Goal: Transaction & Acquisition: Book appointment/travel/reservation

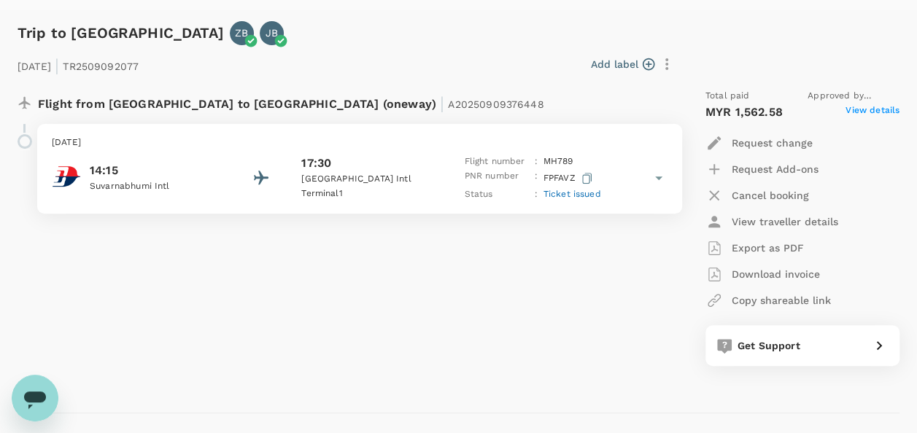
scroll to position [219, 0]
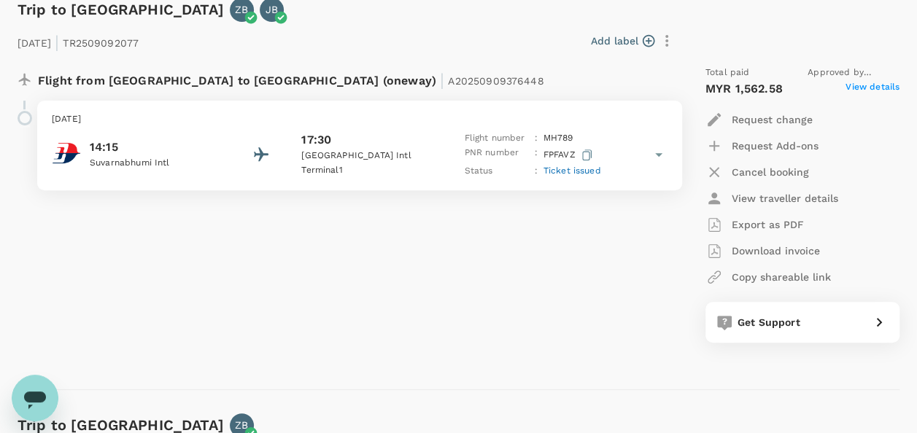
click at [31, 392] on icon "Open messaging window" at bounding box center [35, 401] width 22 height 18
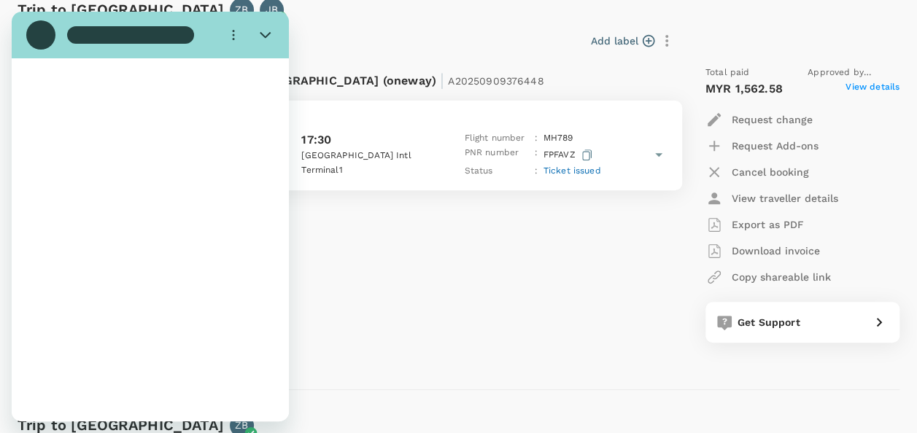
scroll to position [0, 0]
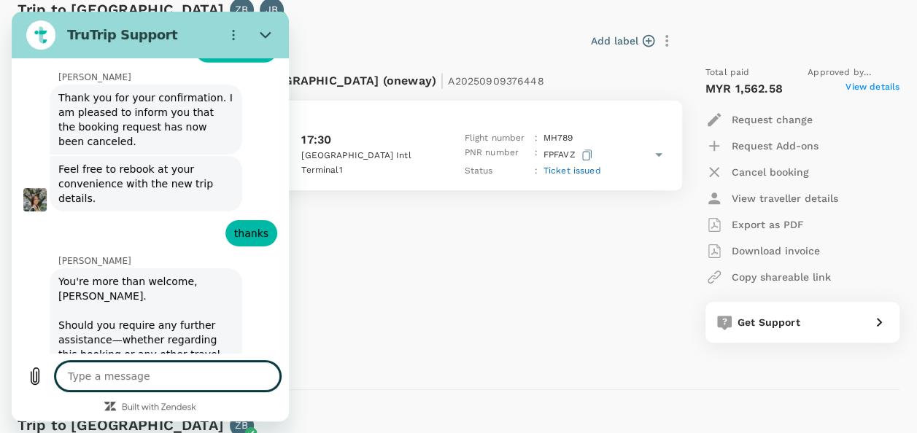
type textarea "x"
click at [153, 375] on textarea at bounding box center [167, 376] width 225 height 29
type textarea "h"
type textarea "x"
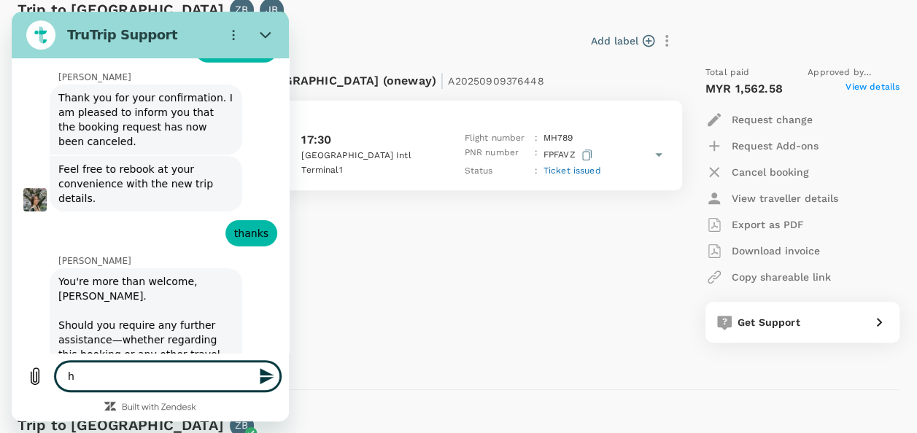
type textarea "hi"
type textarea "x"
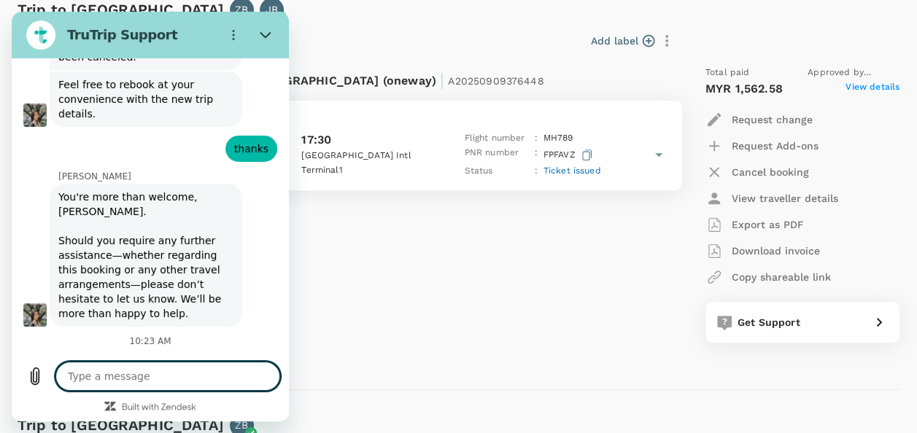
scroll to position [5201, 0]
click at [549, 338] on div "Flight from [GEOGRAPHIC_DATA] to [GEOGRAPHIC_DATA] (oneway) | A20250909376448 […" at bounding box center [341, 204] width 670 height 301
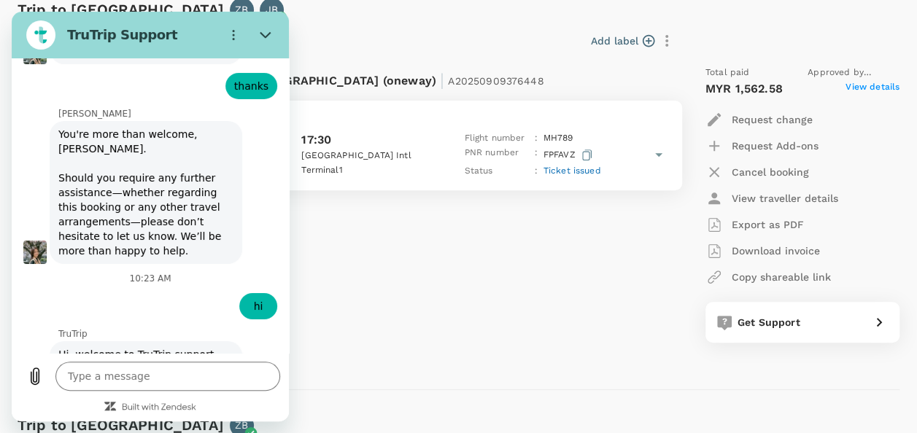
type textarea "x"
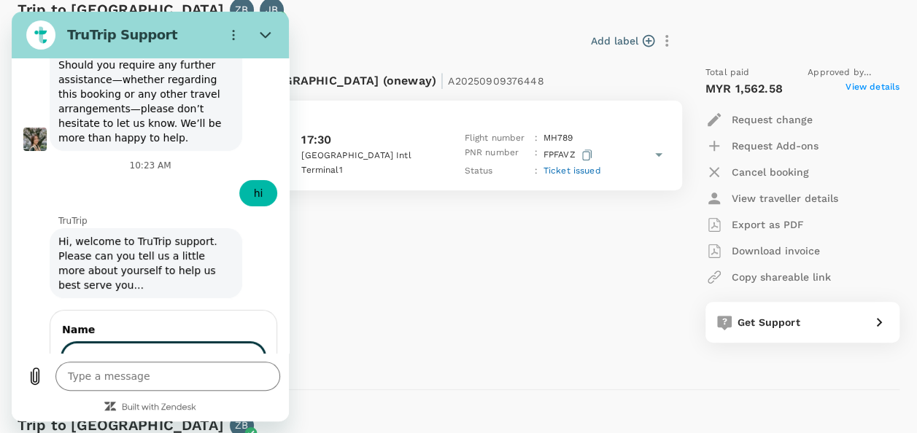
scroll to position [5377, 0]
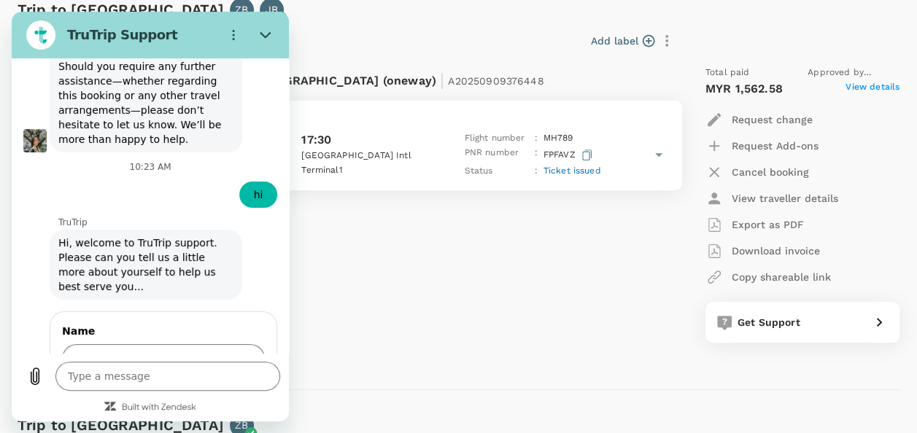
click at [181, 324] on div "Name" at bounding box center [163, 349] width 203 height 51
click at [177, 344] on input "Name" at bounding box center [163, 359] width 203 height 31
type input "[PERSON_NAME] A/[PERSON_NAME]"
drag, startPoint x: 212, startPoint y: 320, endPoint x: 212, endPoint y: 311, distance: 8.8
click at [212, 387] on div "1 of 2 Next" at bounding box center [163, 401] width 203 height 29
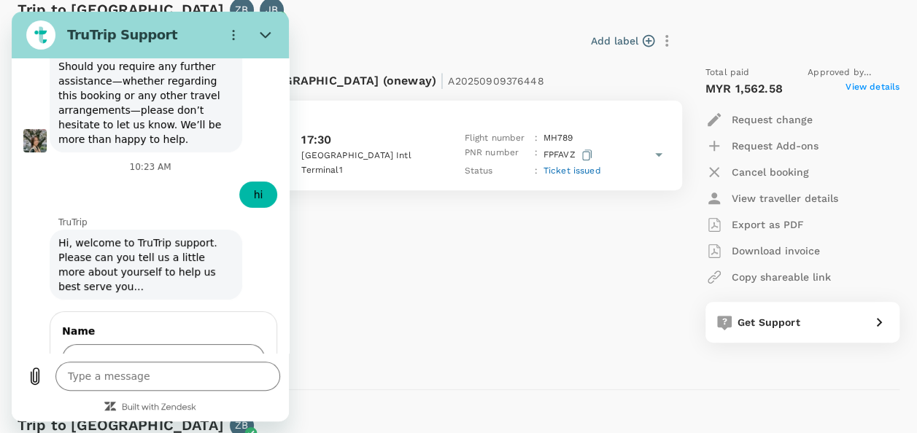
click at [228, 392] on span "Next" at bounding box center [240, 401] width 24 height 18
type textarea "x"
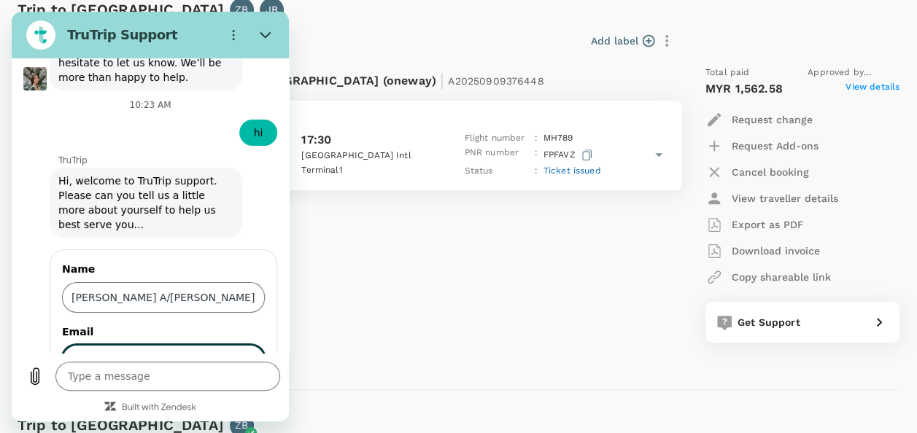
click at [139, 345] on input "Email" at bounding box center [163, 360] width 203 height 31
type input "[EMAIL_ADDRESS][DOMAIN_NAME]"
click at [245, 387] on button "Send" at bounding box center [239, 401] width 50 height 29
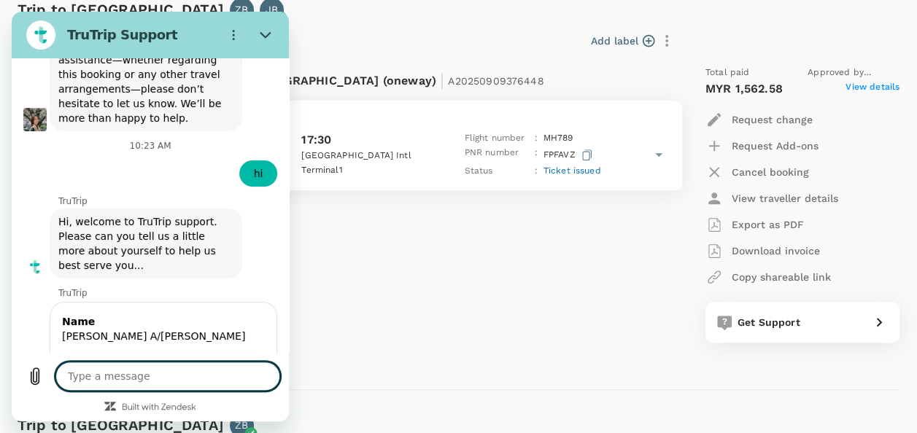
scroll to position [5399, 0]
click at [405, 327] on div "Flight from [GEOGRAPHIC_DATA] to [GEOGRAPHIC_DATA] (oneway) | A20250909376448 […" at bounding box center [341, 204] width 670 height 301
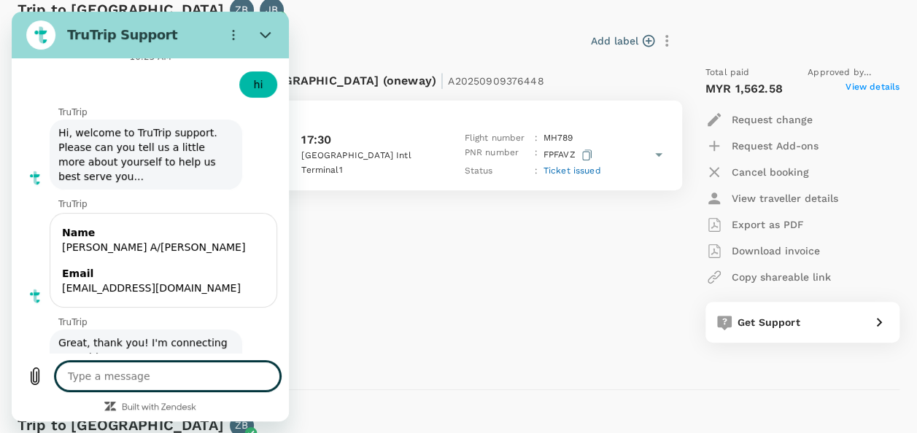
click at [460, 309] on div "Flight from [GEOGRAPHIC_DATA] to [GEOGRAPHIC_DATA] (oneway) | A20250909376448 […" at bounding box center [341, 204] width 670 height 301
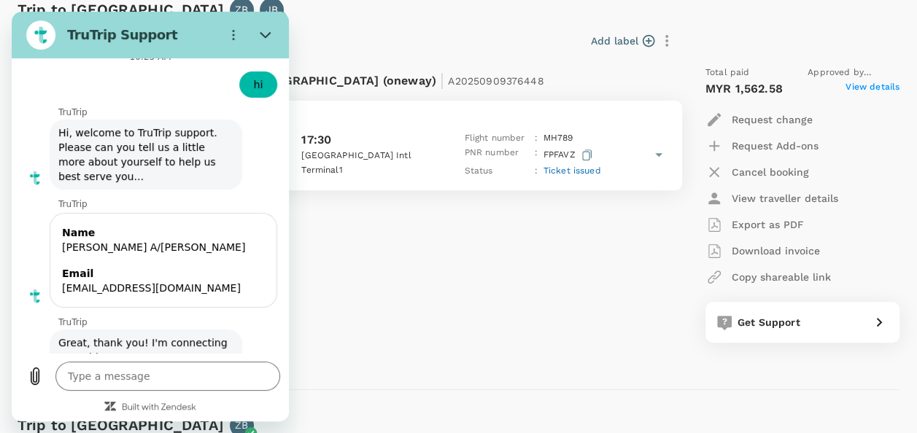
scroll to position [5490, 0]
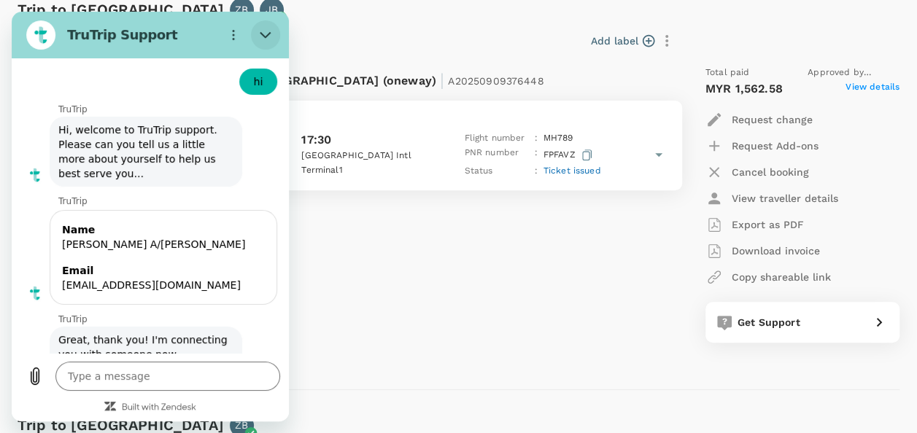
drag, startPoint x: 266, startPoint y: 37, endPoint x: 282, endPoint y: 50, distance: 20.7
click at [266, 37] on icon "Close" at bounding box center [265, 35] width 11 height 7
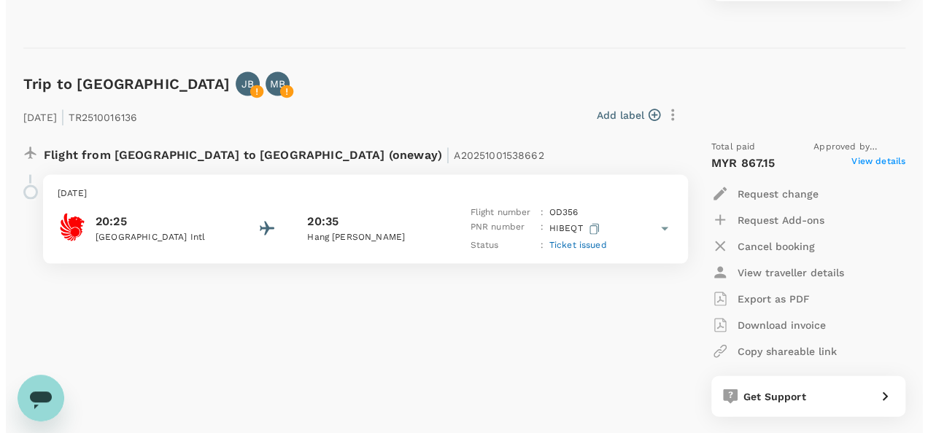
scroll to position [1386, 0]
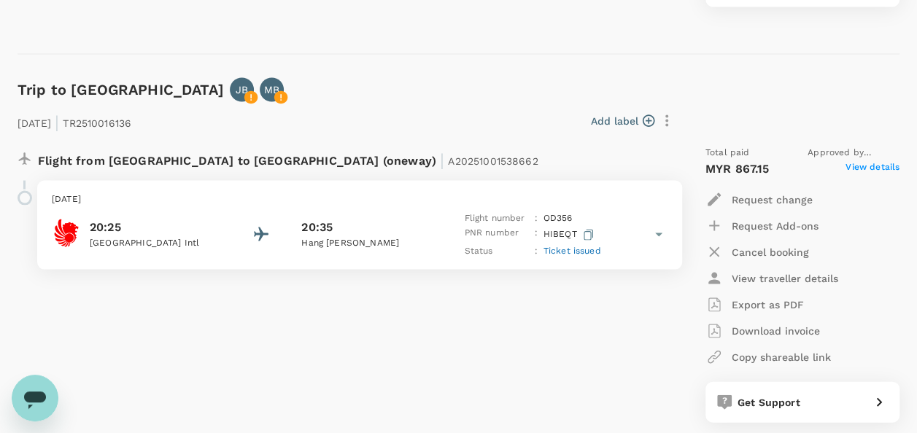
click at [867, 166] on span "View details" at bounding box center [872, 169] width 54 height 18
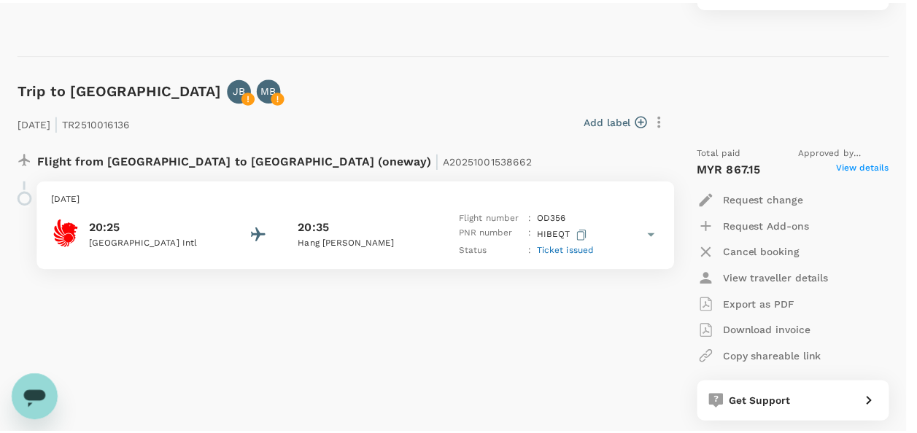
scroll to position [19, 0]
drag, startPoint x: 235, startPoint y: 306, endPoint x: 228, endPoint y: 301, distance: 8.9
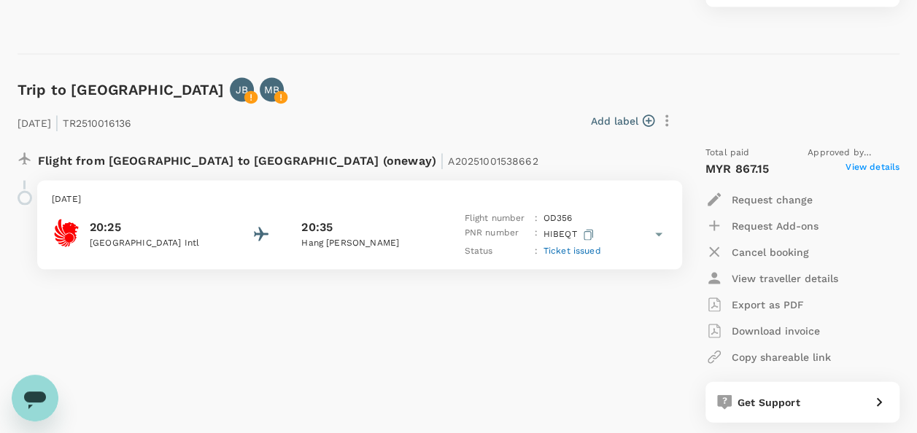
drag, startPoint x: 228, startPoint y: 301, endPoint x: 309, endPoint y: 165, distance: 159.0
click at [309, 165] on p "Flight from [GEOGRAPHIC_DATA] to [GEOGRAPHIC_DATA] (oneway) | A20251001538662" at bounding box center [288, 159] width 500 height 26
drag, startPoint x: 309, startPoint y: 165, endPoint x: 295, endPoint y: 157, distance: 16.0
click at [440, 157] on span "|" at bounding box center [442, 160] width 4 height 20
drag, startPoint x: 301, startPoint y: 158, endPoint x: 390, endPoint y: 154, distance: 89.1
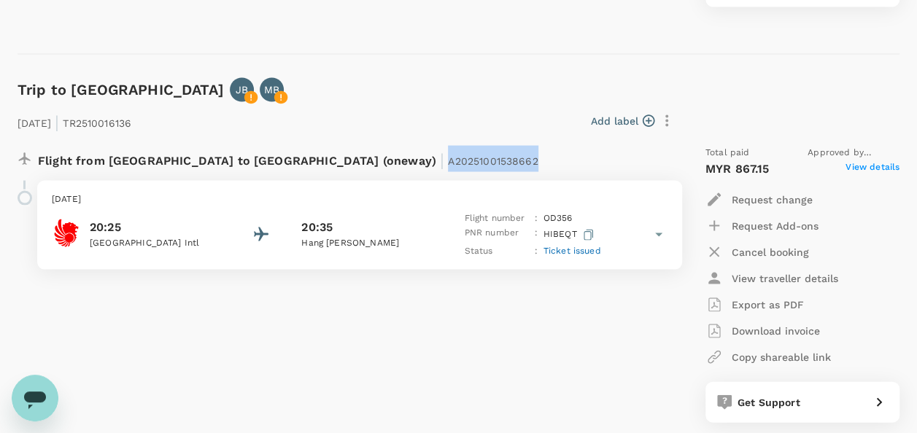
click at [390, 154] on div "Flight from [GEOGRAPHIC_DATA] to [GEOGRAPHIC_DATA] (oneway) | A20251001538662" at bounding box center [312, 159] width 549 height 26
copy span "A20251001538662"
click at [26, 393] on icon "Open messaging window" at bounding box center [35, 401] width 22 height 18
type textarea "x"
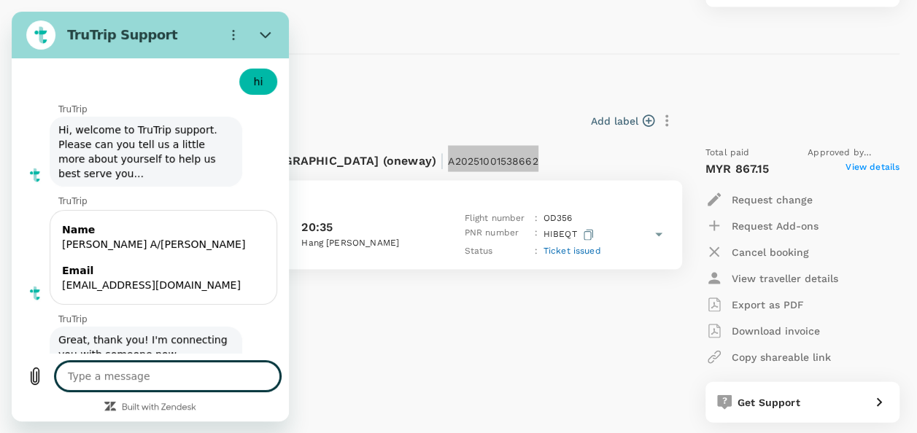
click at [166, 379] on textarea at bounding box center [167, 376] width 225 height 29
click at [175, 385] on textarea at bounding box center [167, 376] width 225 height 29
type textarea "h"
type textarea "x"
type textarea "he"
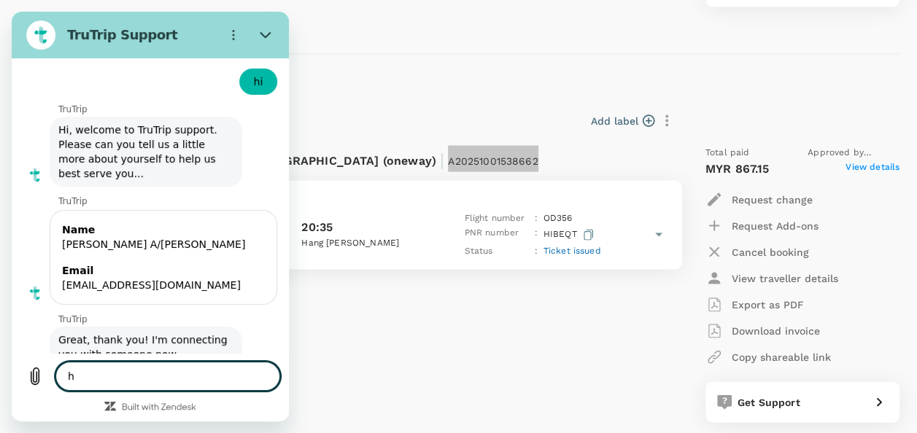
type textarea "x"
type textarea "hel"
type textarea "x"
type textarea "hell"
type textarea "x"
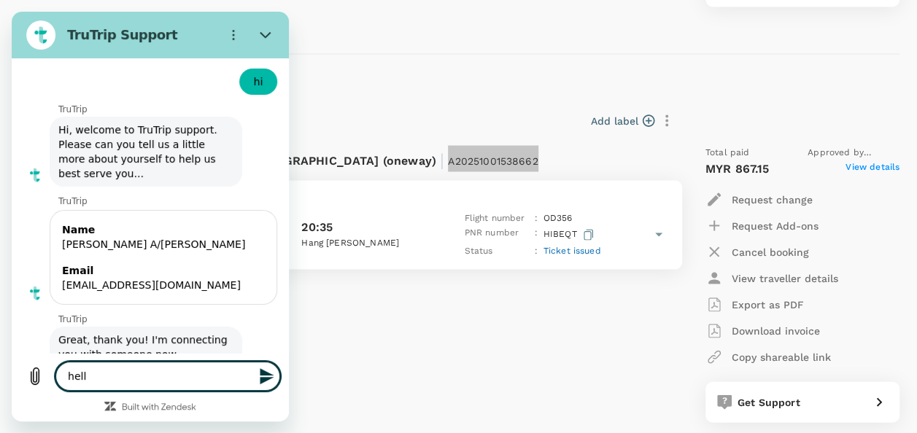
type textarea "hello"
type textarea "x"
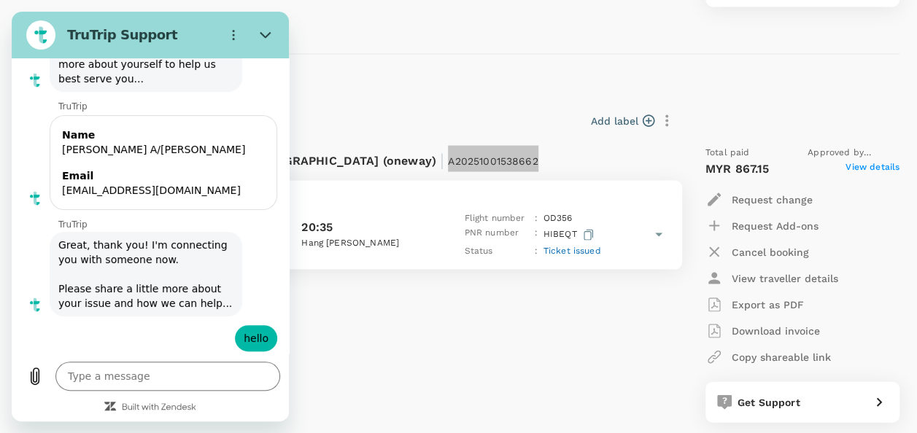
scroll to position [5588, 0]
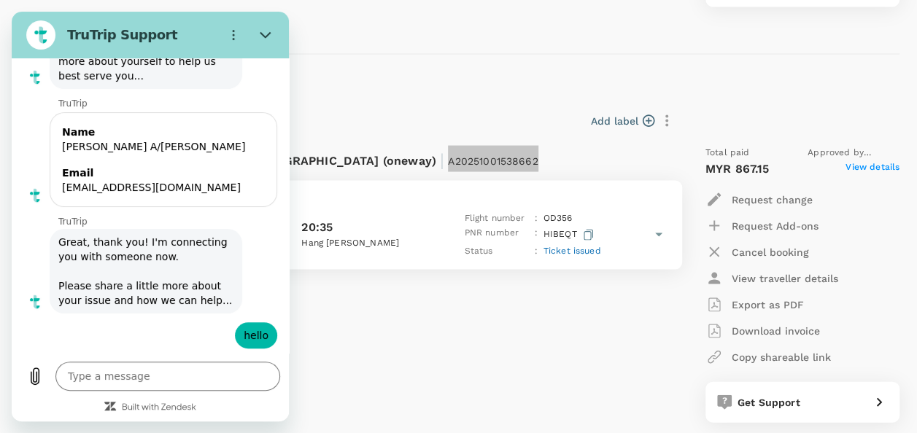
type textarea "x"
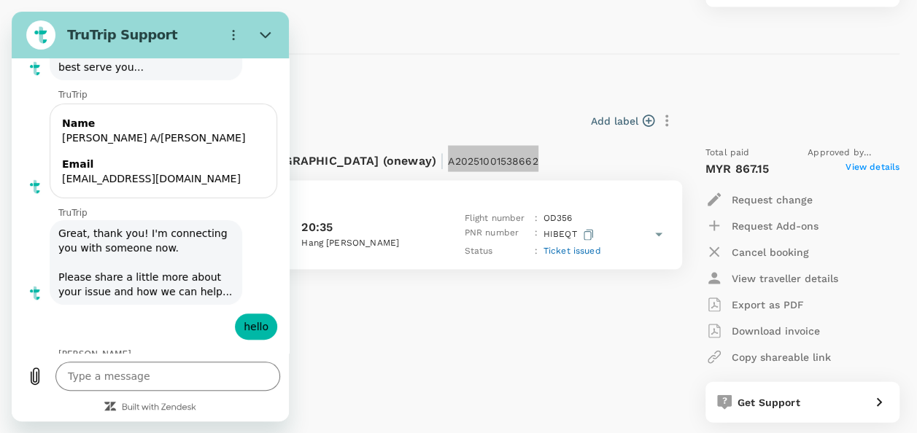
scroll to position [5595, 0]
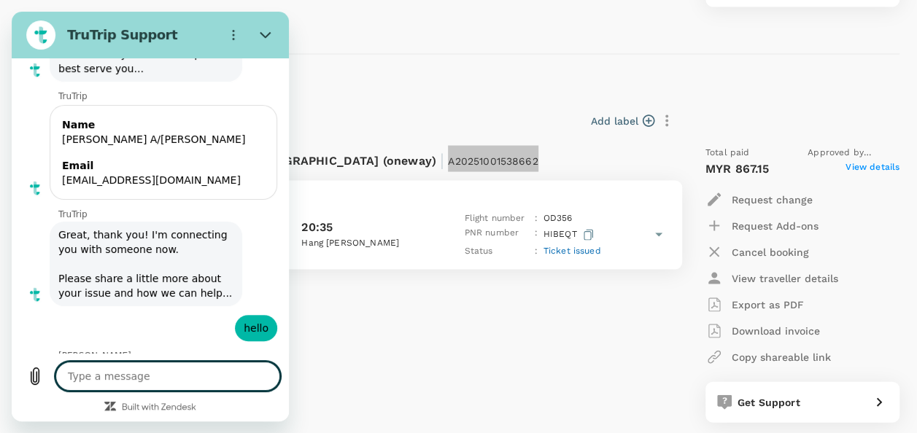
click at [234, 371] on textarea at bounding box center [167, 376] width 225 height 29
paste textarea "A20251001538662"
type textarea "A20251001538662"
type textarea "x"
type textarea "A20251001538662"
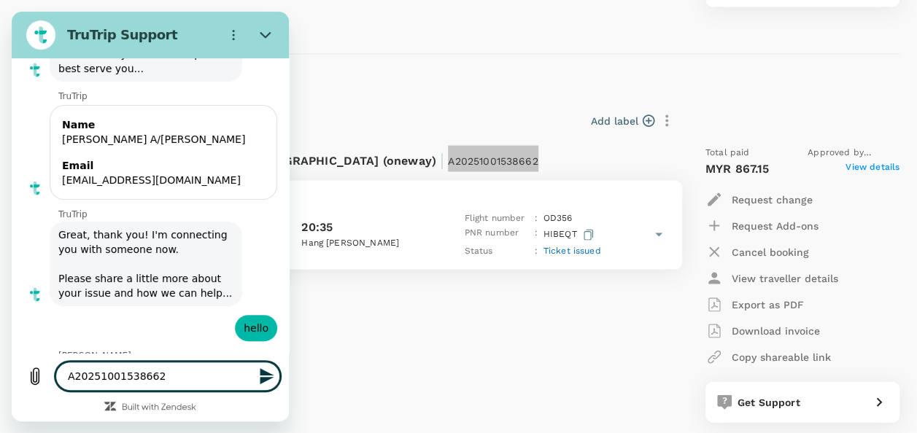
type textarea "x"
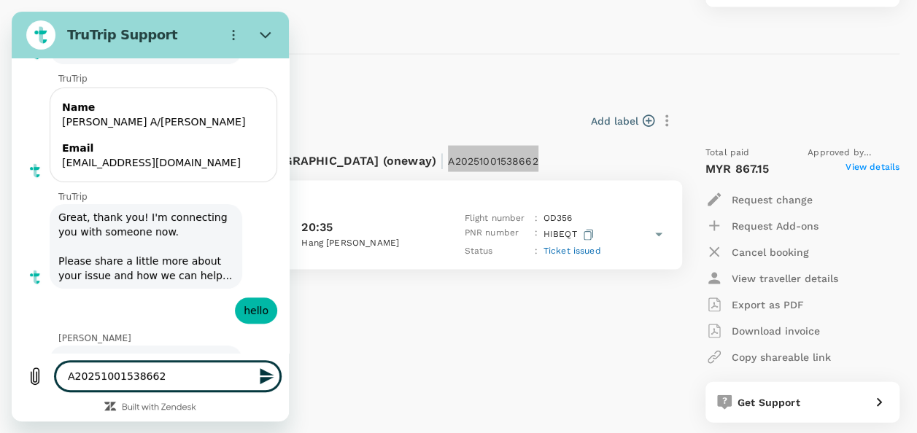
scroll to position [5615, 0]
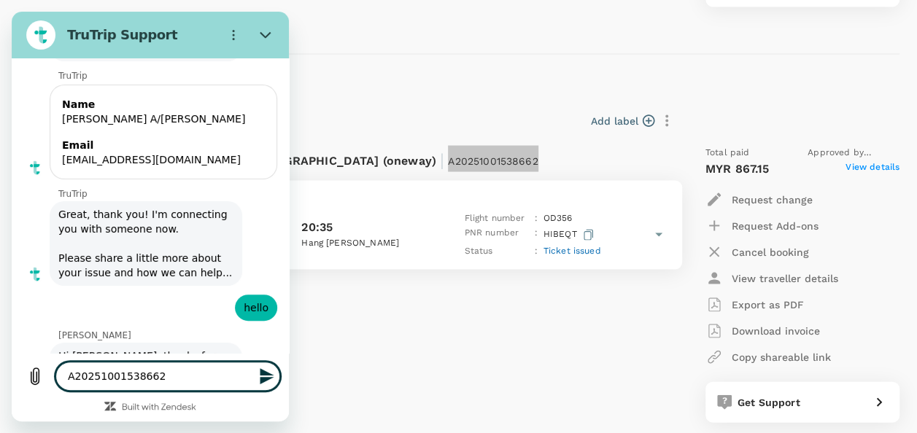
type textarea "A20251001538662 -"
type textarea "x"
type textarea "A20251001538662 -"
type textarea "x"
type textarea "A20251001538662 - p"
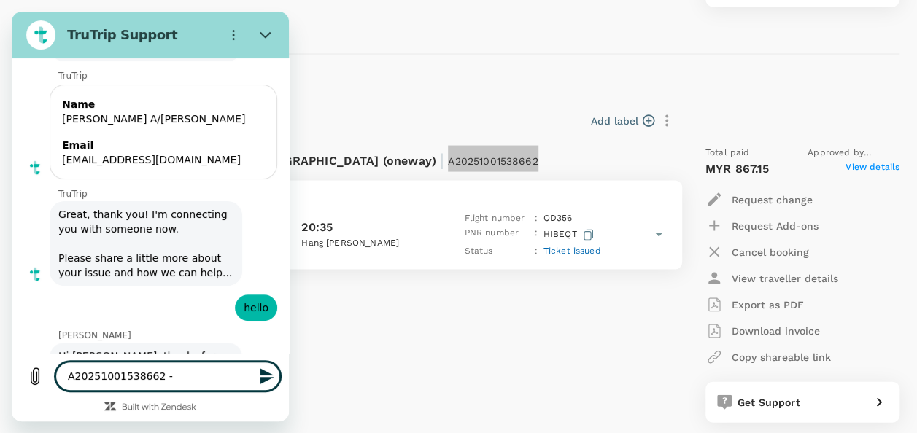
type textarea "x"
type textarea "A20251001538662 - pl"
type textarea "x"
type textarea "A20251001538662 - ple"
type textarea "x"
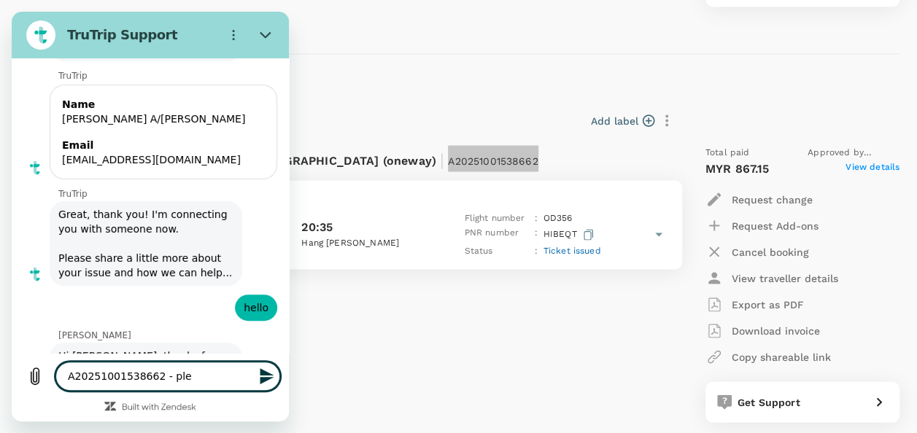
type textarea "A20251001538662 - plea"
type textarea "x"
type textarea "A20251001538662 - pleas"
type textarea "x"
type textarea "A20251001538662 - please"
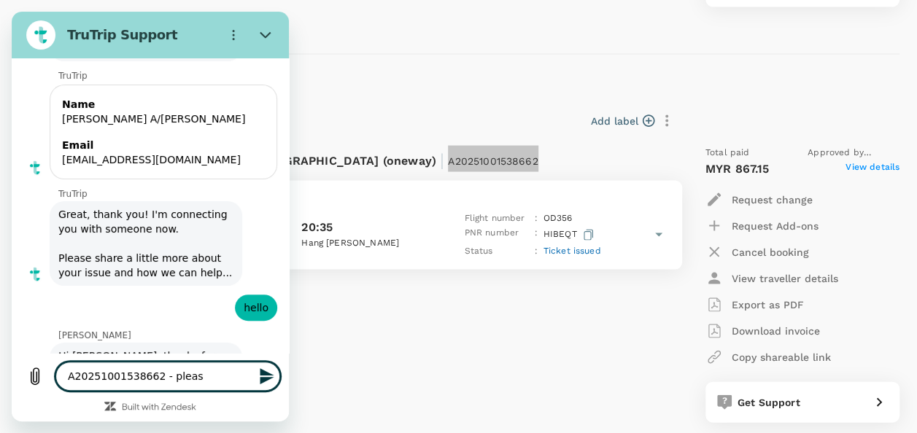
type textarea "x"
type textarea "A20251001538662 - please"
type textarea "x"
type textarea "A20251001538662 - please c"
type textarea "x"
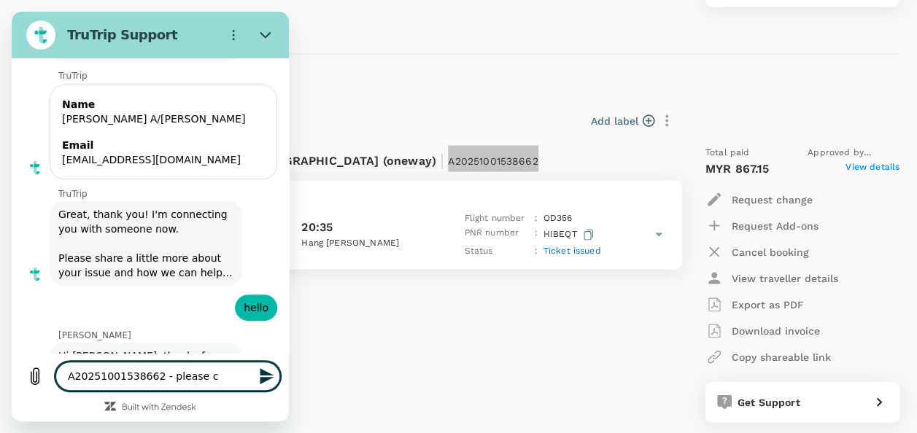
type textarea "A20251001538662 - please ch"
type textarea "x"
type textarea "A20251001538662 - please che"
type textarea "x"
type textarea "A20251001538662 - please chec"
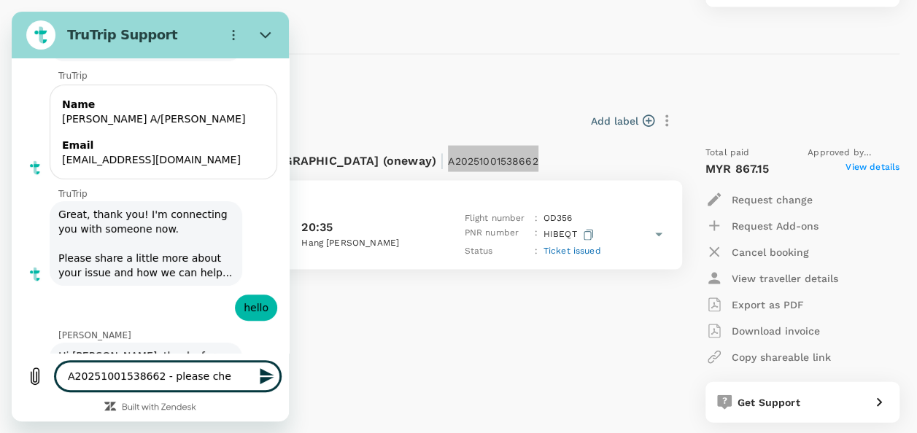
type textarea "x"
type textarea "A20251001538662 - please check"
type textarea "x"
type textarea "A20251001538662 - please check"
type textarea "x"
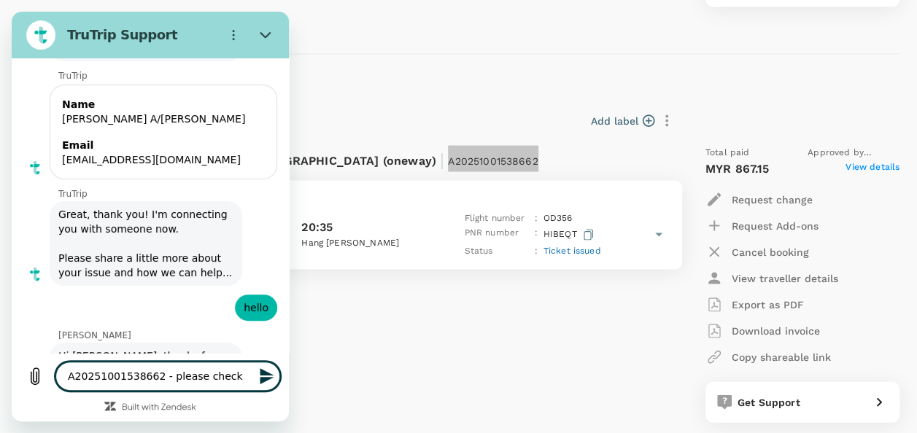
type textarea "A20251001538662 - please check o"
type textarea "x"
type textarea "A20251001538662 - please check o"
type textarea "x"
type textarea "A20251001538662 - please check o"
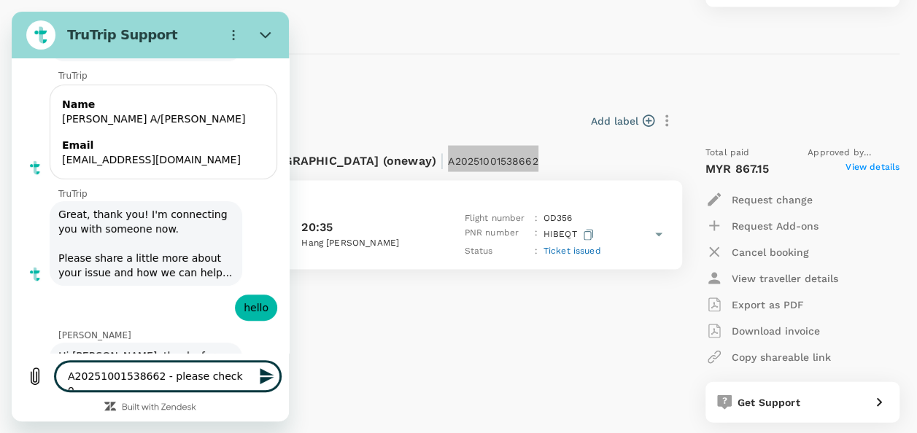
type textarea "x"
type textarea "A20251001538662 - please check"
type textarea "x"
type textarea "A20251001538662 - please check o"
type textarea "x"
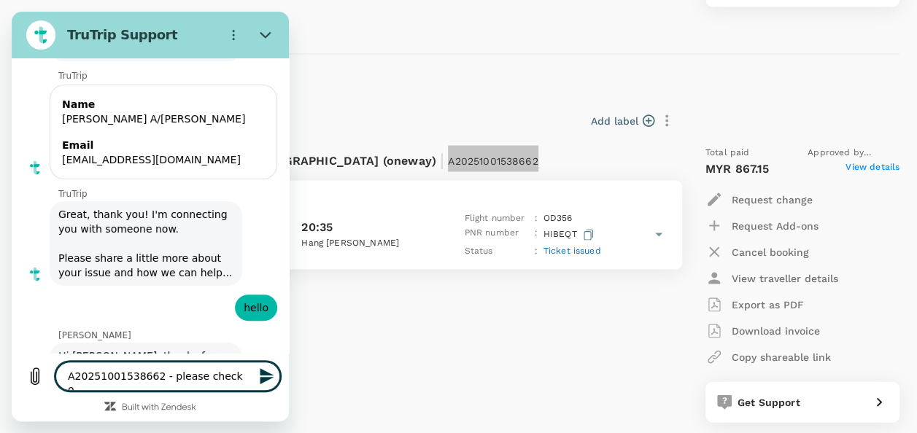
type textarea "A20251001538662 - please check on"
type textarea "x"
type textarea "A20251001538662 - please check one"
type textarea "x"
type textarea "A20251001538662 - please check one"
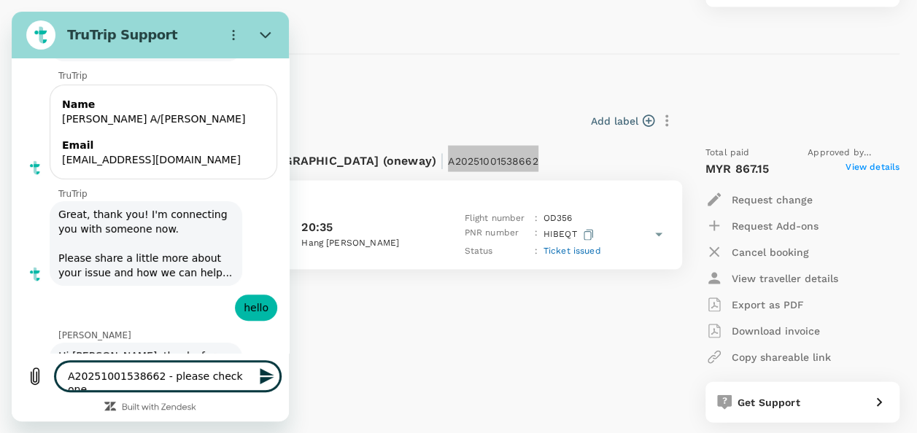
type textarea "x"
type textarea "A20251001538662 - please check one t"
type textarea "x"
type textarea "A20251001538662 - please check one"
type textarea "x"
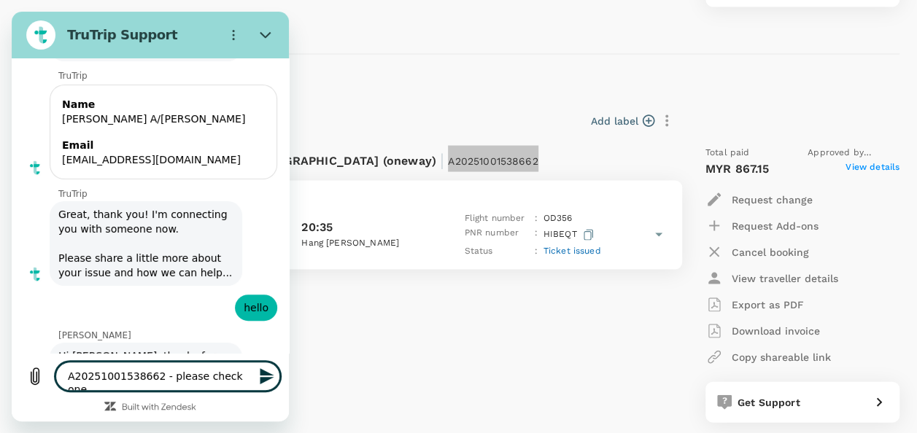
type textarea "A20251001538662 - please check one o"
type textarea "x"
type textarea "A20251001538662 - please check one of"
type textarea "x"
type textarea "A20251001538662 - please check one of"
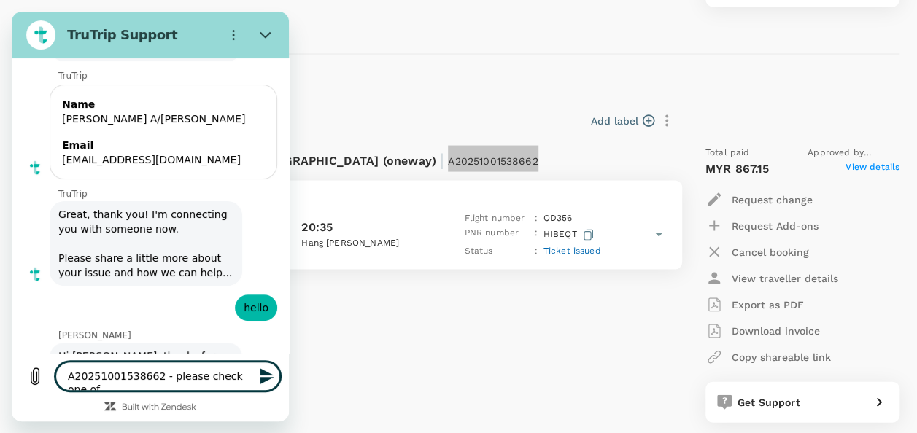
type textarea "x"
type textarea "A20251001538662 - please check one of t"
type textarea "x"
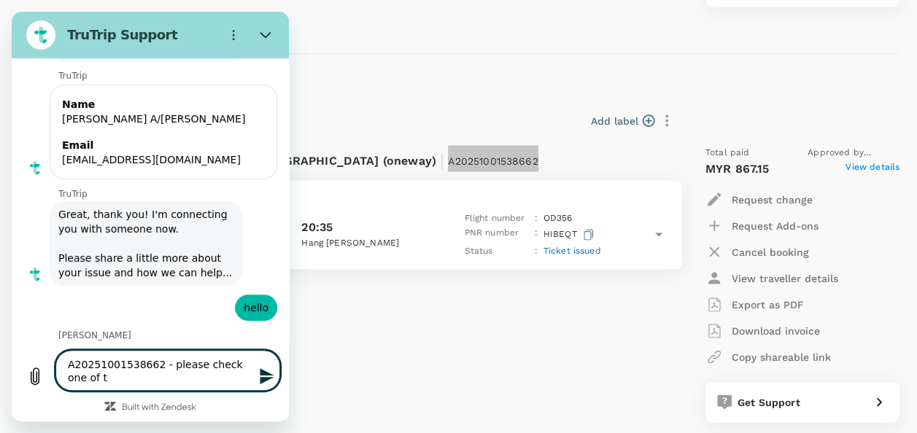
type textarea "A20251001538662 - please check one of th"
type textarea "x"
type textarea "A20251001538662 - please check one of the"
type textarea "x"
type textarea "A20251001538662 - please check one of the"
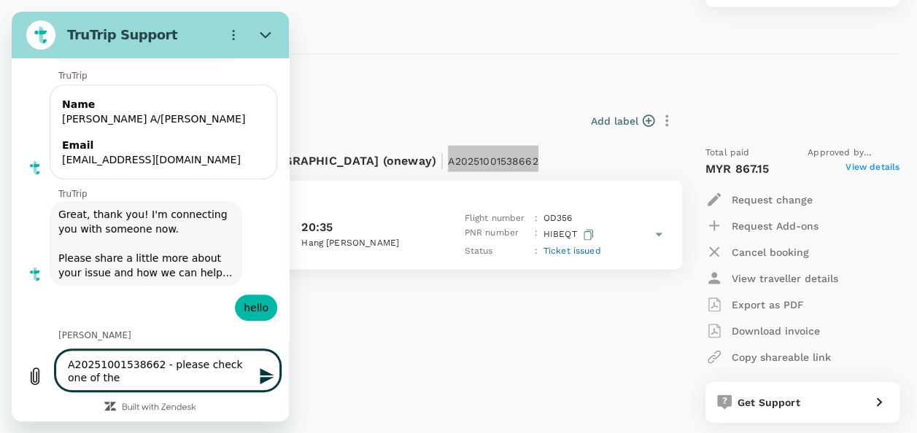
type textarea "x"
type textarea "A20251001538662 - please check one of the p"
type textarea "x"
type textarea "A20251001538662 - please check one of the pa"
type textarea "x"
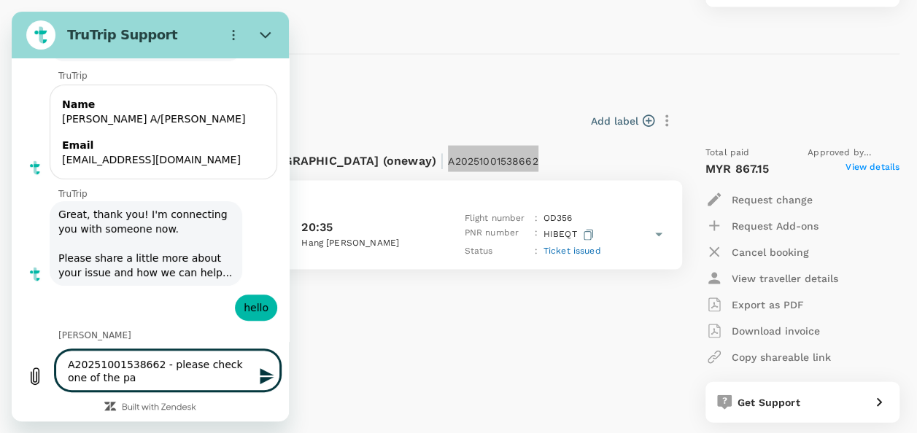
type textarea "A20251001538662 - please check one of the pas"
type textarea "x"
type textarea "A20251001538662 - please check one of the pass"
type textarea "x"
type textarea "A20251001538662 - please check one of the passa"
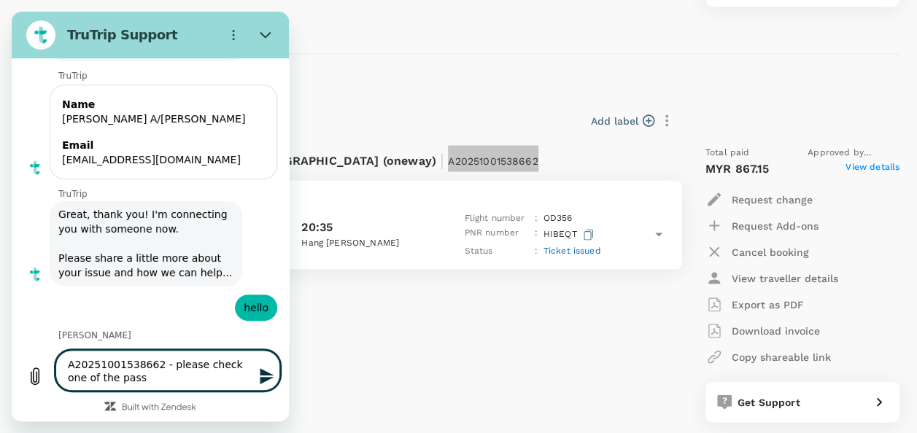
type textarea "x"
type textarea "A20251001538662 - please check one of the passan"
type textarea "x"
type textarea "A20251001538662 - please check one of the passang"
type textarea "x"
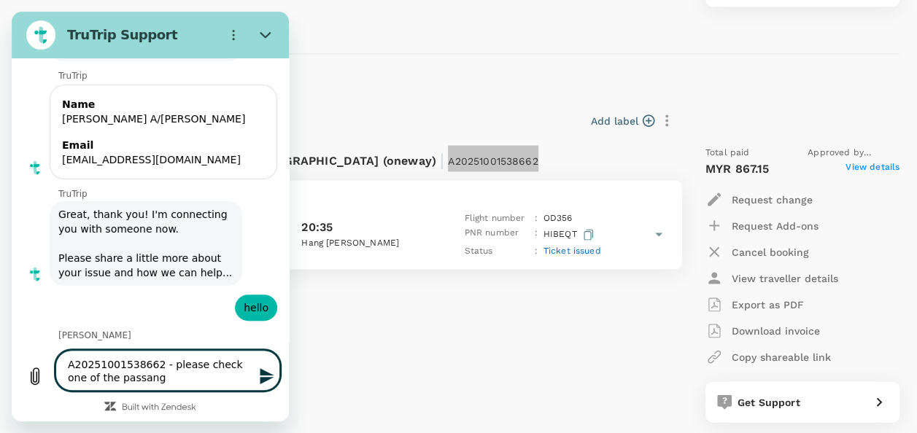
type textarea "A20251001538662 - please check one of the passange"
type textarea "x"
type textarea "A20251001538662 - please check one of the passanger"
type textarea "x"
type textarea "A20251001538662 - please check one of the passanger"
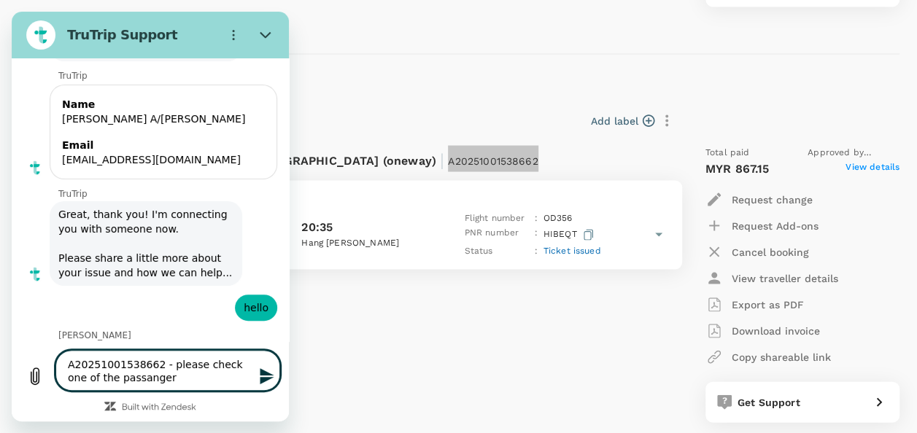
type textarea "x"
type textarea "A20251001538662 - please check one of the passanger d"
type textarea "x"
type textarea "A20251001538662 - please check one of the passanger dyu"
type textarea "x"
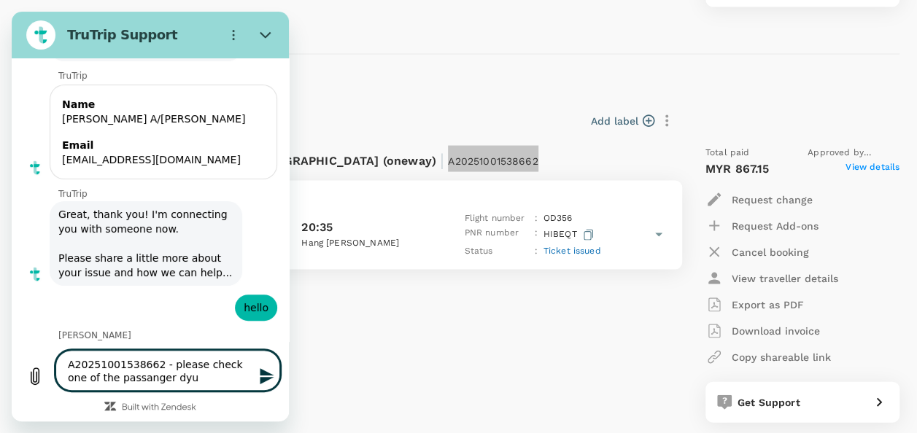
type textarea "A20251001538662 - please check one of the passanger dy"
type textarea "x"
type textarea "A20251001538662 - please check one of the passanger dyu"
type textarea "x"
type textarea "A20251001538662 - please check one of the passanger dy"
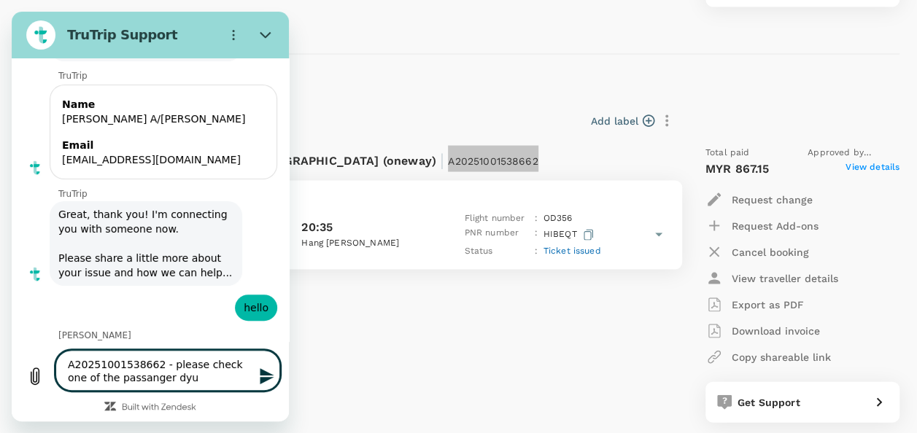
type textarea "x"
type textarea "A20251001538662 - please check one of the passanger d"
type textarea "x"
type textarea "A20251001538662 - please check one of the passanger du"
type textarea "x"
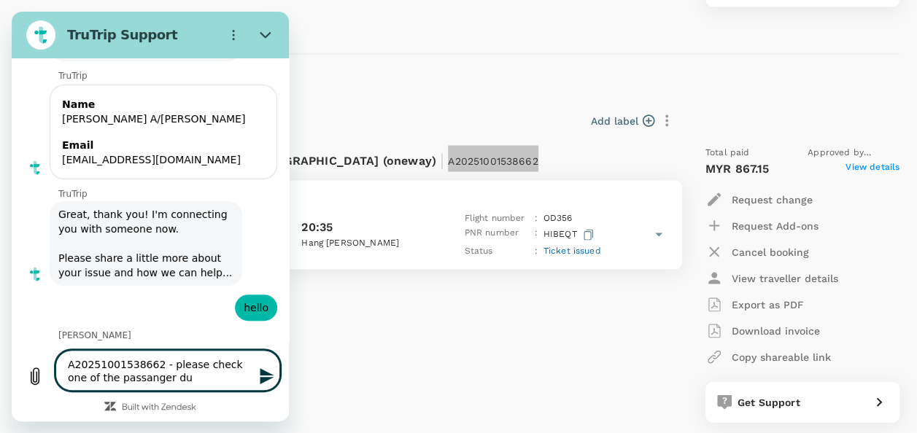
type textarea "A20251001538662 - please check one of the passanger dun"
type textarea "x"
type textarea "A20251001538662 - please check one of the passanger dun"
type textarea "x"
type textarea "A20251001538662 - please check one of the passanger dun h"
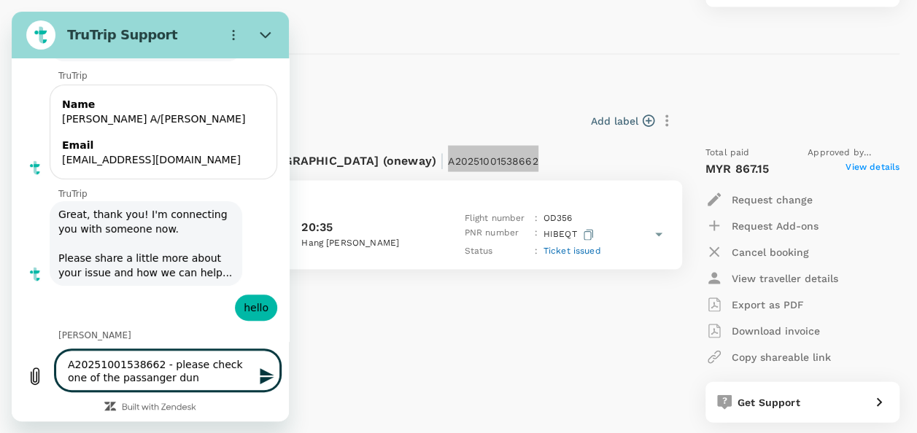
type textarea "x"
type textarea "A20251001538662 - please check one of the passanger dun ha"
type textarea "x"
type textarea "A20251001538662 - please check one of the passanger dun ha"
type textarea "x"
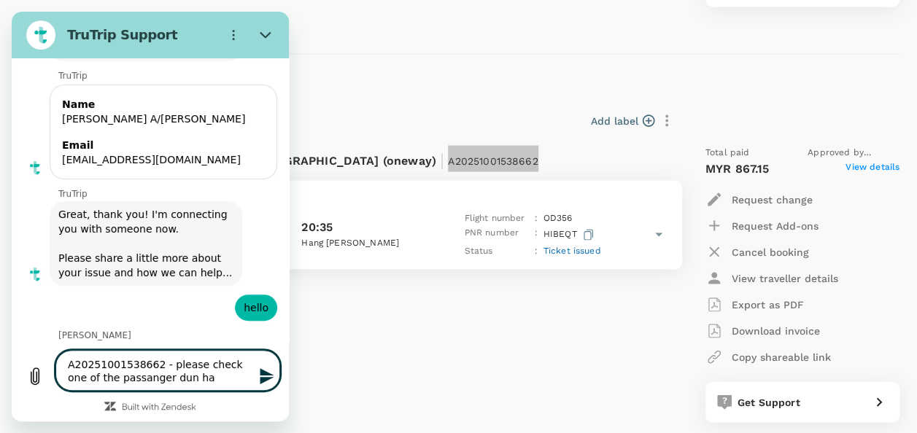
type textarea "A20251001538662 - please check one of the passanger dun ha"
type textarea "x"
type textarea "A20251001538662 - please check one of the passanger dun haa"
type textarea "x"
type textarea "A20251001538662 - please check one of the passanger dun haae"
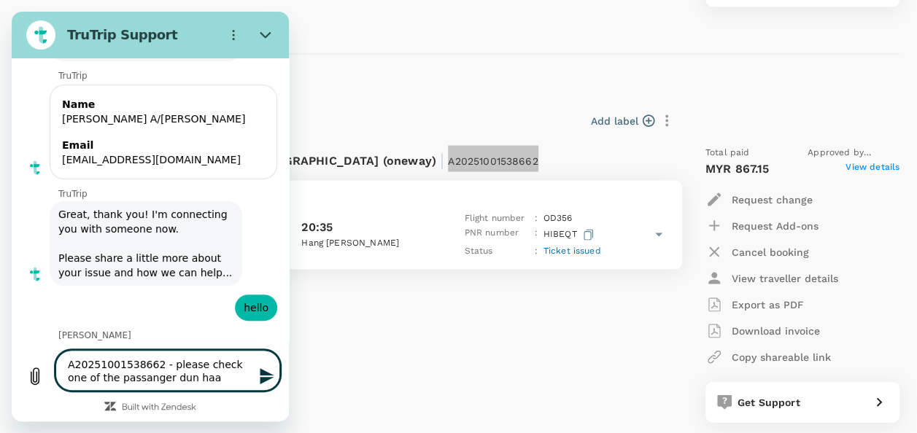
type textarea "x"
type textarea "A20251001538662 - please check one of the passanger dun haa"
type textarea "x"
type textarea "A20251001538662 - please check one of the passanger dun ha"
type textarea "x"
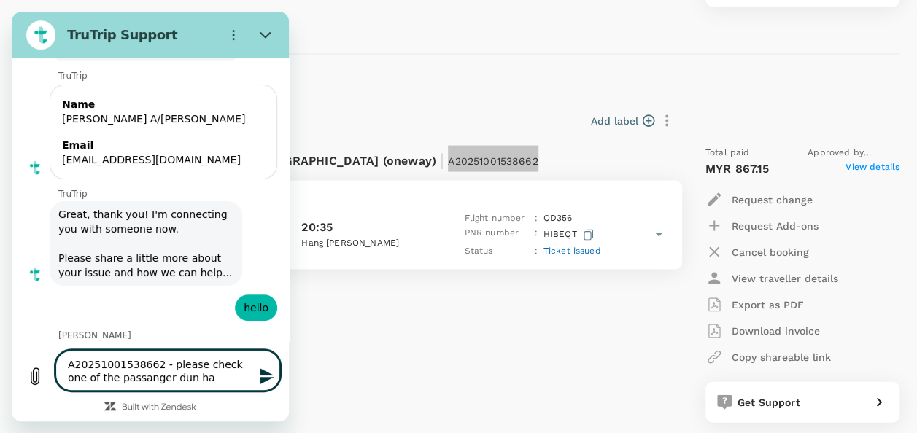
type textarea "A20251001538662 - please check one of the passanger dun hav"
type textarea "x"
type textarea "A20251001538662 - please check one of the passanger dun have"
type textarea "x"
type textarea "A20251001538662 - please check one of the passanger dun have"
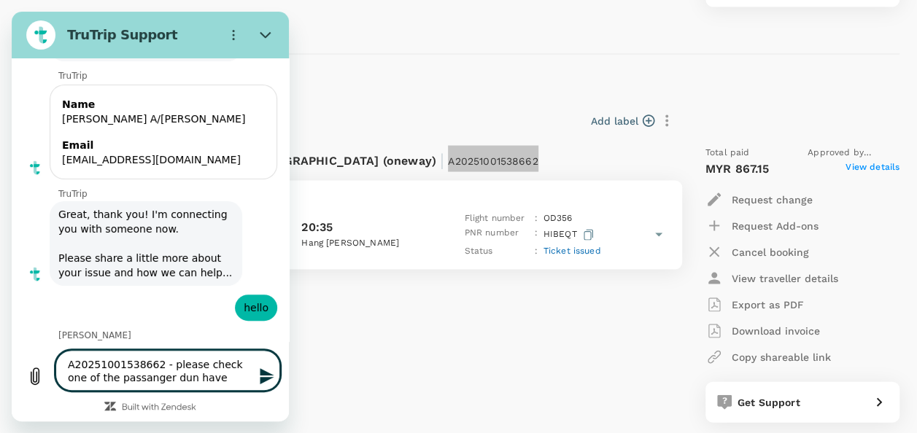
type textarea "x"
type textarea "A20251001538662 - please check one of the passanger dun have l"
type textarea "x"
type textarea "A20251001538662 - please check one of the passanger dun have la"
type textarea "x"
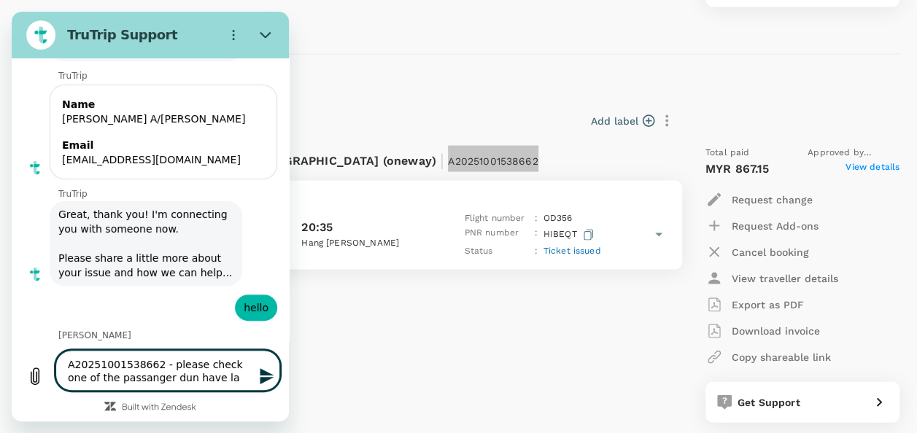
type textarea "A20251001538662 - please check one of the passanger dun have l"
type textarea "x"
type textarea "A20251001538662 - please check one of the passanger dun have"
type textarea "x"
type textarea "A20251001538662 - please check one of the passanger dun have b"
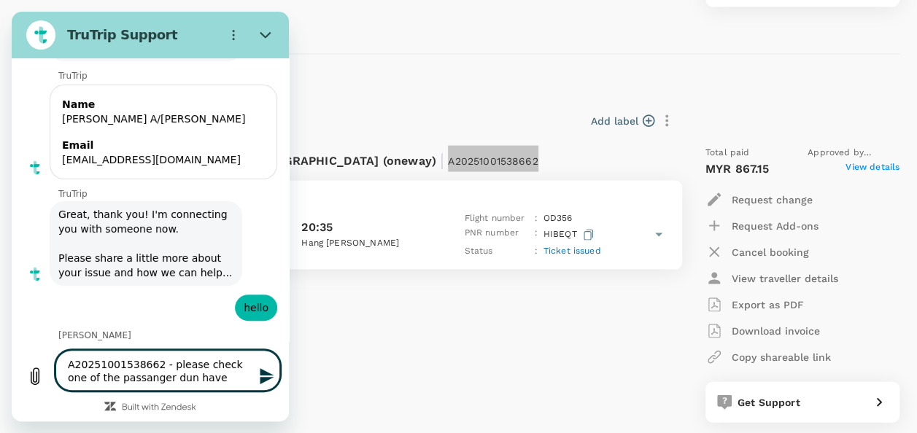
type textarea "x"
type textarea "A20251001538662 - please check one of the passanger dun have ba"
type textarea "x"
type textarea "A20251001538662 - please check one of the passanger dun have bag"
type textarea "x"
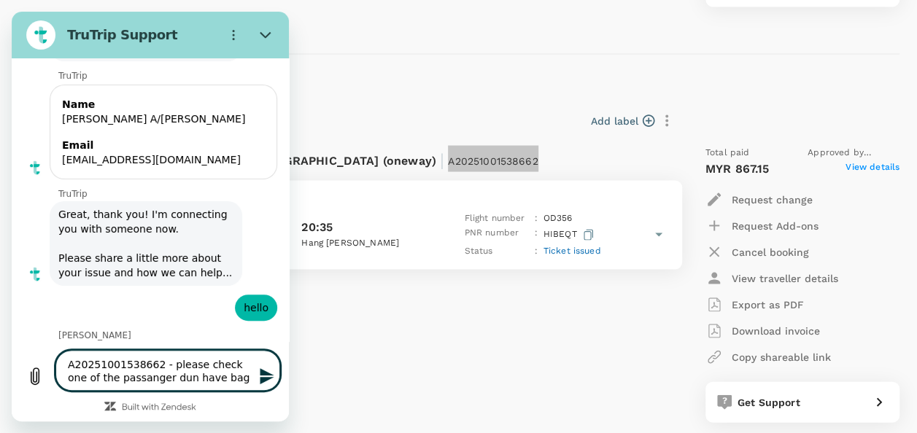
type textarea "A20251001538662 - please check one of the passanger dun have bagg"
type textarea "x"
type textarea "A20251001538662 - please check one of the passanger dun have [PERSON_NAME]"
type textarea "x"
type textarea "A20251001538662 - please check one of the passanger dun have baggag"
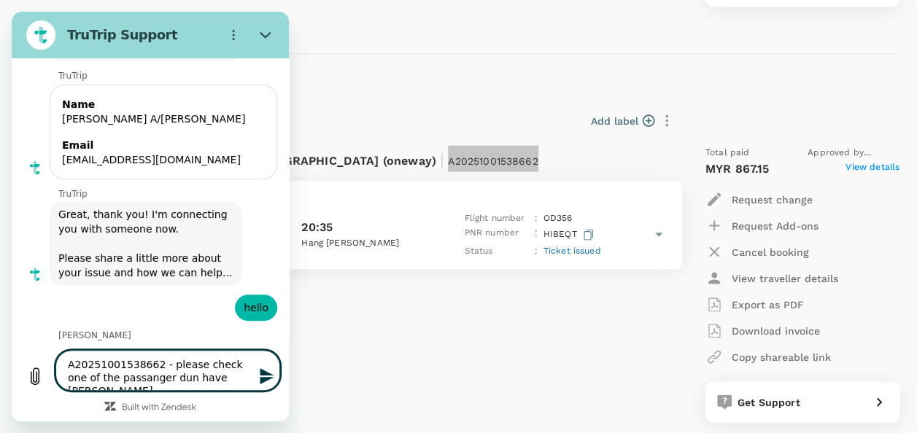
type textarea "x"
type textarea "A20251001538662 - please check one of the passanger dun have baggage"
type textarea "x"
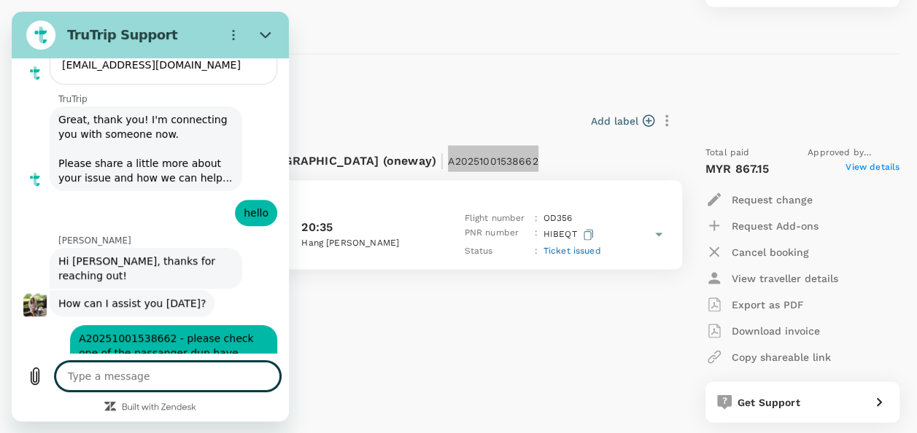
scroll to position [5713, 0]
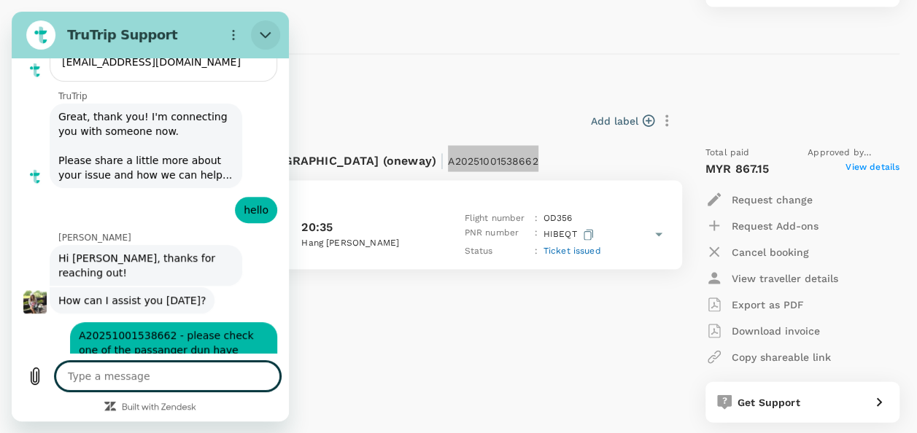
click at [269, 27] on button "Close" at bounding box center [265, 34] width 29 height 29
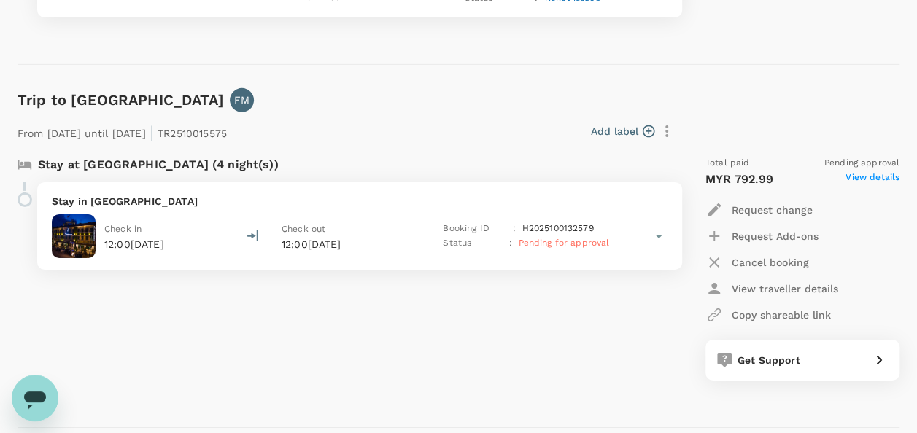
scroll to position [2334, 0]
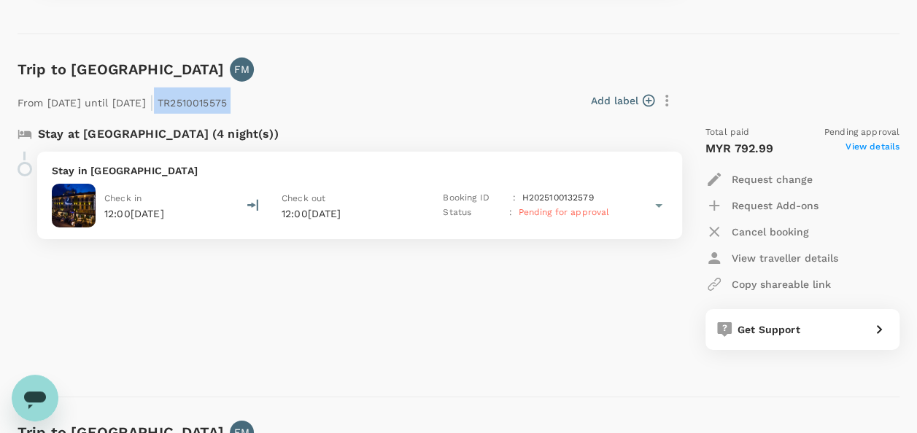
drag, startPoint x: 209, startPoint y: 102, endPoint x: 311, endPoint y: 104, distance: 102.9
click at [311, 104] on div "From [DATE] until [DATE] | TR2510015575 Add label" at bounding box center [345, 98] width 667 height 32
copy div "TR2510015575 Add label"
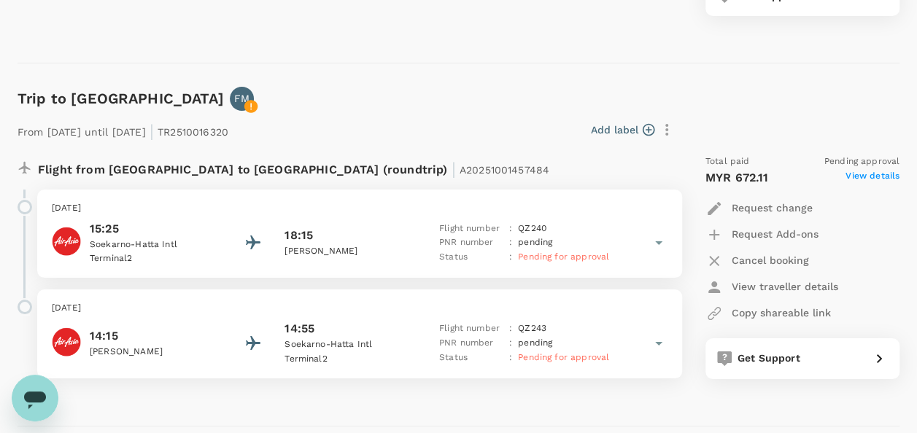
scroll to position [2699, 0]
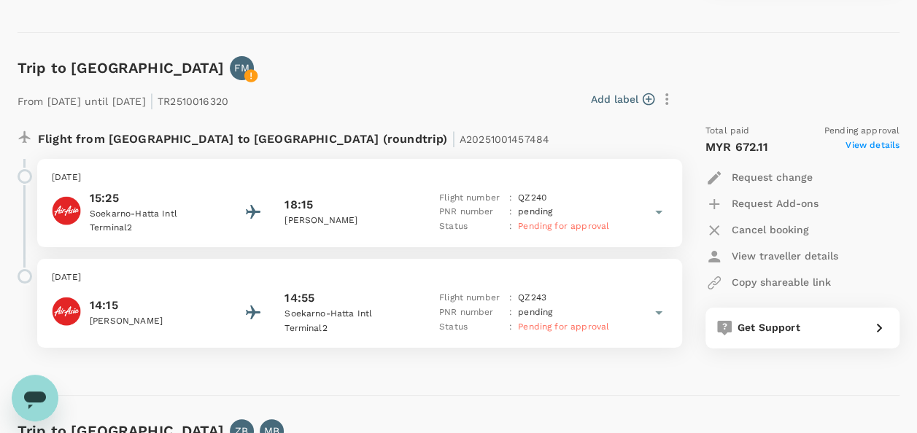
click at [302, 139] on p "Flight from [GEOGRAPHIC_DATA] to [GEOGRAPHIC_DATA] (roundtrip) | A20251001457484" at bounding box center [293, 137] width 511 height 26
click at [460, 133] on span "A20251001457484" at bounding box center [505, 139] width 90 height 12
drag, startPoint x: 318, startPoint y: 133, endPoint x: 417, endPoint y: 147, distance: 100.3
click at [425, 147] on div "Flight from [GEOGRAPHIC_DATA] to [GEOGRAPHIC_DATA] (roundtrip) | A20251001457484" at bounding box center [312, 137] width 549 height 26
drag, startPoint x: 384, startPoint y: 133, endPoint x: 309, endPoint y: 127, distance: 76.1
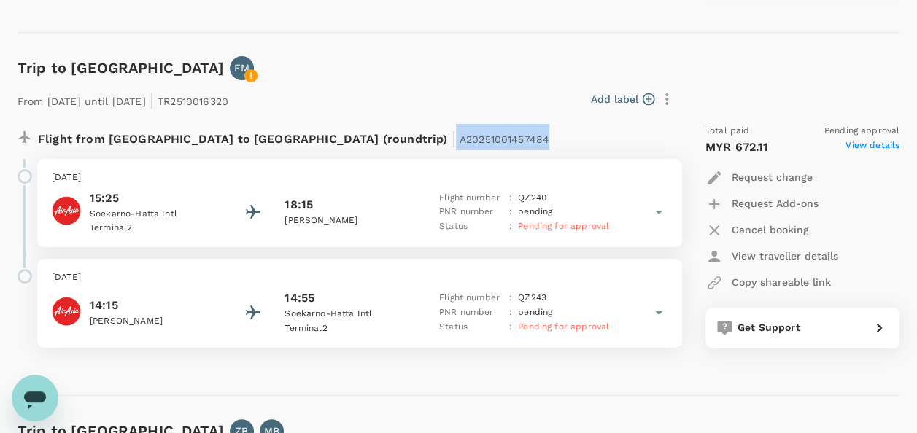
click at [309, 127] on div "Flight from [GEOGRAPHIC_DATA] to [GEOGRAPHIC_DATA] (roundtrip) | A20251001457484" at bounding box center [312, 137] width 549 height 26
copy p "A20251001457484"
click at [31, 395] on icon "Open messaging window" at bounding box center [35, 401] width 22 height 18
type textarea "x"
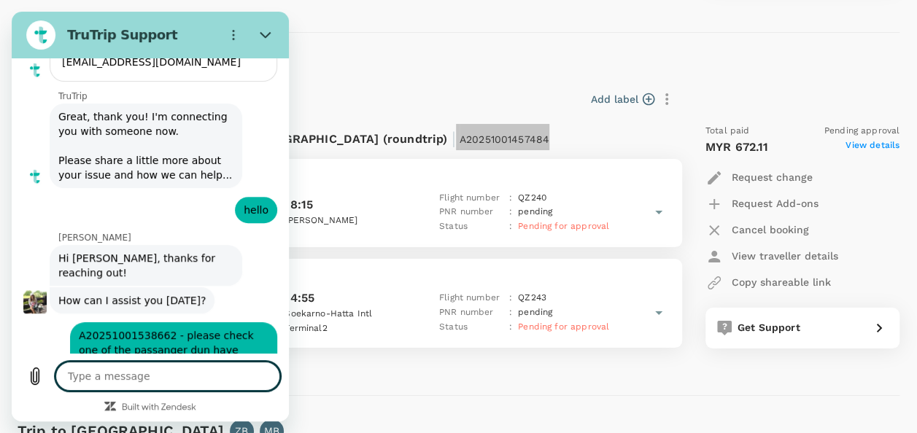
click at [188, 371] on textarea at bounding box center [167, 376] width 225 height 29
drag, startPoint x: 193, startPoint y: 369, endPoint x: 186, endPoint y: 363, distance: 8.8
click at [189, 365] on textarea at bounding box center [167, 376] width 225 height 29
type textarea "h"
type textarea "x"
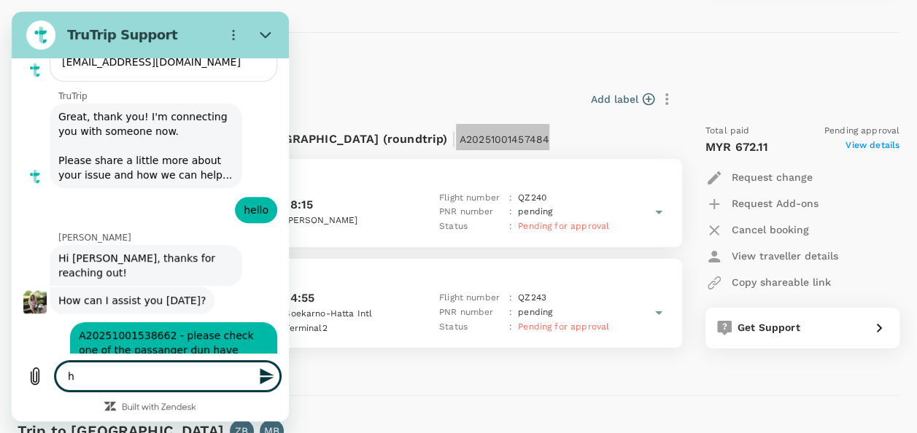
type textarea "he"
type textarea "x"
type textarea "hel"
type textarea "x"
type textarea "hell"
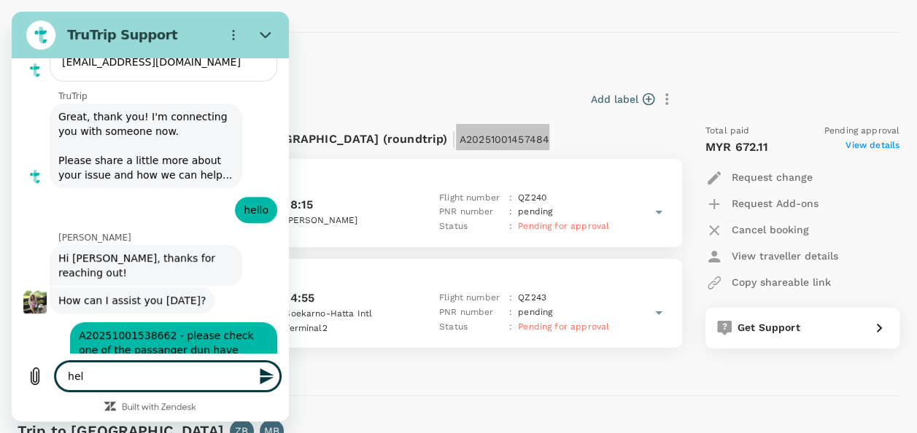
type textarea "x"
type textarea "hello"
type textarea "x"
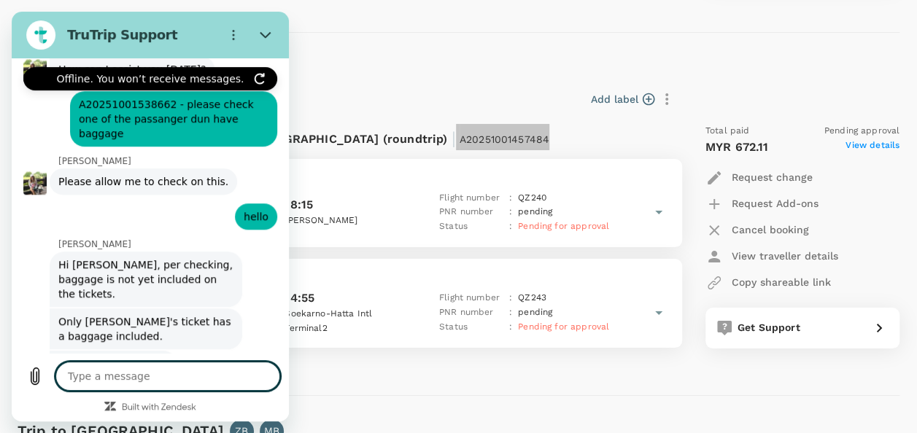
scroll to position [5945, 0]
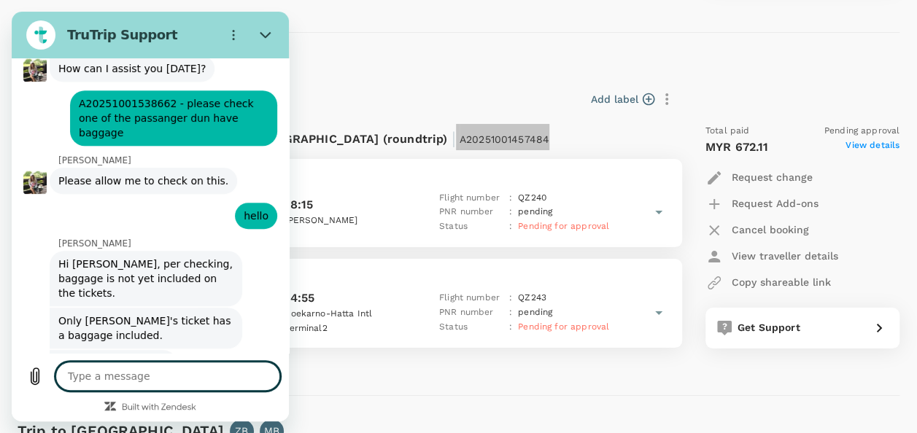
type textarea "x"
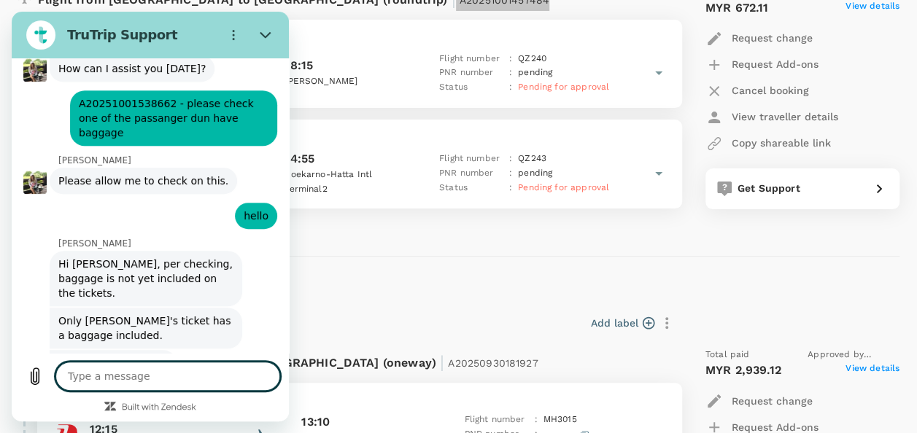
scroll to position [2845, 0]
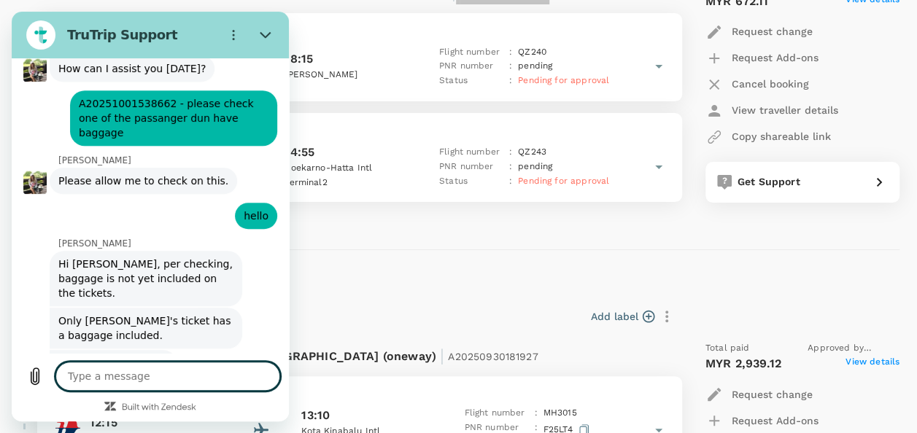
click at [213, 375] on textarea at bounding box center [167, 376] width 225 height 29
type textarea "p"
type textarea "x"
type textarea "pl"
type textarea "x"
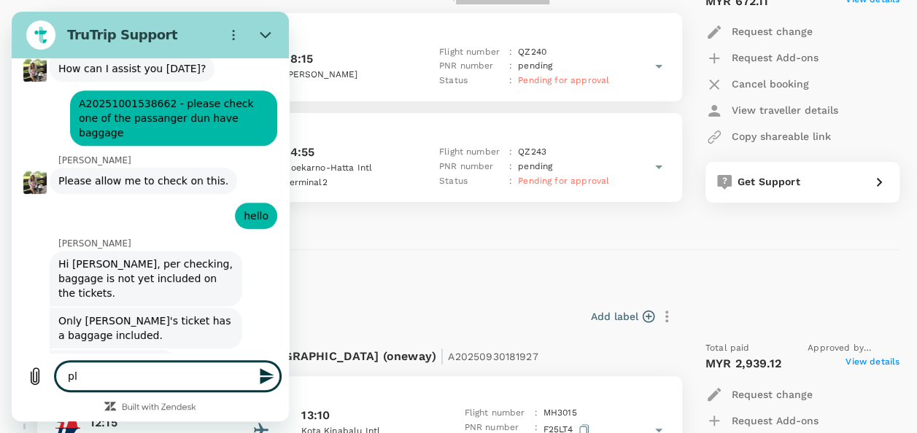
type textarea "ple"
type textarea "x"
type textarea "plea"
type textarea "x"
type textarea "pleas"
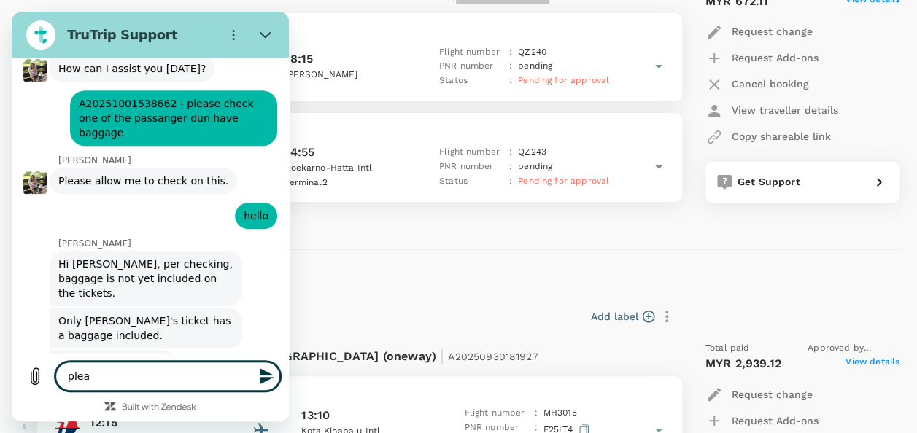
type textarea "x"
type textarea "please"
type textarea "x"
type textarea "please"
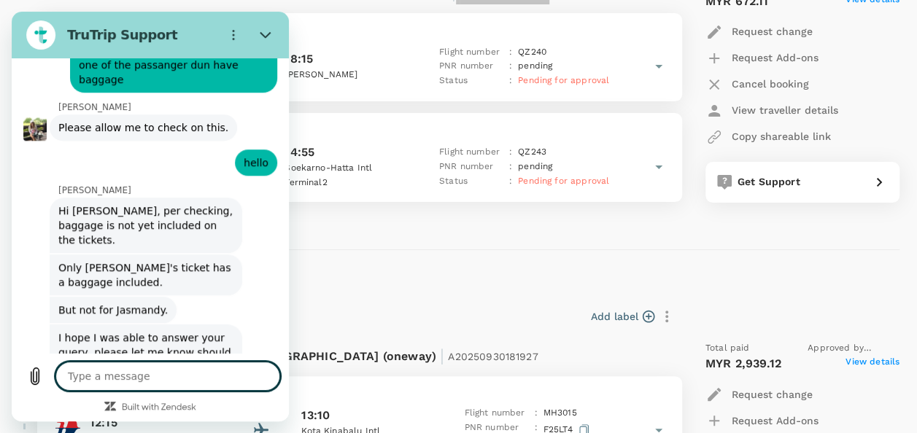
scroll to position [6001, 0]
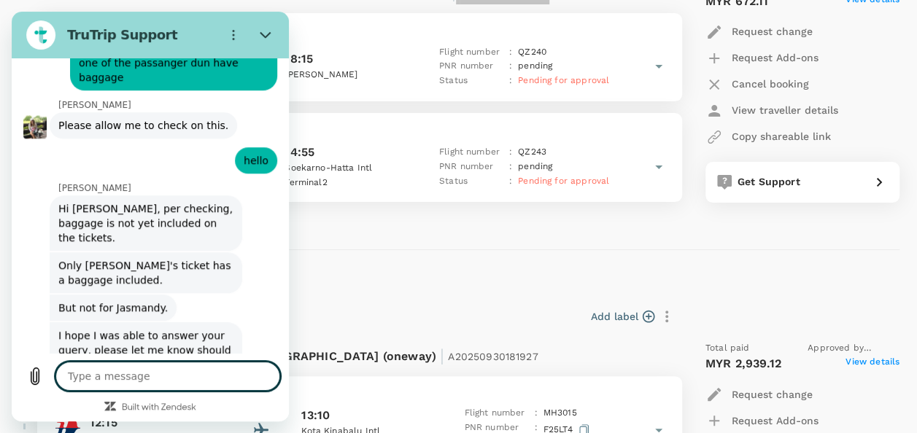
click at [209, 369] on textarea at bounding box center [167, 376] width 225 height 29
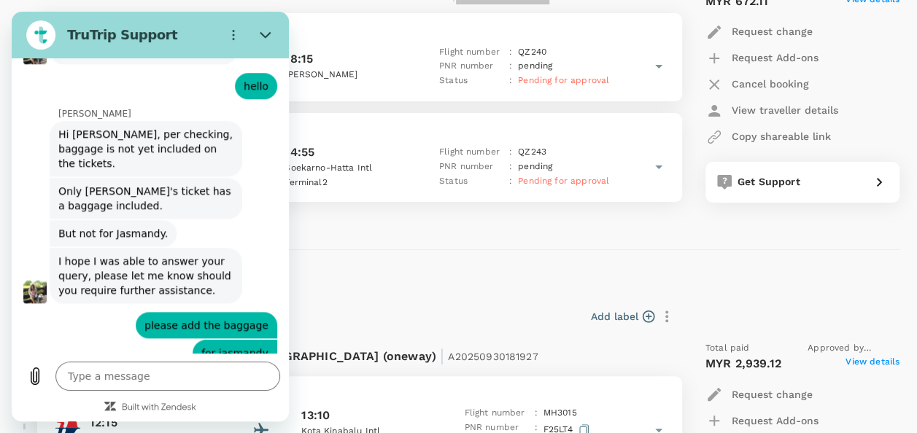
scroll to position [6078, 0]
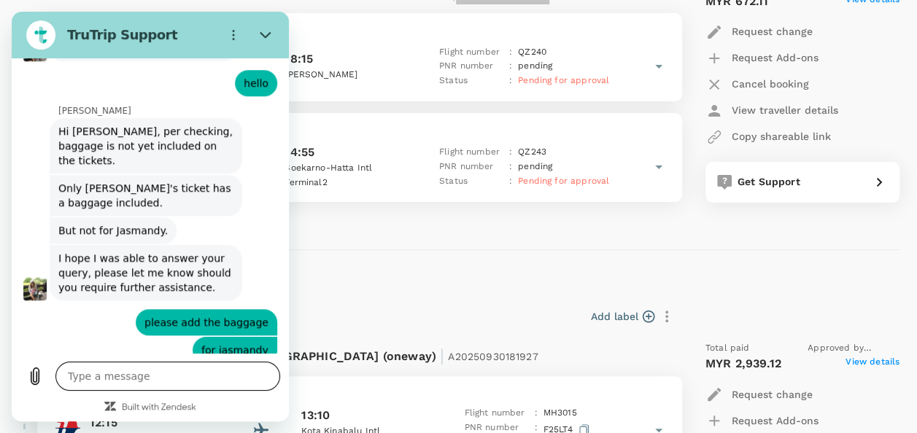
click at [206, 381] on textarea at bounding box center [167, 376] width 225 height 29
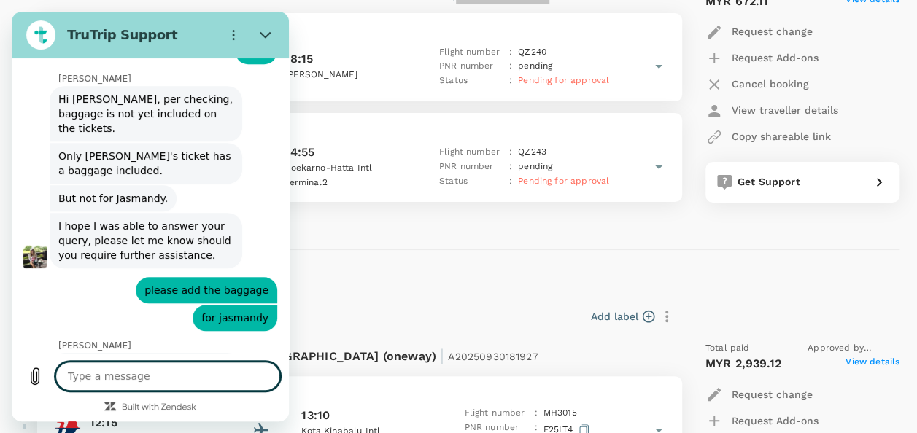
scroll to position [6113, 0]
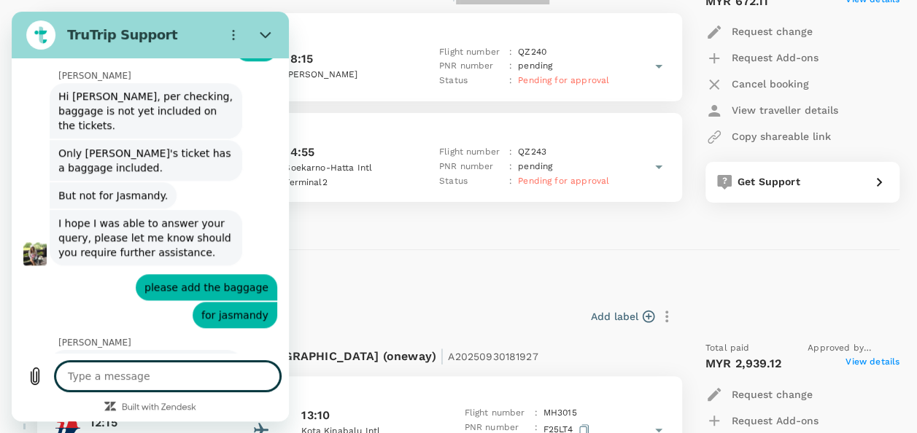
click at [139, 380] on textarea at bounding box center [167, 376] width 225 height 29
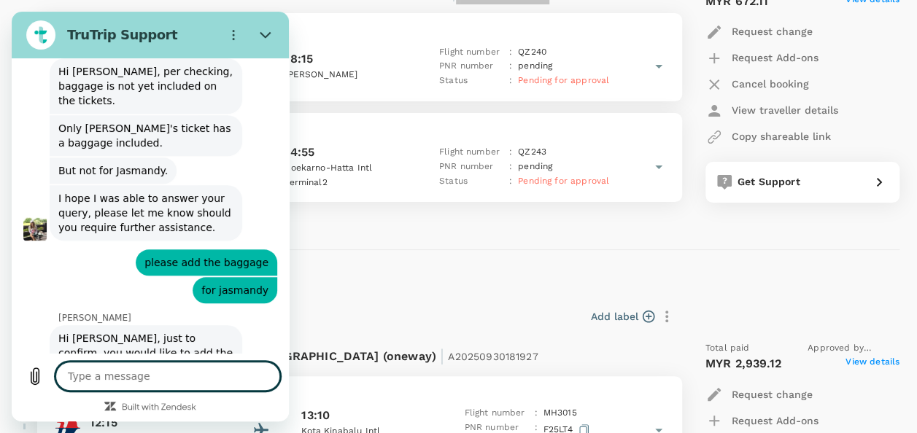
scroll to position [6141, 0]
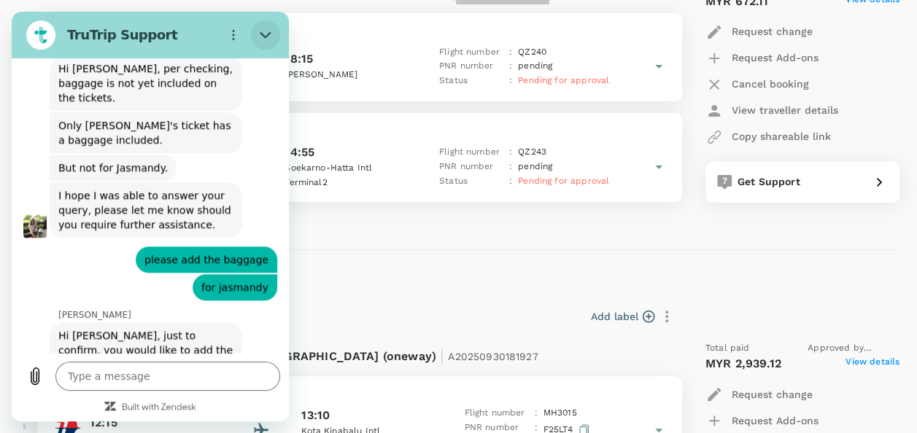
click at [263, 35] on icon "Close" at bounding box center [265, 35] width 11 height 7
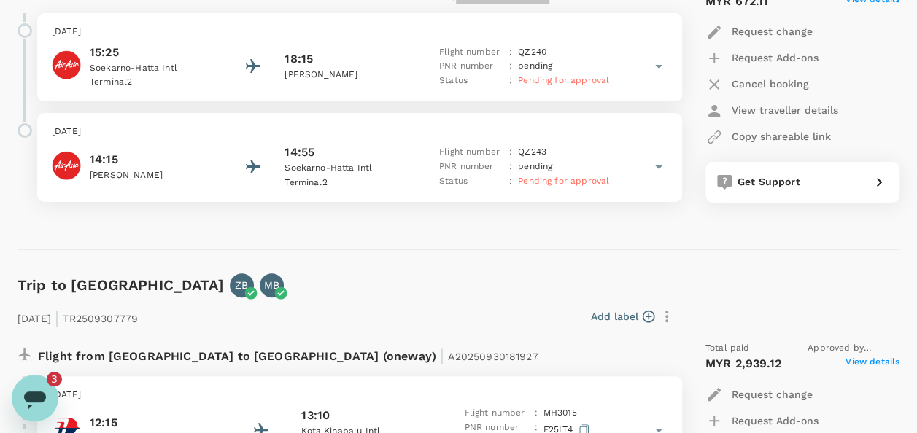
scroll to position [0, 0]
click at [53, 395] on div "Open messaging window, 3 unread messages" at bounding box center [35, 398] width 44 height 44
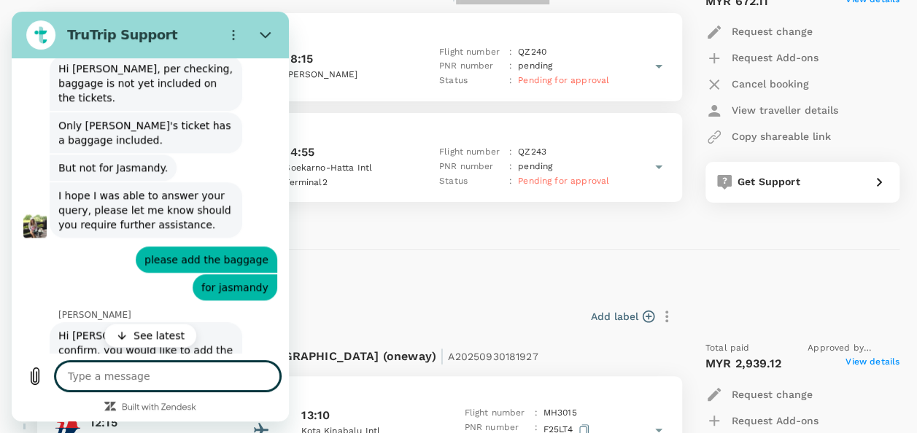
scroll to position [6326, 0]
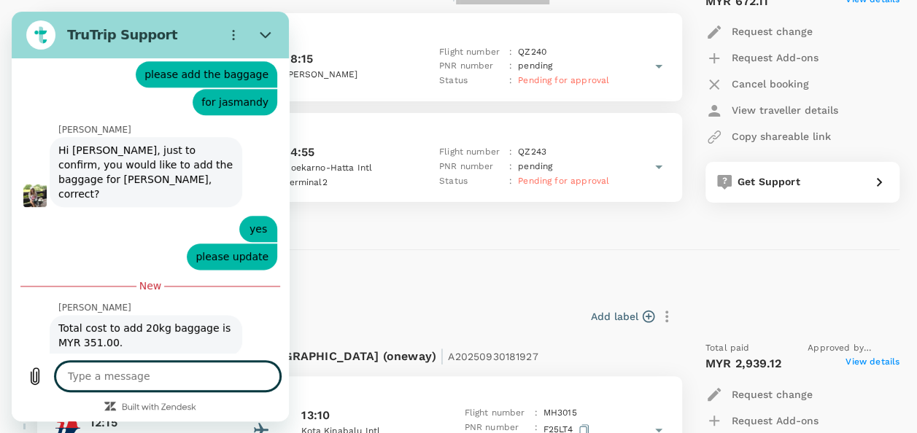
click at [142, 385] on textarea at bounding box center [167, 376] width 225 height 29
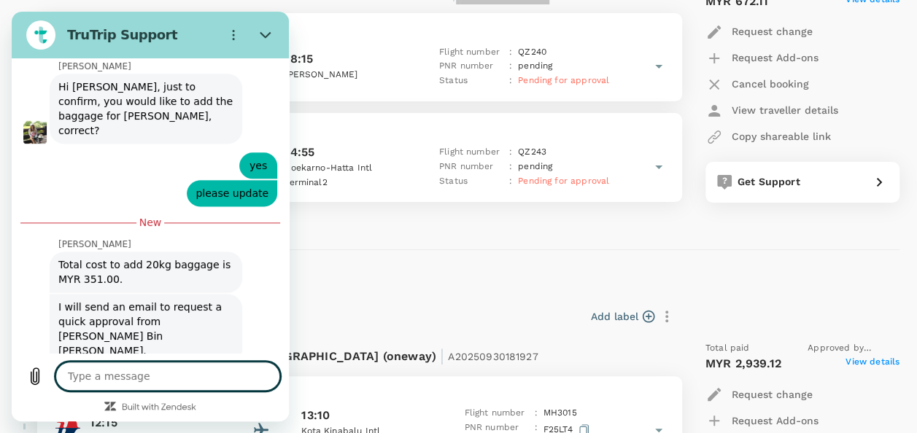
scroll to position [6389, 0]
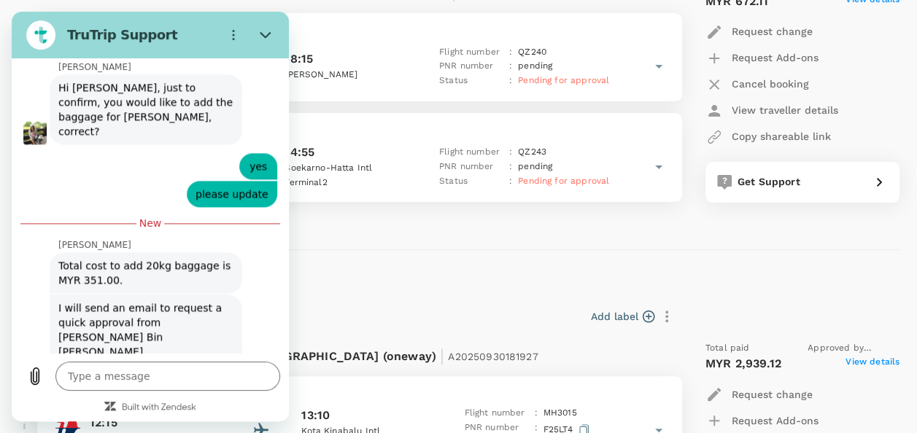
click at [263, 34] on icon "Close" at bounding box center [266, 35] width 12 height 12
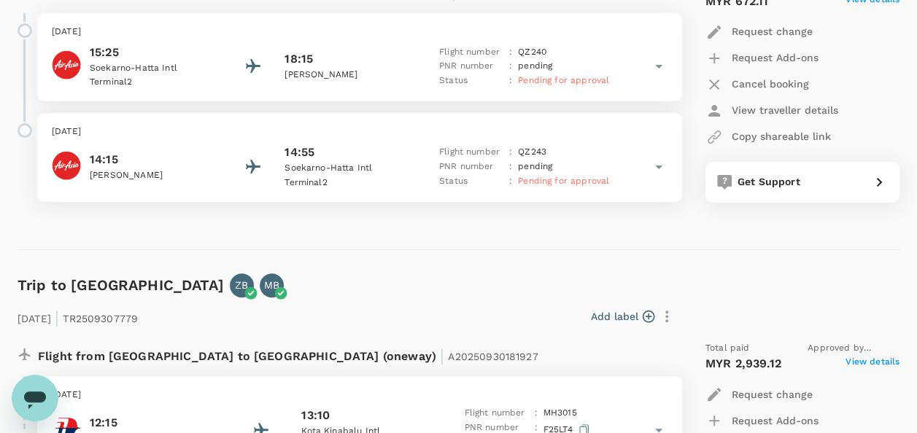
click at [38, 403] on icon "Open messaging window" at bounding box center [35, 398] width 26 height 26
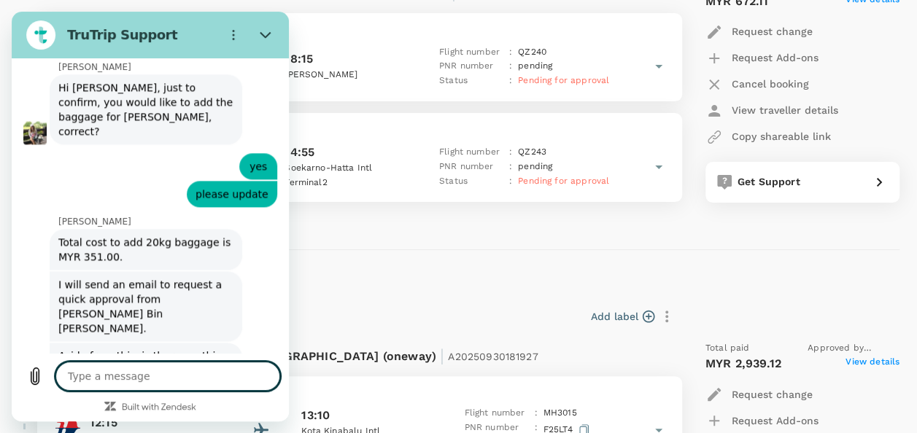
scroll to position [6365, 0]
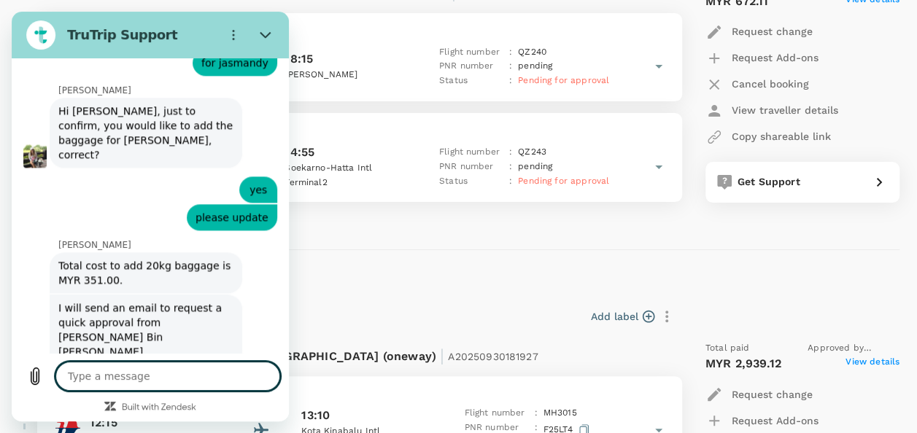
click at [198, 381] on textarea at bounding box center [167, 376] width 225 height 29
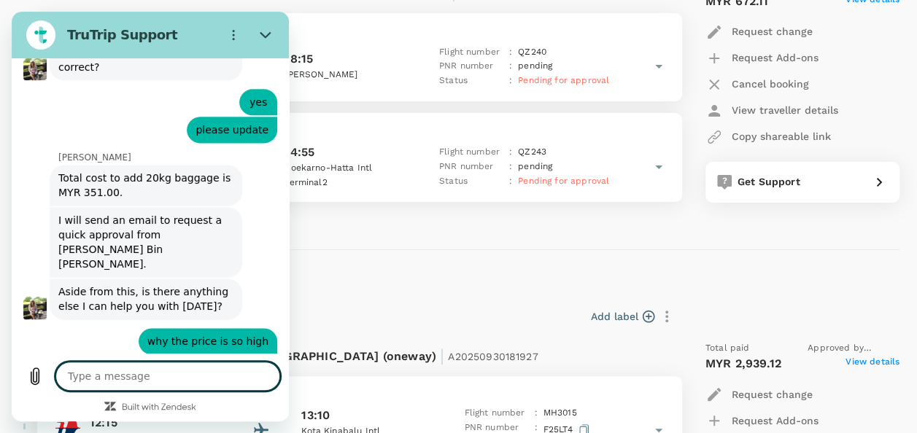
scroll to position [6456, 0]
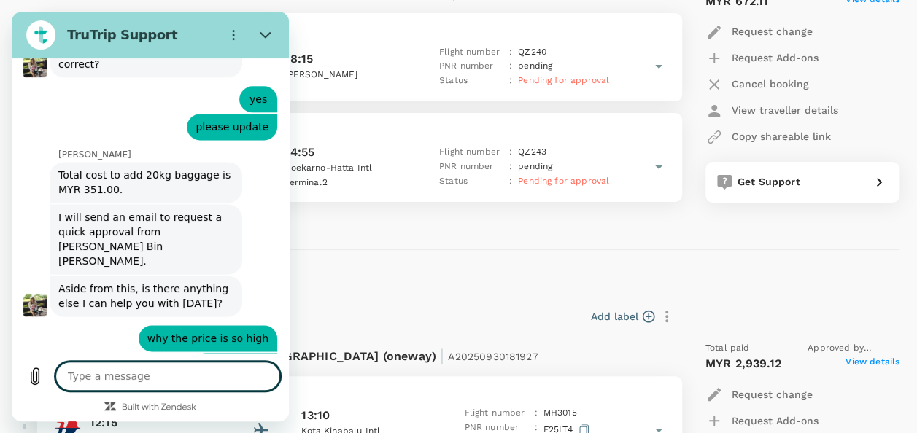
click at [203, 373] on textarea at bounding box center [167, 376] width 225 height 29
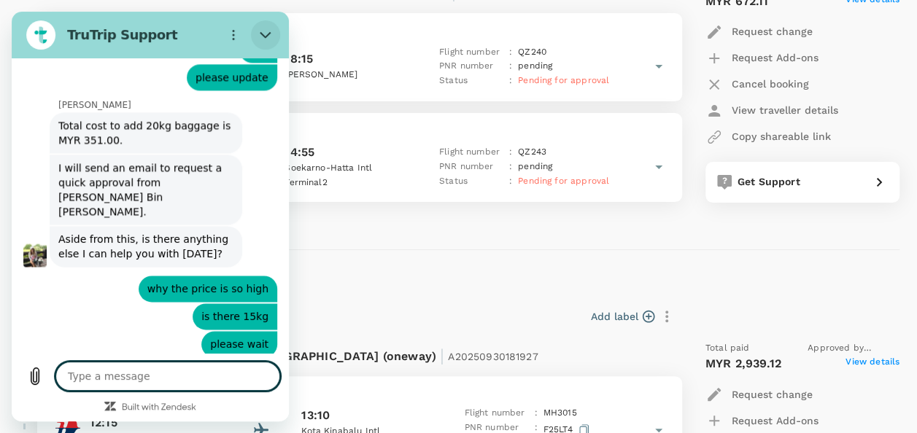
scroll to position [6533, 0]
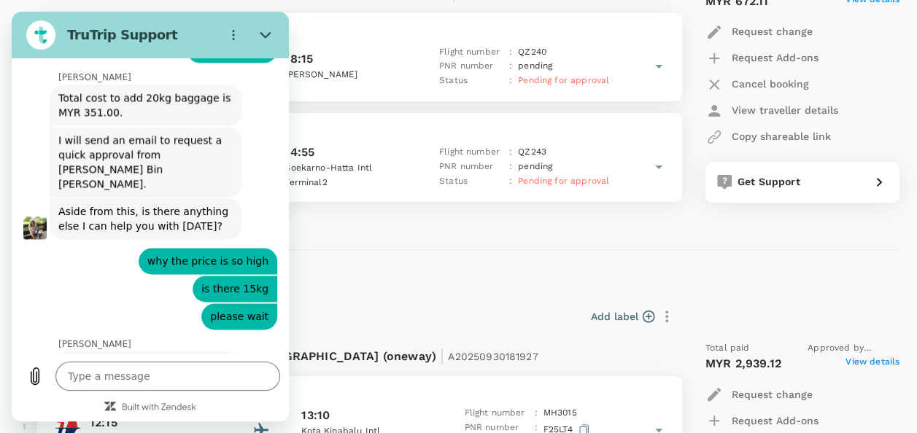
click at [390, 240] on div "Trip to [GEOGRAPHIC_DATA] FM From [DATE] until [DATE] | TR2510016320 Add label …" at bounding box center [453, 68] width 894 height 363
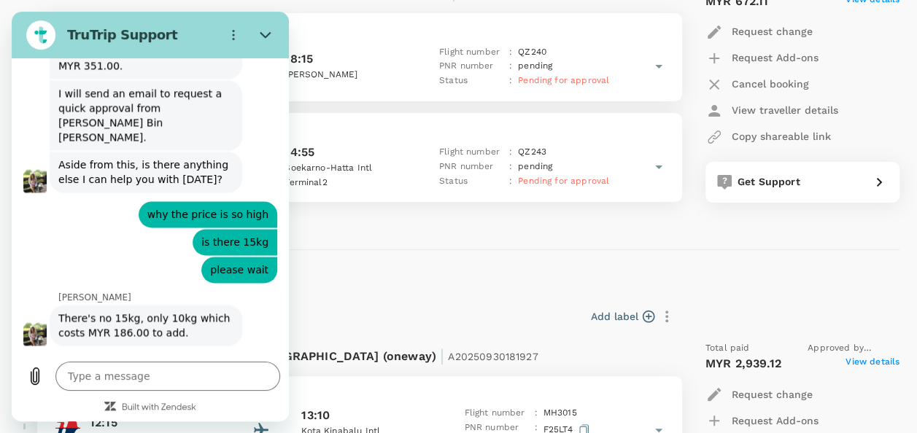
scroll to position [6583, 0]
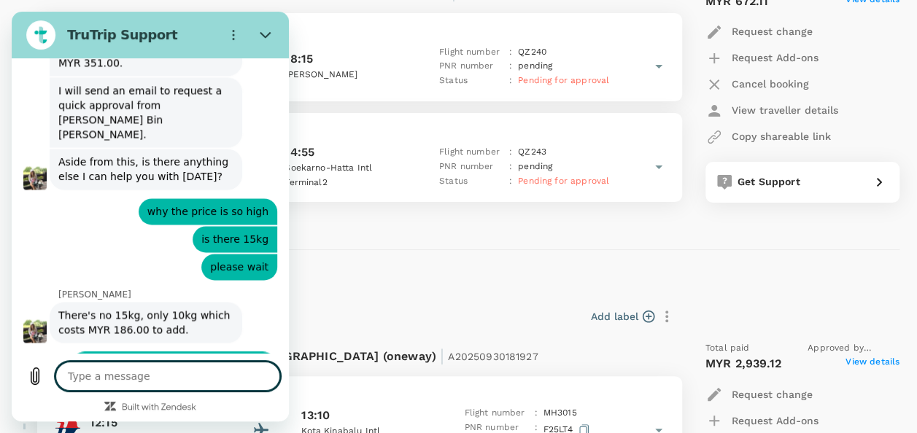
click at [139, 377] on textarea at bounding box center [167, 376] width 225 height 29
click at [383, 320] on div "Add label" at bounding box center [411, 316] width 535 height 25
click at [115, 377] on textarea at bounding box center [167, 376] width 225 height 29
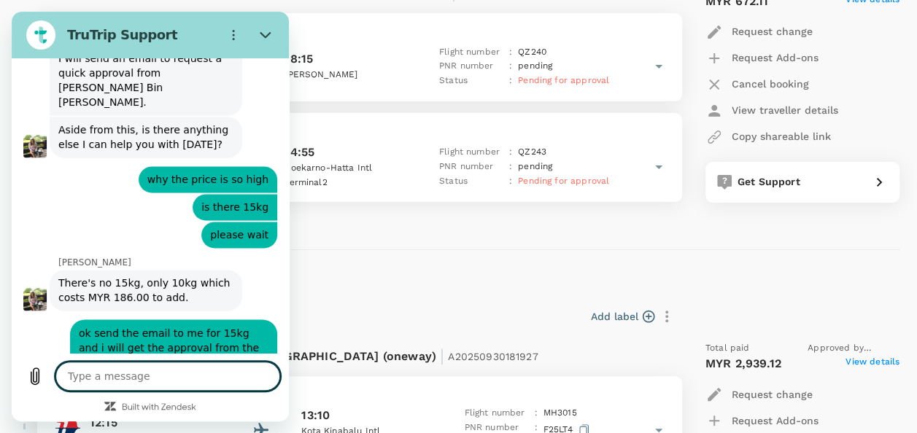
scroll to position [6618, 0]
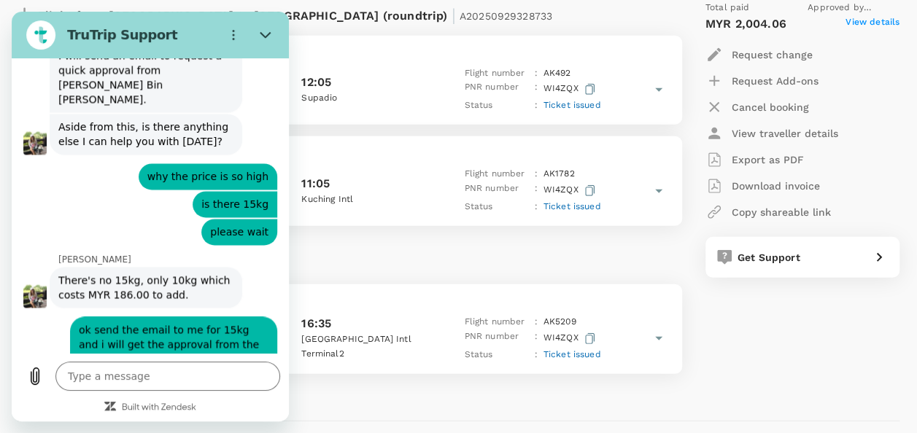
scroll to position [1678, 0]
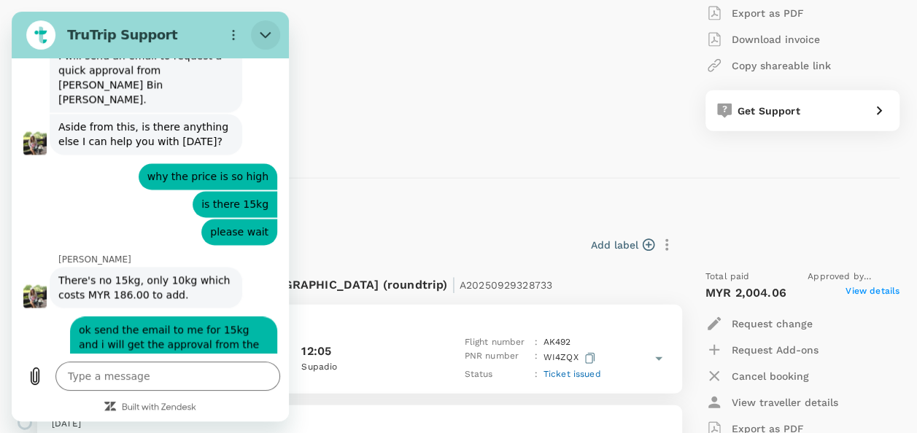
click at [261, 32] on icon "Close" at bounding box center [266, 35] width 12 height 12
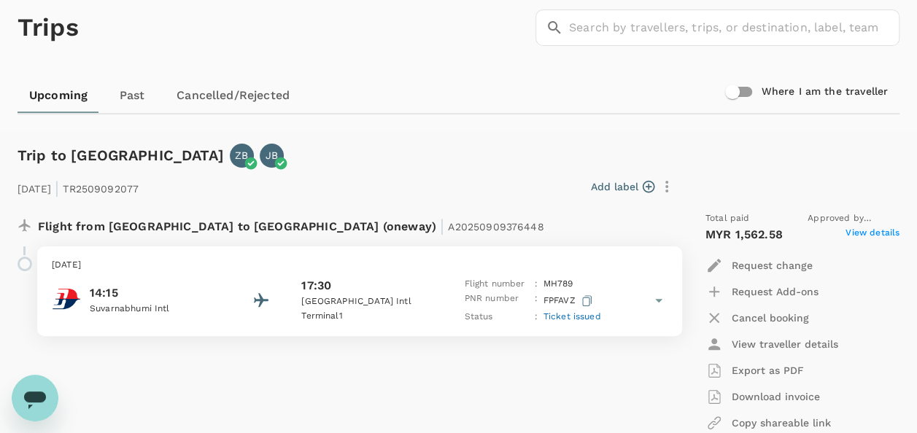
scroll to position [0, 0]
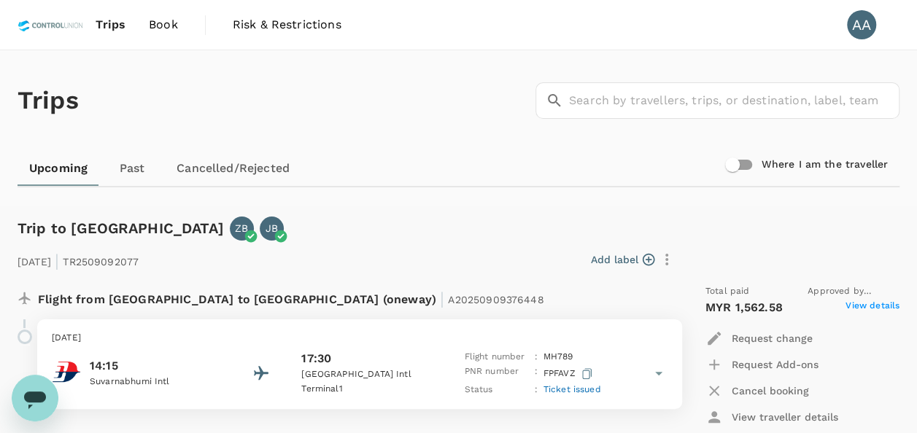
click at [150, 24] on span "Book" at bounding box center [163, 25] width 29 height 18
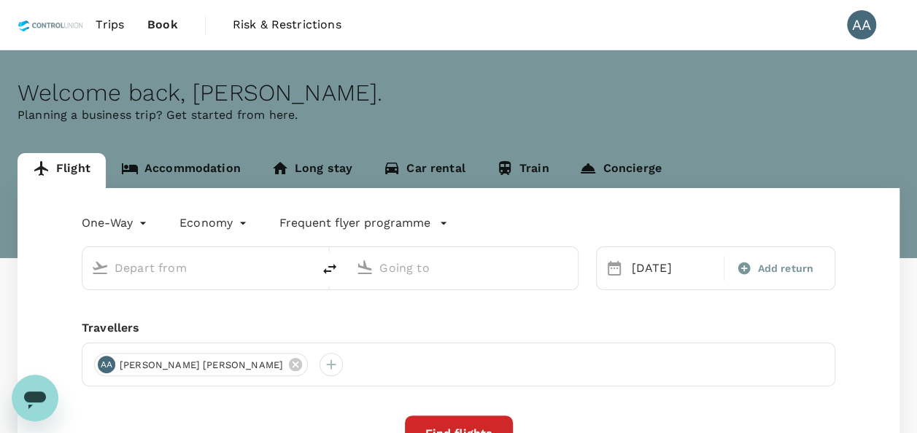
click at [226, 174] on link "Accommodation" at bounding box center [181, 170] width 150 height 35
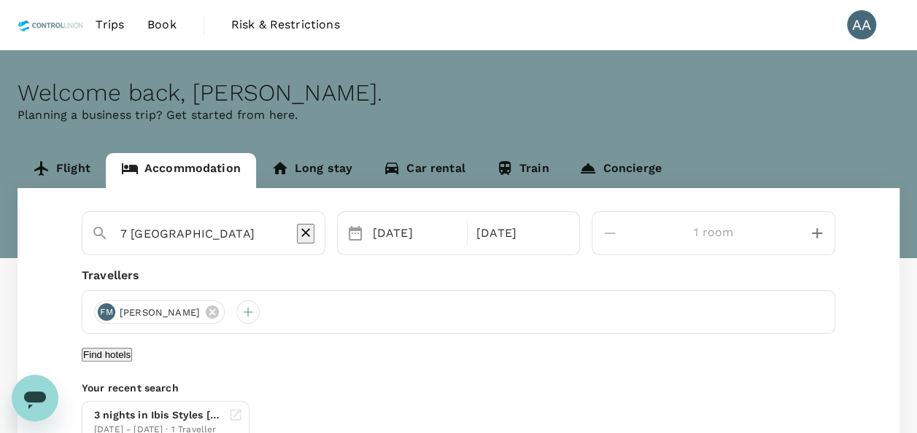
click at [275, 228] on input "7 [GEOGRAPHIC_DATA]" at bounding box center [197, 233] width 155 height 23
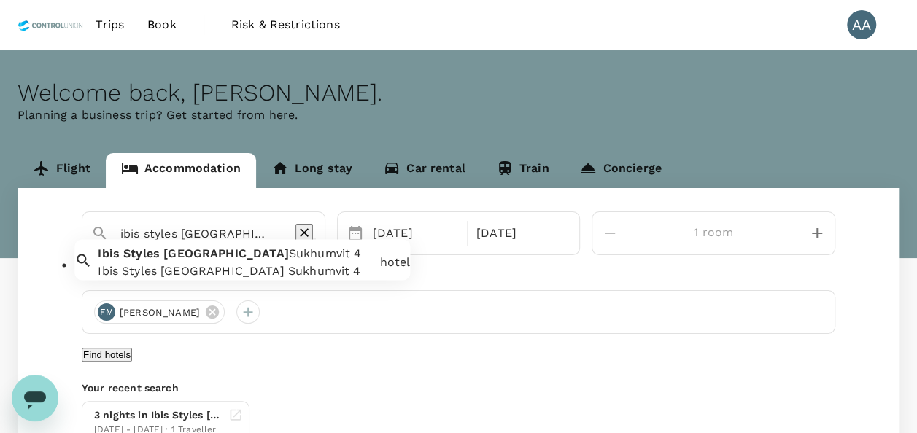
click at [293, 261] on span "Sukhumvit 4" at bounding box center [325, 254] width 73 height 14
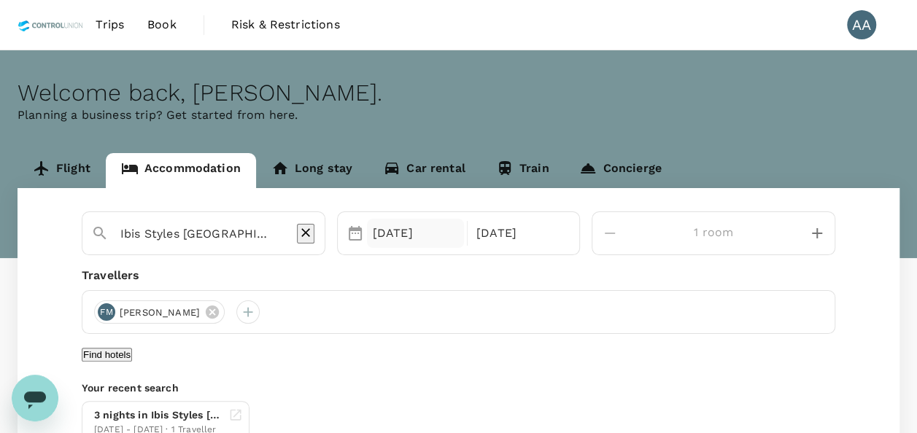
click at [419, 235] on div "[DATE]" at bounding box center [415, 233] width 97 height 29
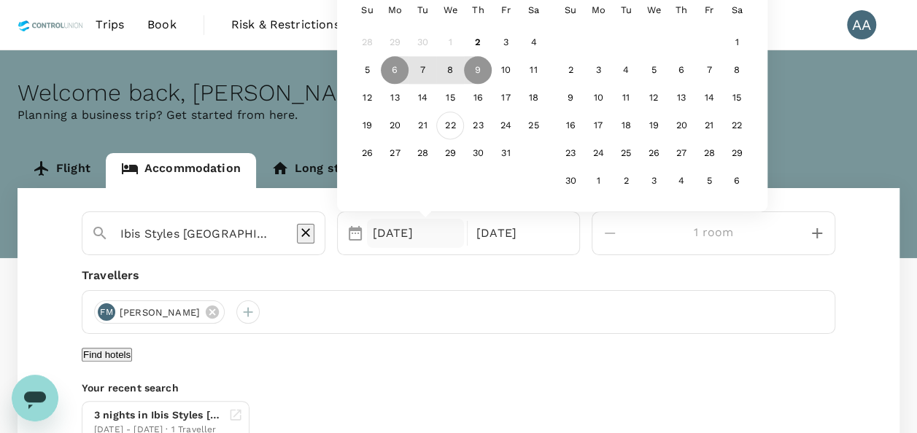
click at [464, 125] on div "22" at bounding box center [450, 126] width 28 height 28
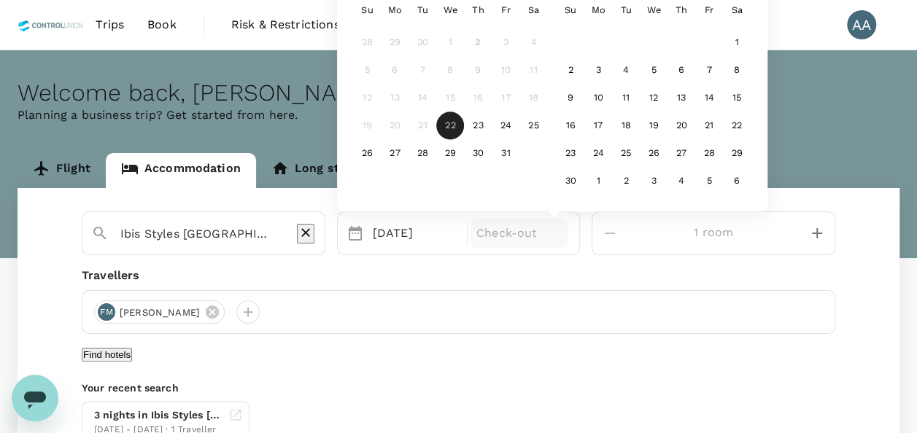
click at [562, 228] on p "Check-out" at bounding box center [518, 234] width 85 height 18
click at [547, 126] on div "25" at bounding box center [533, 126] width 28 height 28
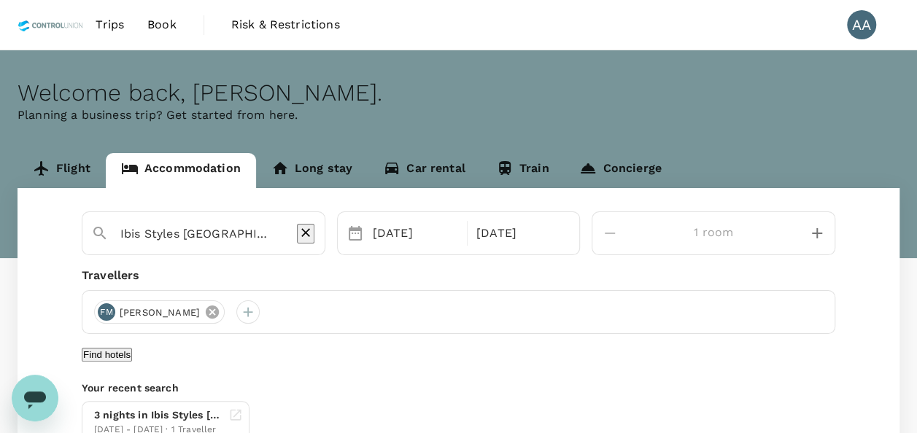
click at [212, 311] on icon at bounding box center [212, 312] width 16 height 16
click at [108, 311] on div at bounding box center [105, 312] width 23 height 23
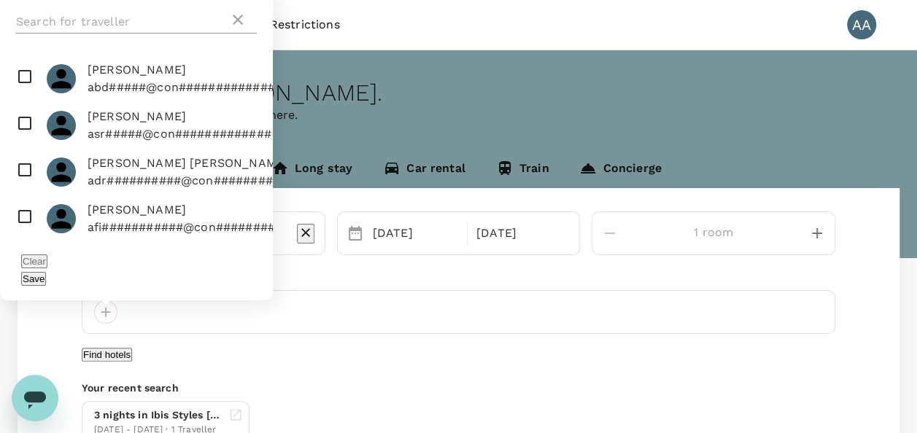
click at [175, 34] on input "text" at bounding box center [122, 21] width 213 height 23
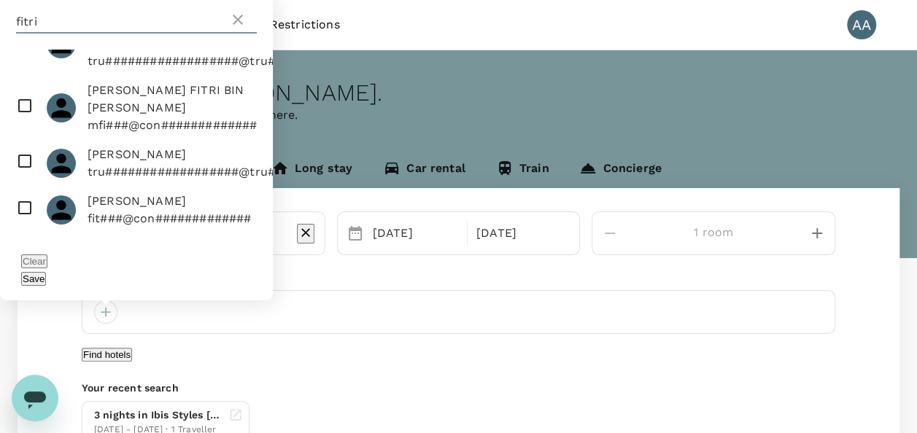
scroll to position [85, 0]
click at [23, 142] on input "checkbox" at bounding box center [136, 163] width 273 height 47
click at [132, 352] on button "Find hotels" at bounding box center [107, 355] width 50 height 14
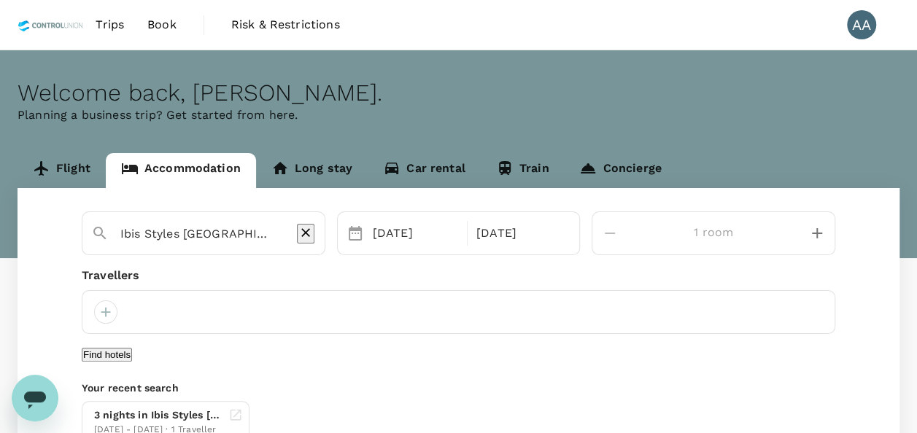
click at [88, 308] on div at bounding box center [459, 312] width 754 height 44
click at [96, 309] on div at bounding box center [105, 312] width 23 height 23
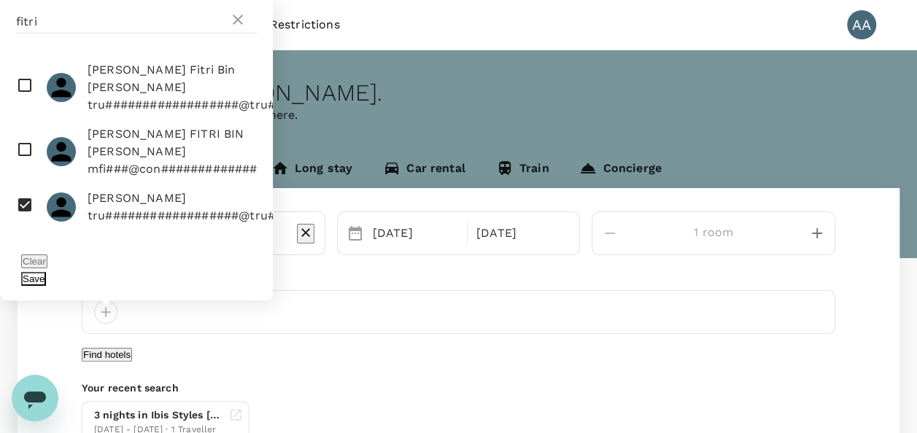
click at [46, 282] on button "Save" at bounding box center [33, 279] width 25 height 14
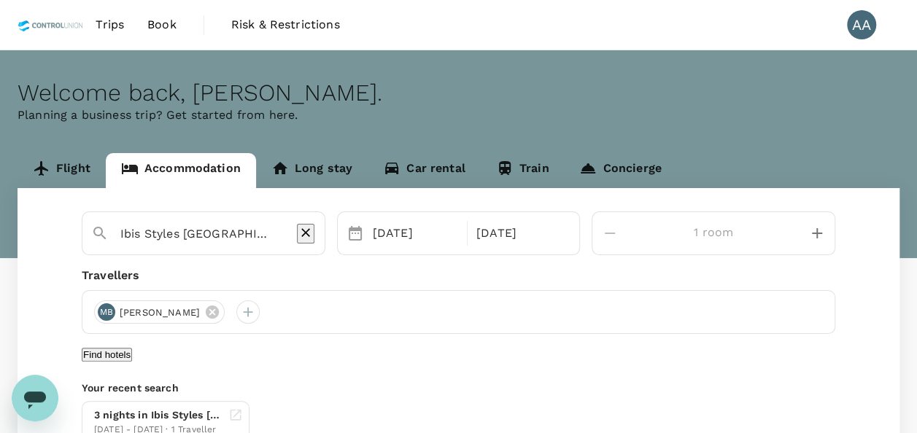
click at [132, 362] on button "Find hotels" at bounding box center [107, 355] width 50 height 14
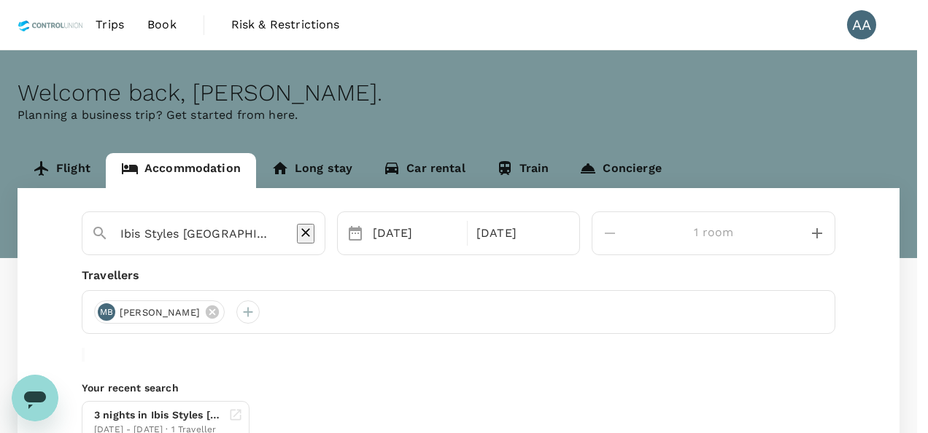
drag, startPoint x: 554, startPoint y: 391, endPoint x: 558, endPoint y: 379, distance: 12.2
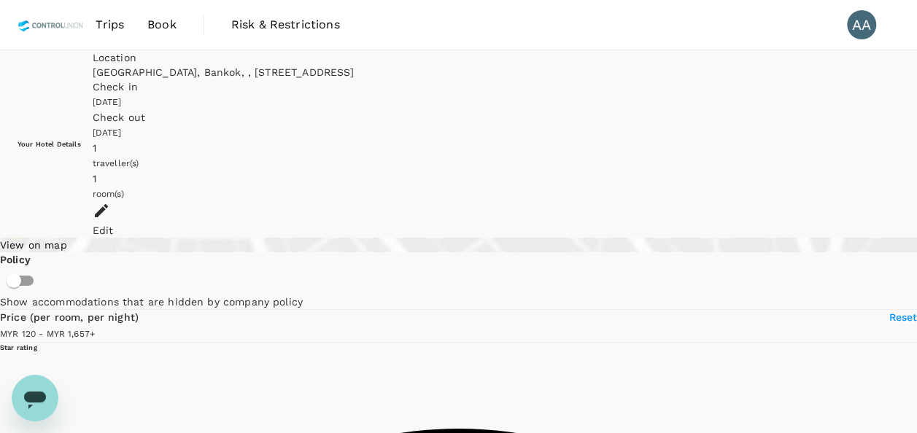
scroll to position [146, 0]
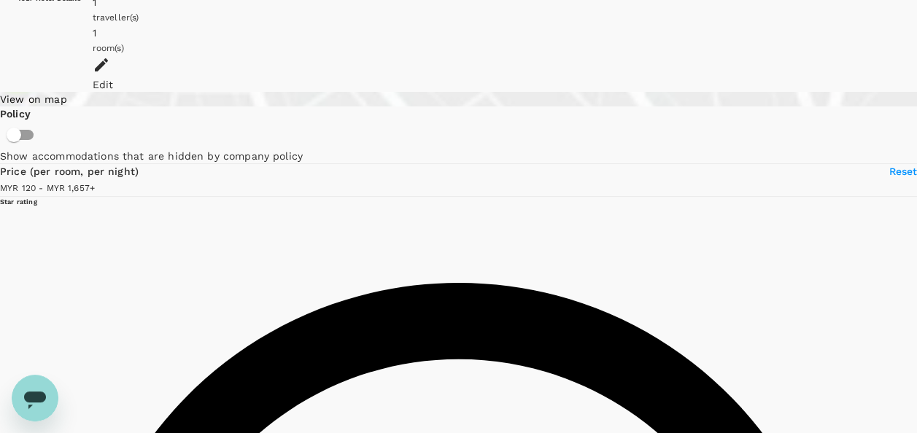
drag, startPoint x: 39, startPoint y: 400, endPoint x: 39, endPoint y: 740, distance: 339.9
click at [39, 400] on icon "Open messaging window, 2 unread messages" at bounding box center [35, 401] width 22 height 18
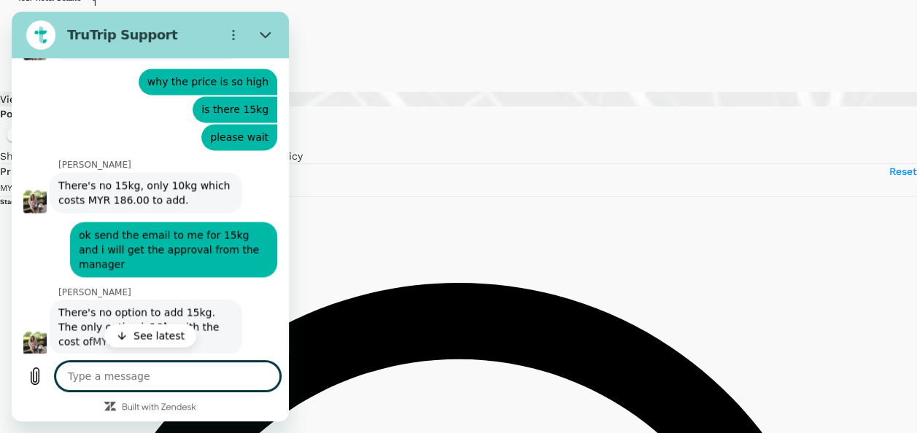
scroll to position [6761, 0]
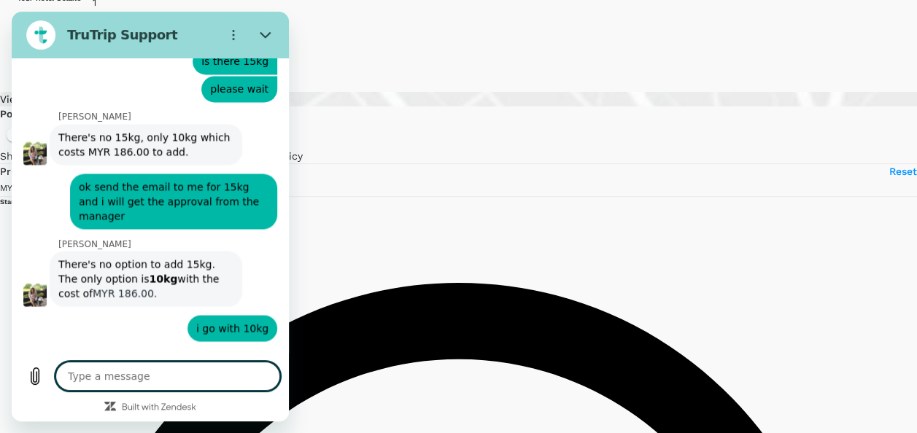
click at [168, 376] on textarea at bounding box center [167, 376] width 225 height 29
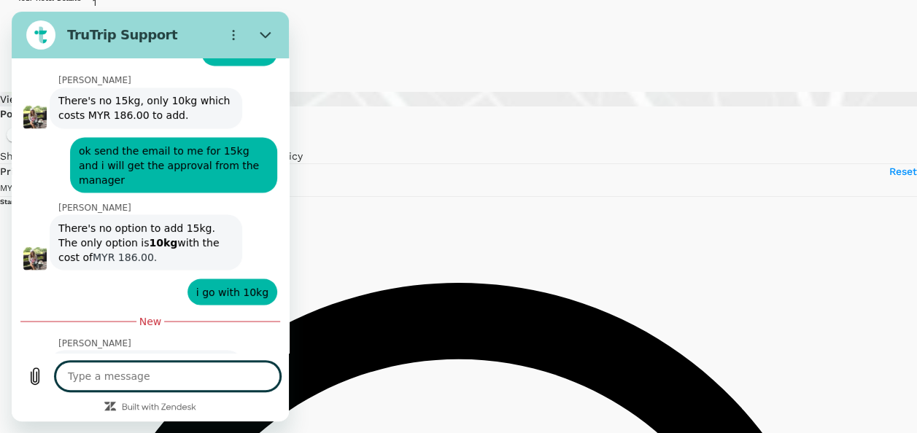
scroll to position [6796, 0]
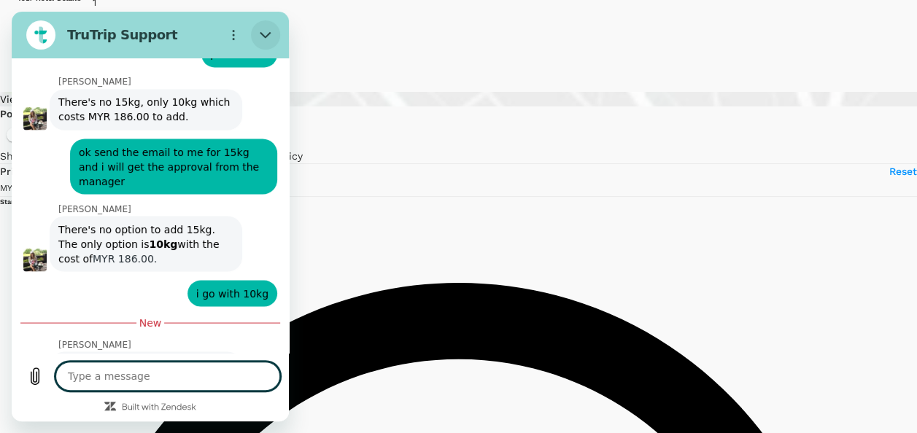
click at [269, 39] on icon "Close" at bounding box center [266, 35] width 12 height 12
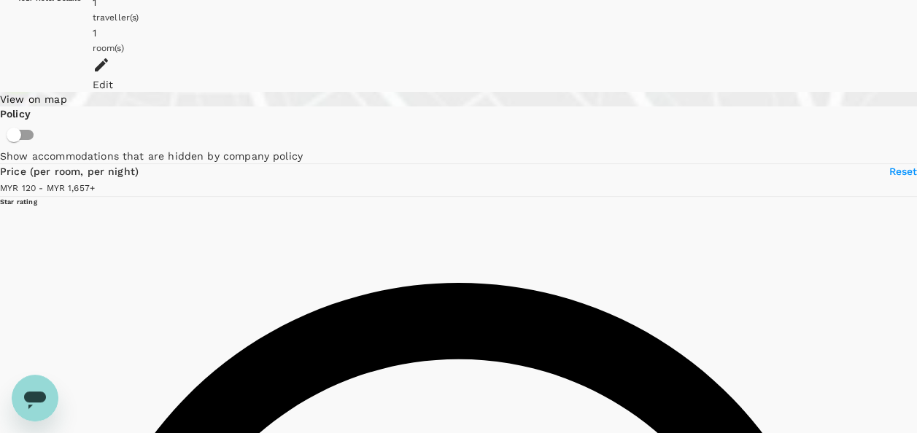
scroll to position [6797, 0]
click at [18, 398] on div "Open messaging window" at bounding box center [35, 398] width 44 height 44
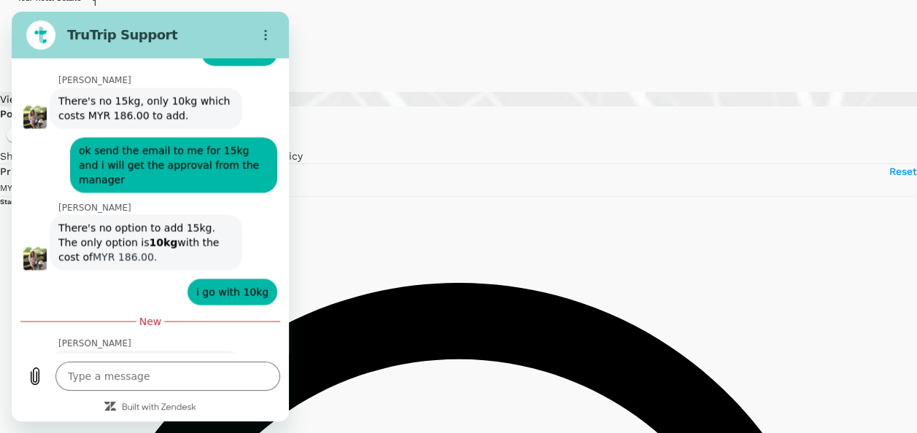
scroll to position [6772, 0]
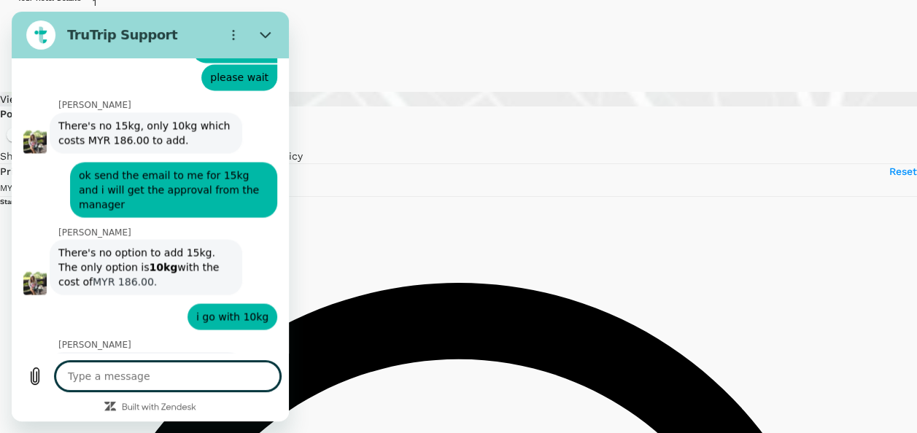
click at [140, 373] on textarea at bounding box center [167, 376] width 225 height 29
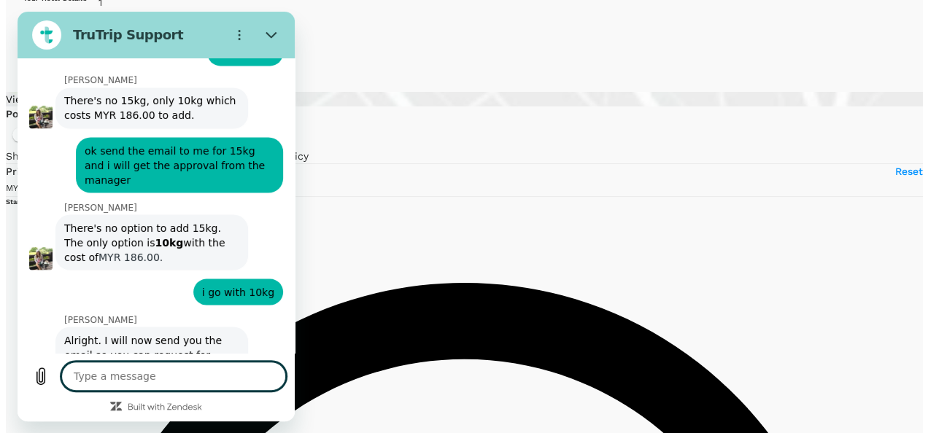
scroll to position [6800, 0]
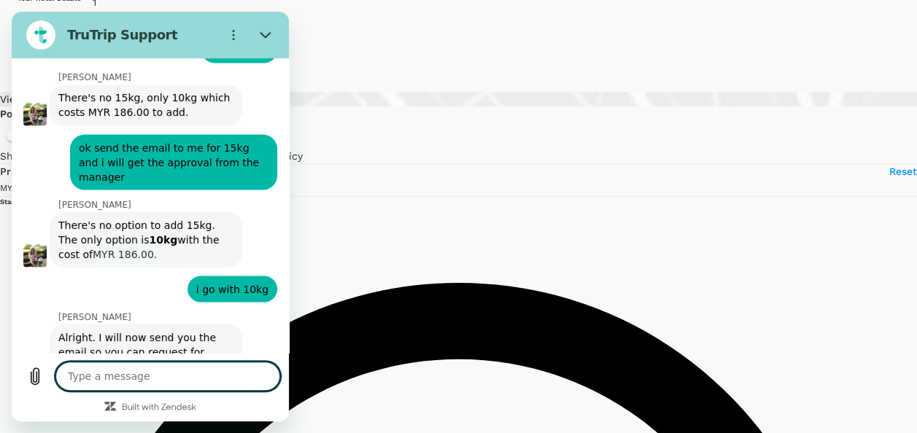
click at [277, 45] on div at bounding box center [265, 34] width 29 height 29
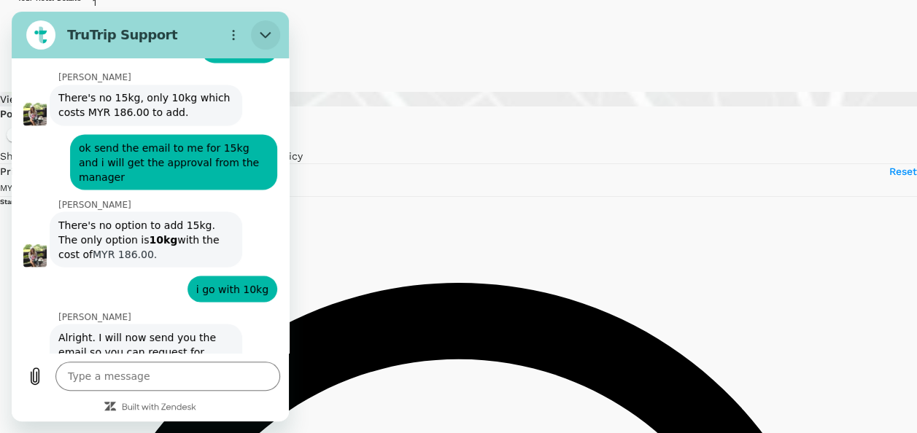
click at [273, 28] on button "Close" at bounding box center [265, 34] width 29 height 29
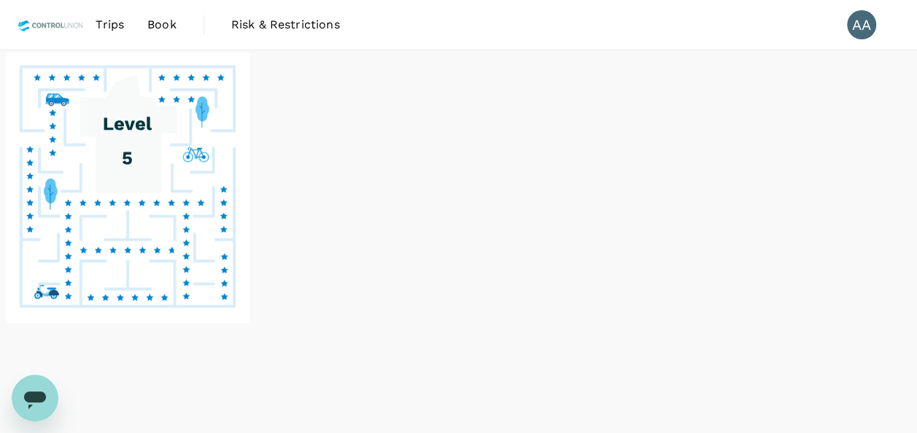
click at [111, 22] on span "Trips" at bounding box center [110, 25] width 28 height 18
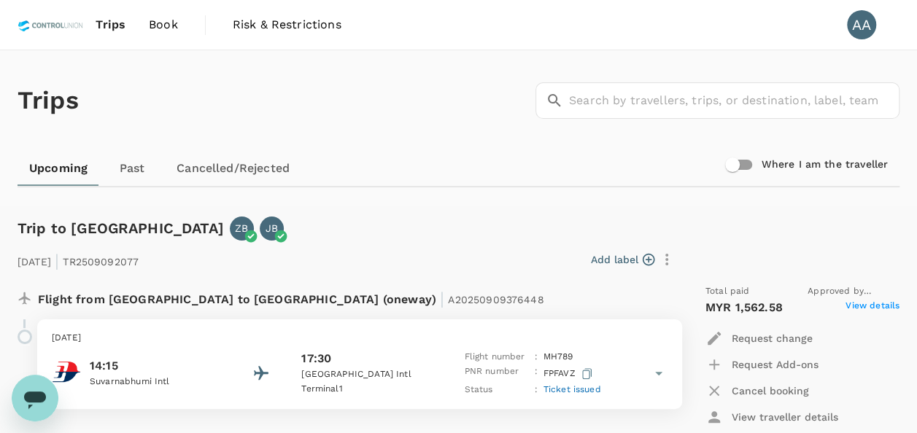
click at [135, 165] on link "Past" at bounding box center [132, 168] width 66 height 35
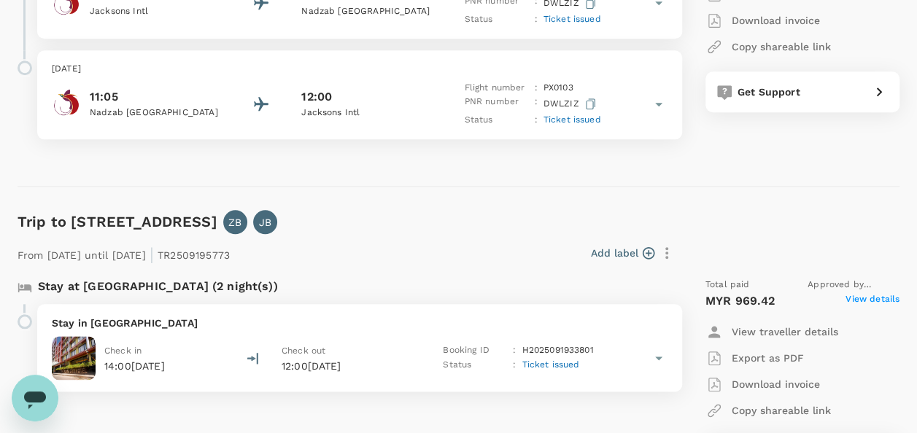
scroll to position [729, 0]
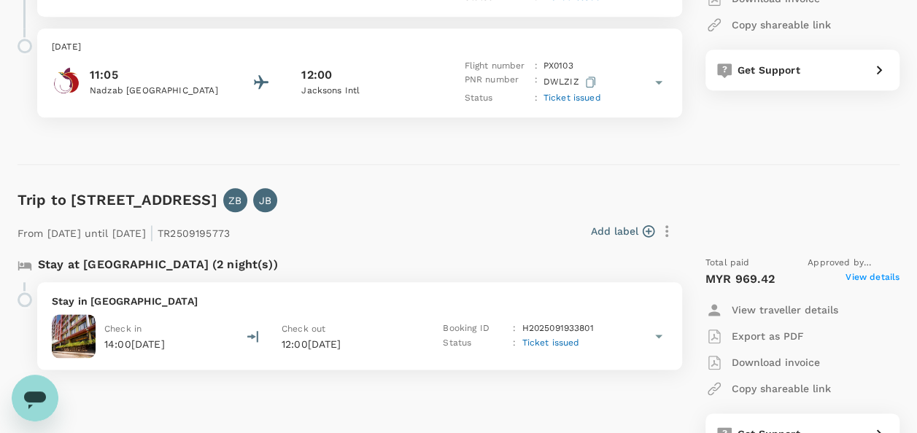
click at [867, 279] on span "View details" at bounding box center [872, 280] width 54 height 18
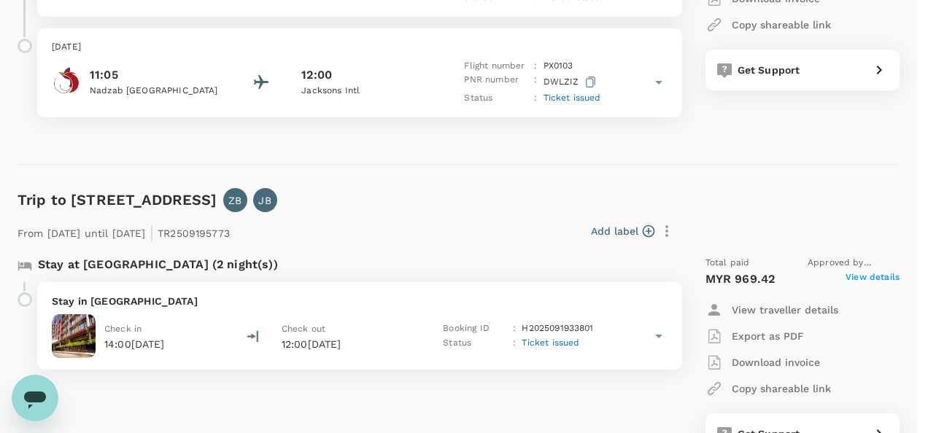
drag, startPoint x: 510, startPoint y: 249, endPoint x: 627, endPoint y: 383, distance: 177.9
copy p "Auditor : [PERSON_NAME] & [DATE][PERSON_NAME] : AS Audit Date : [DATE]- [DATE] …"
drag, startPoint x: 805, startPoint y: 93, endPoint x: 813, endPoint y: 85, distance: 11.9
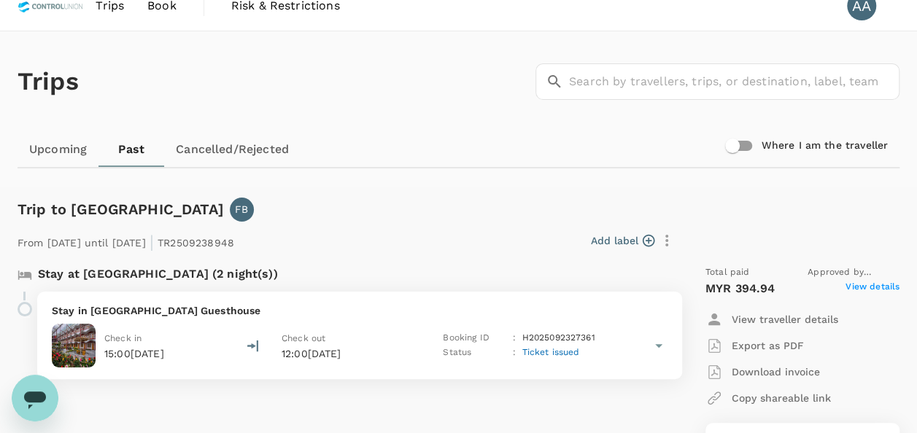
scroll to position [0, 0]
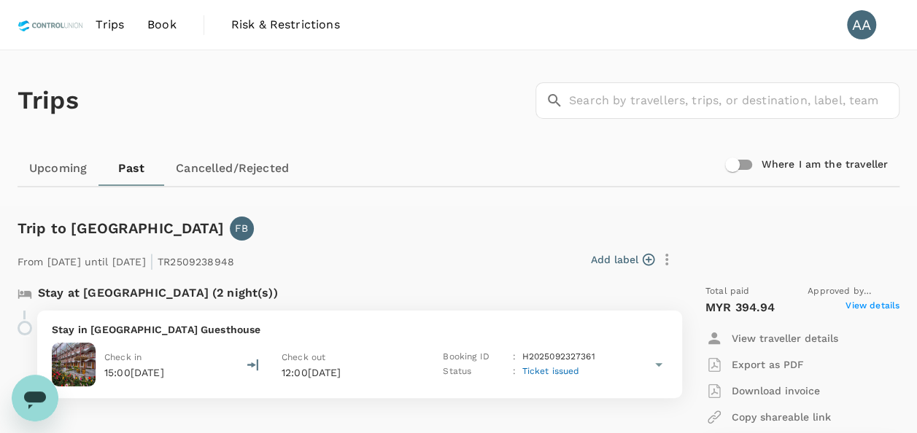
click at [166, 13] on link "Book" at bounding box center [162, 25] width 53 height 50
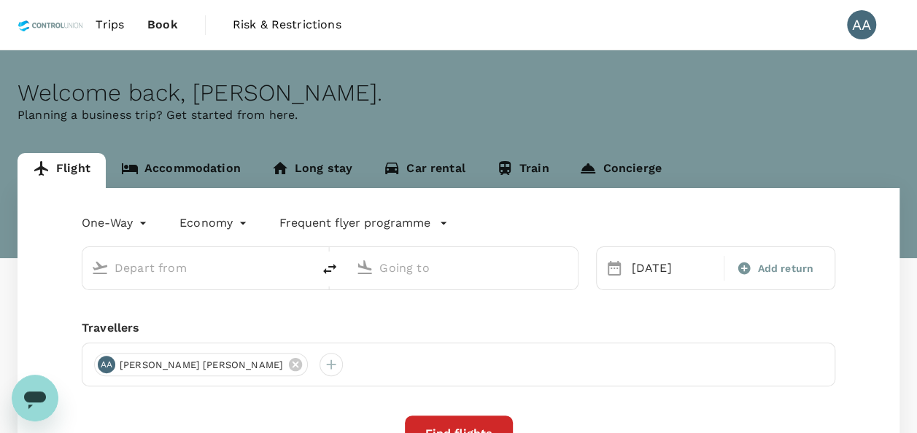
click at [164, 39] on link "Book" at bounding box center [163, 25] width 54 height 50
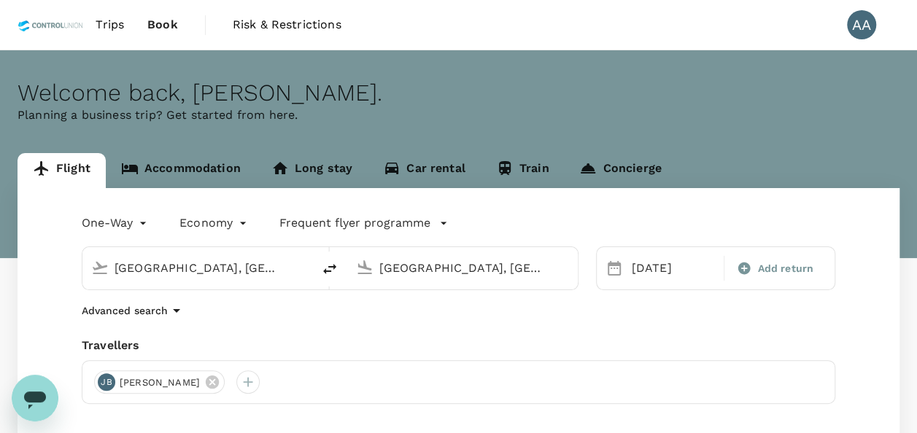
click at [164, 32] on span "Book" at bounding box center [162, 25] width 31 height 18
click at [203, 171] on link "Accommodation" at bounding box center [181, 170] width 150 height 35
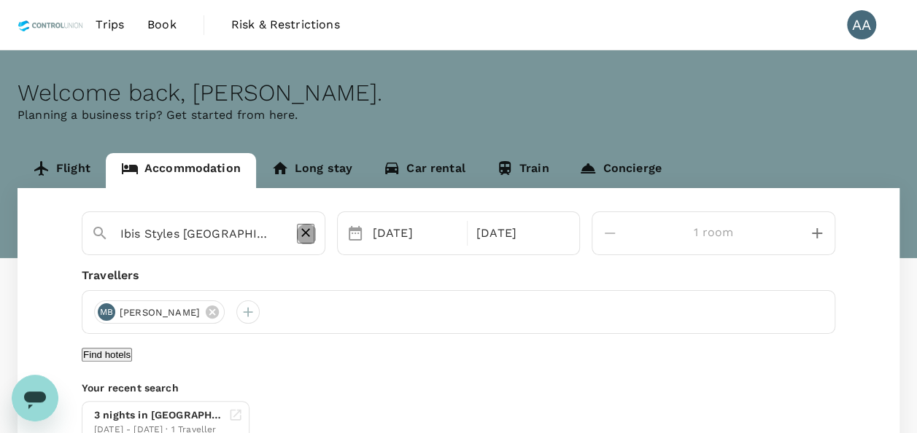
click at [313, 233] on icon "Clear" at bounding box center [305, 232] width 15 height 15
click at [175, 230] on input "text" at bounding box center [197, 233] width 155 height 23
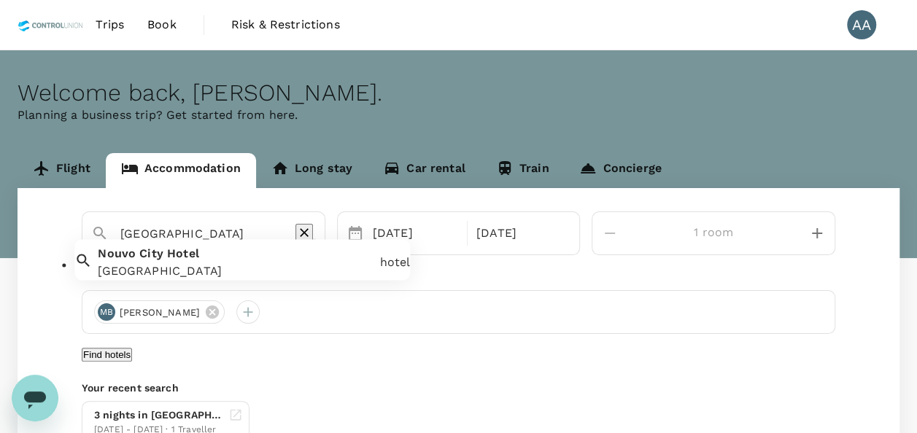
click at [228, 271] on div "[GEOGRAPHIC_DATA] [GEOGRAPHIC_DATA]" at bounding box center [233, 260] width 282 height 41
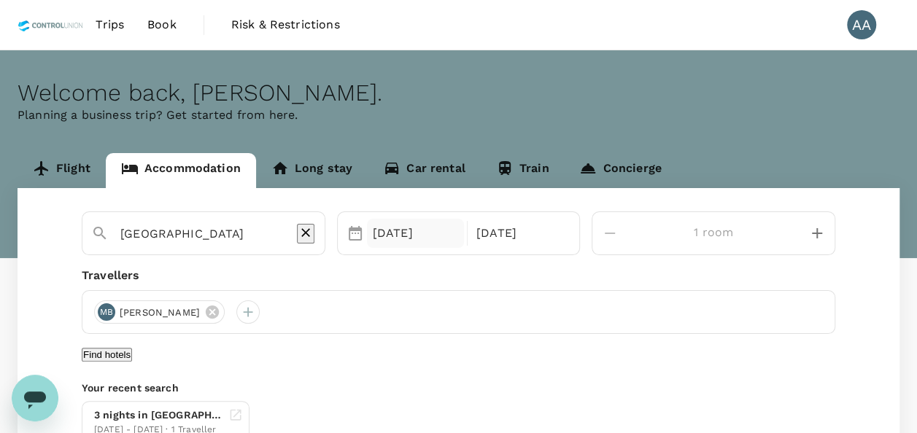
click at [459, 229] on div "[DATE]" at bounding box center [415, 233] width 97 height 29
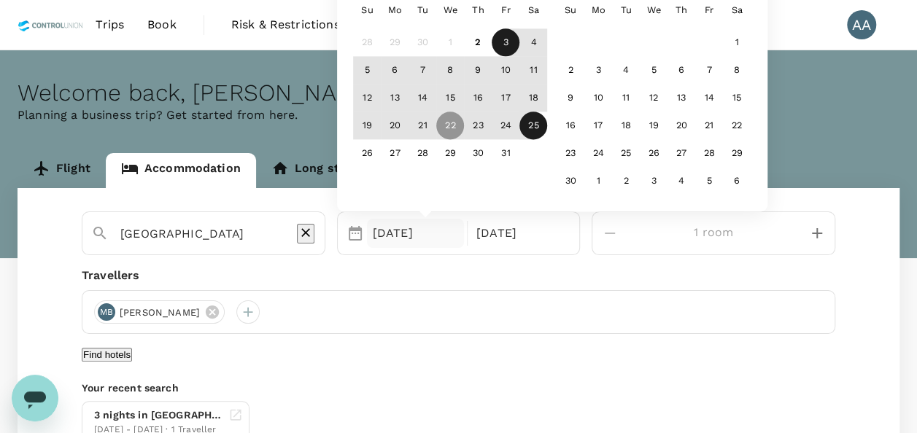
click at [519, 48] on div "3" at bounding box center [506, 43] width 28 height 28
click at [547, 39] on div "4" at bounding box center [533, 43] width 28 height 28
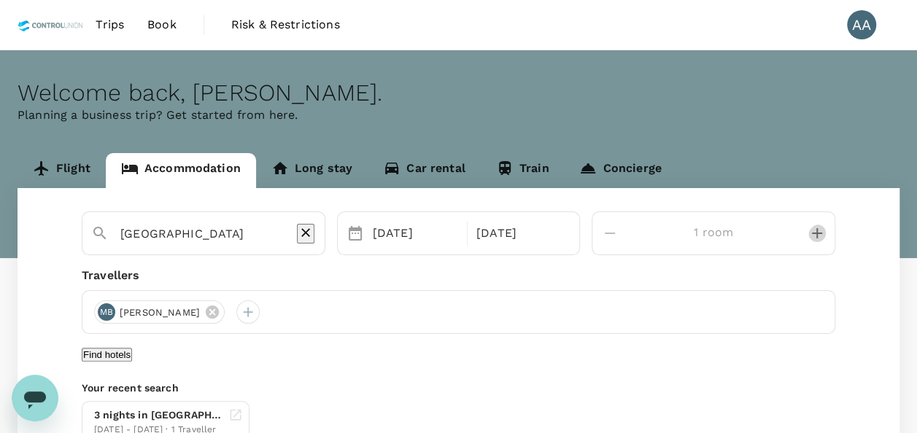
click at [812, 232] on icon "decrease" at bounding box center [817, 233] width 10 height 10
click at [220, 314] on icon at bounding box center [212, 312] width 16 height 16
click at [109, 311] on div at bounding box center [105, 312] width 23 height 23
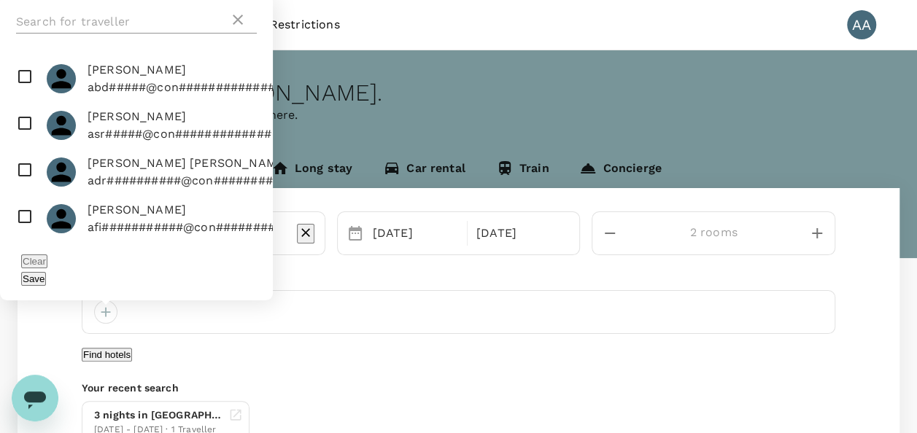
click at [115, 34] on input "text" at bounding box center [122, 21] width 213 height 23
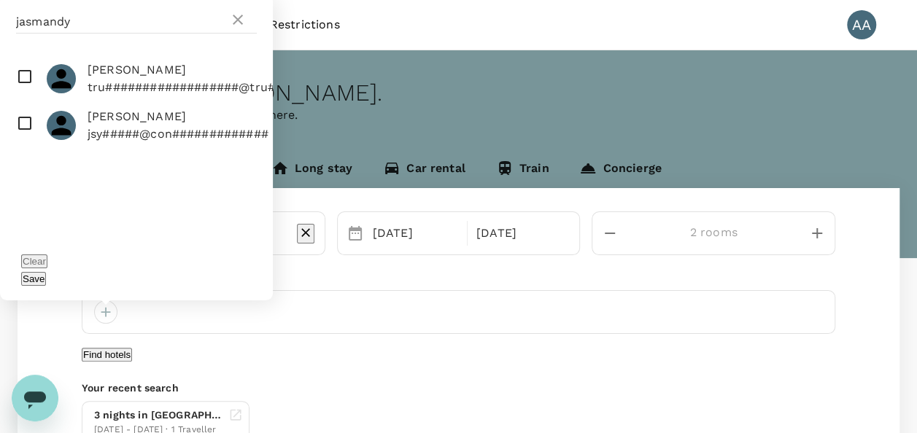
click at [30, 149] on input "checkbox" at bounding box center [136, 125] width 273 height 47
click at [220, 271] on div "Save" at bounding box center [136, 279] width 231 height 18
click at [46, 276] on button "Save" at bounding box center [33, 279] width 25 height 14
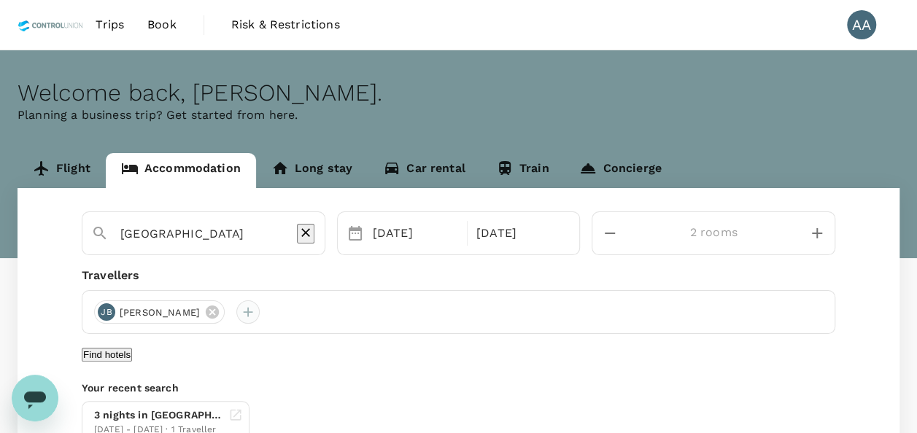
click at [260, 306] on div at bounding box center [247, 312] width 23 height 23
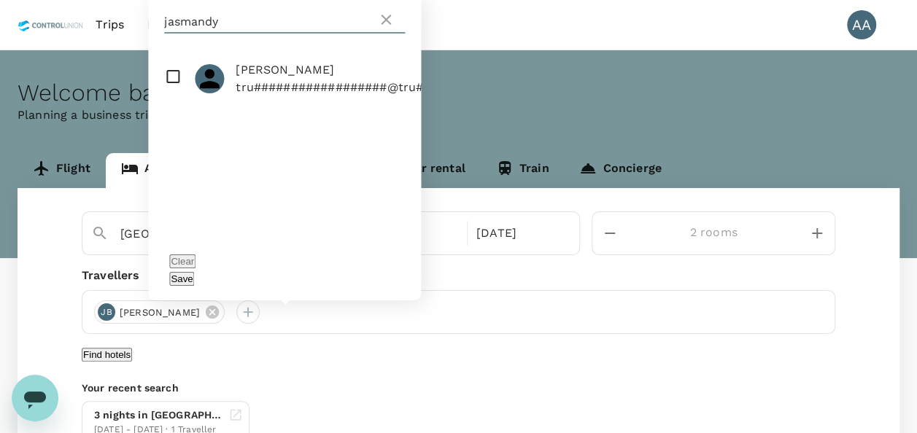
drag, startPoint x: 244, startPoint y: 39, endPoint x: 118, endPoint y: 41, distance: 125.5
click at [119, 41] on div "Trips Book Risk & Restrictions AA Welcome back , [PERSON_NAME] . Planning a bus…" at bounding box center [458, 279] width 917 height 559
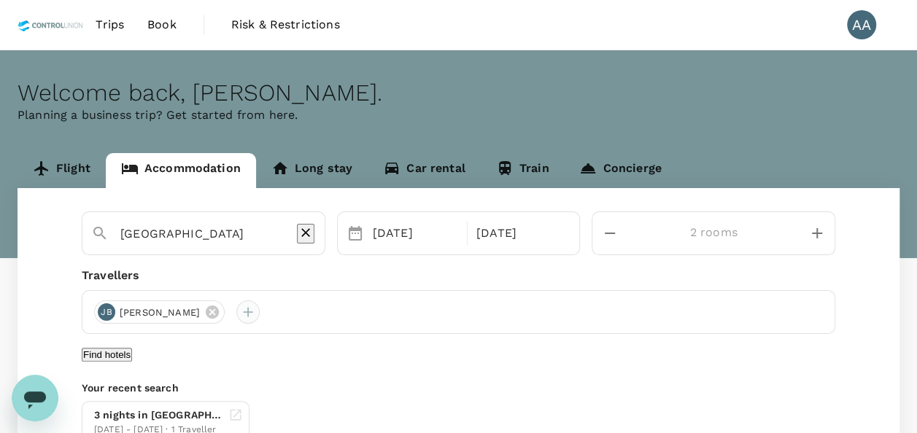
click at [260, 320] on div at bounding box center [247, 312] width 23 height 23
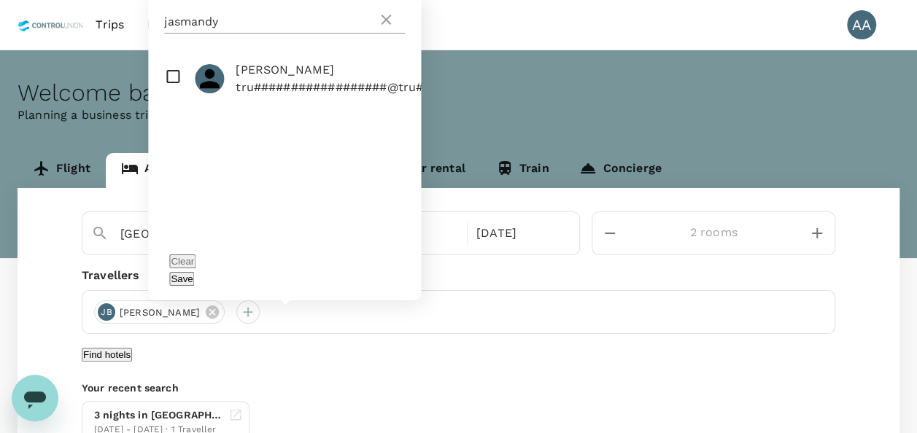
click at [384, 28] on icon at bounding box center [386, 20] width 18 height 18
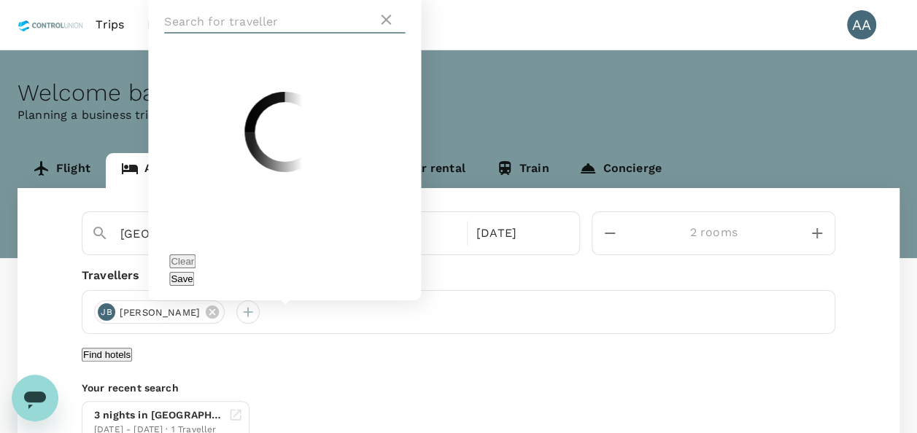
click at [311, 34] on input "text" at bounding box center [270, 21] width 213 height 23
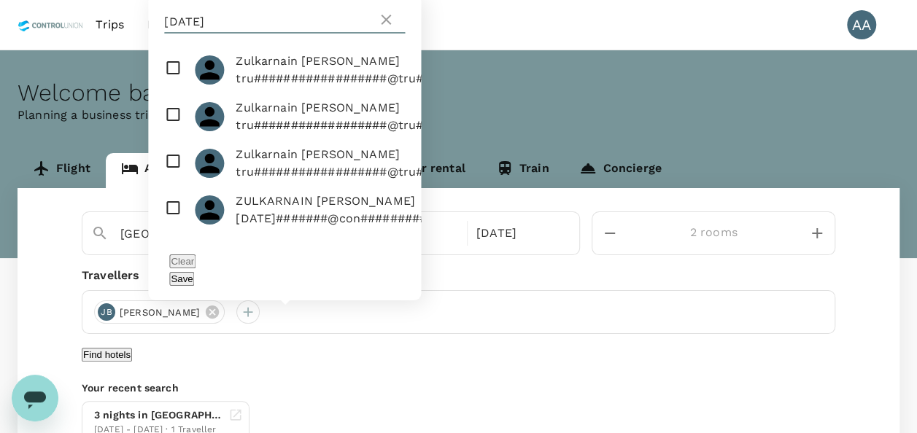
scroll to position [32, 0]
click at [166, 225] on input "checkbox" at bounding box center [284, 210] width 273 height 47
click at [383, 270] on div "Save" at bounding box center [284, 279] width 231 height 18
click at [194, 276] on button "Save" at bounding box center [181, 279] width 25 height 14
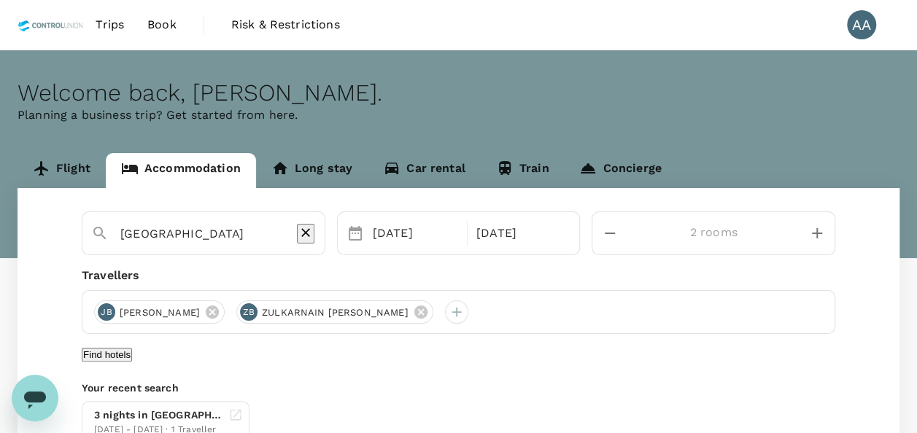
click at [132, 362] on button "Find hotels" at bounding box center [107, 355] width 50 height 14
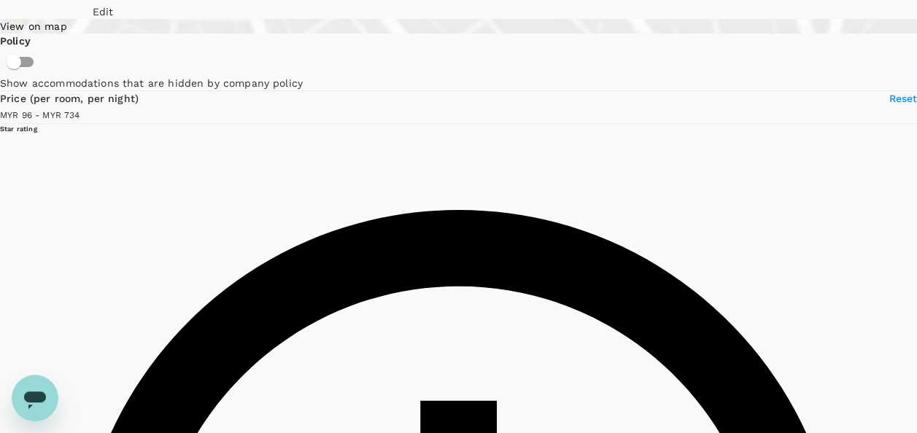
scroll to position [73, 0]
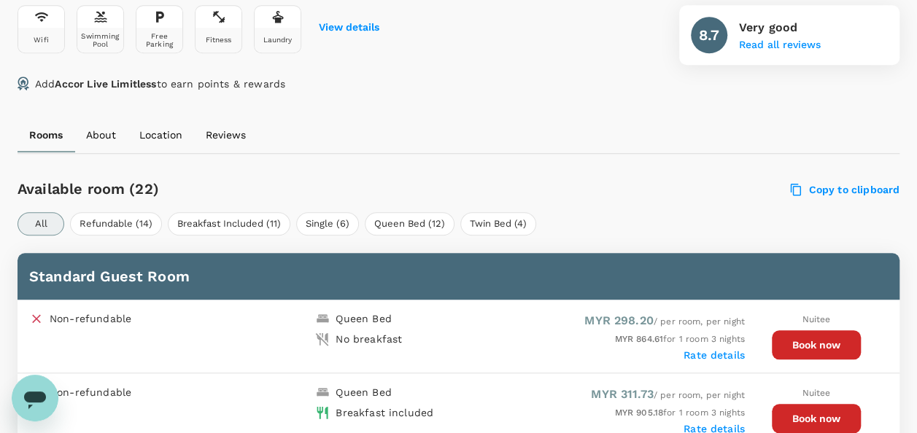
scroll to position [584, 0]
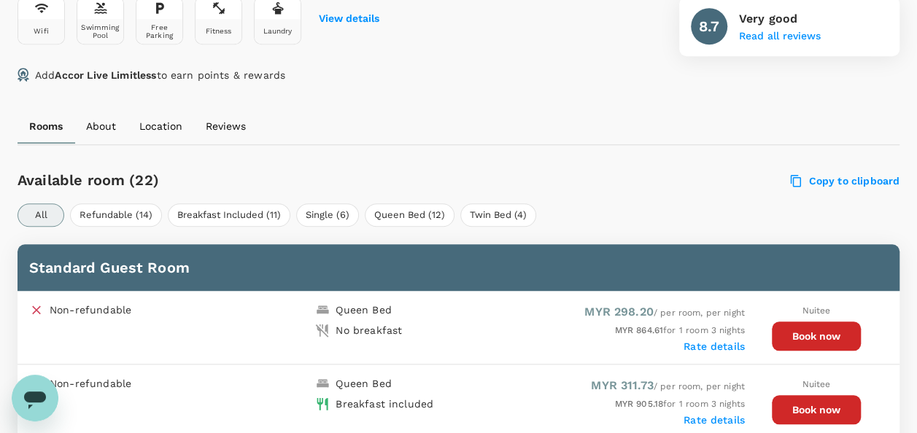
click at [797, 322] on button "Book now" at bounding box center [816, 336] width 89 height 29
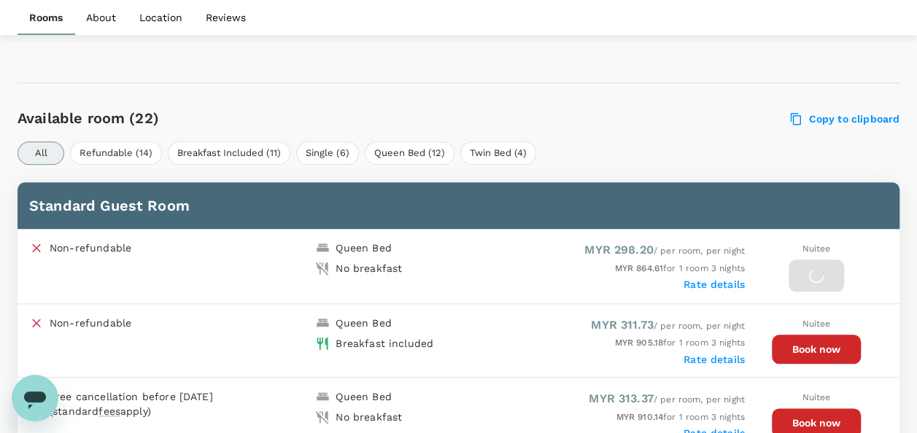
scroll to position [802, 0]
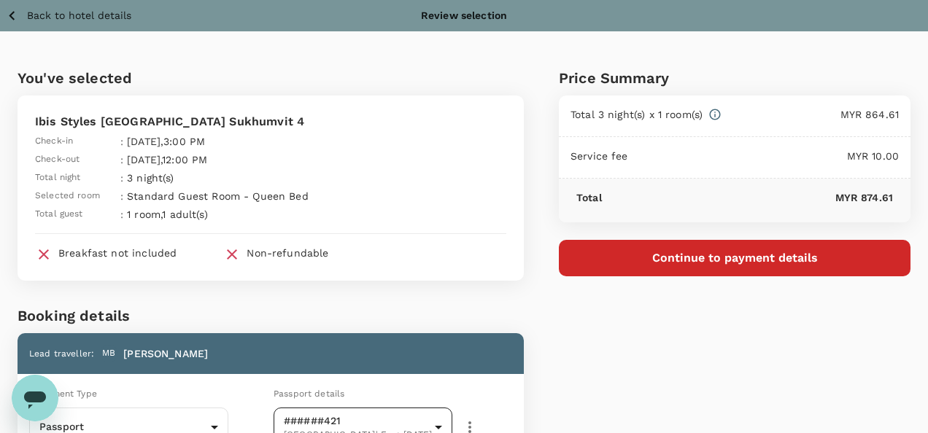
click at [373, 419] on body "Back to hotel details Review selection You've selected Ibis Styles Bangkok Sukh…" at bounding box center [464, 393] width 928 height 787
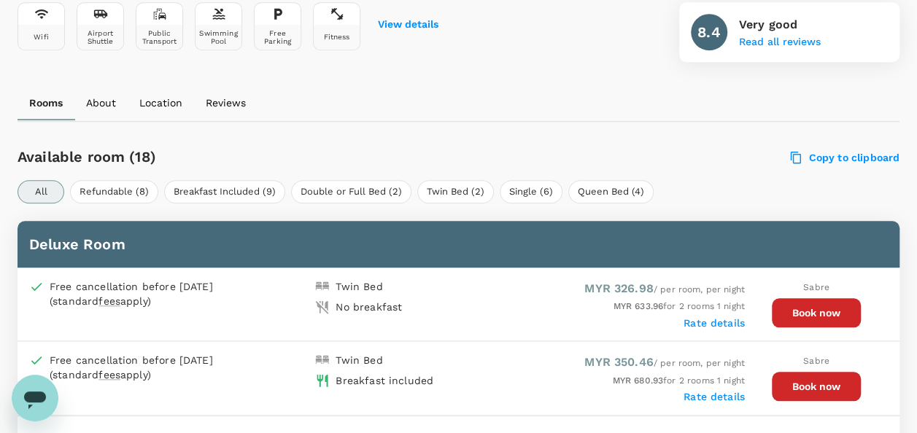
scroll to position [651, 0]
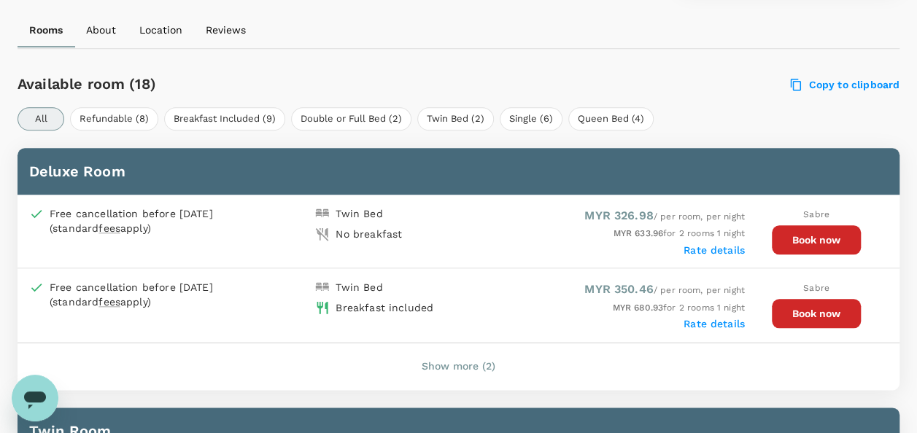
click at [829, 236] on button "Book now" at bounding box center [816, 239] width 89 height 29
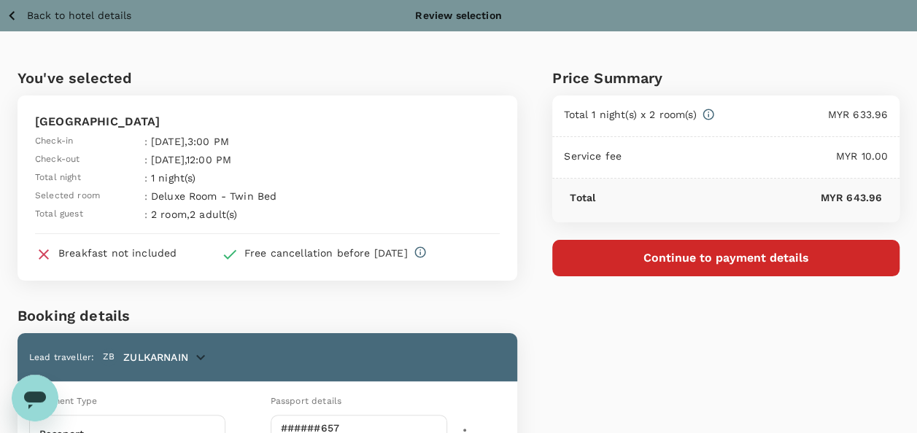
click at [674, 263] on button "Continue to payment details" at bounding box center [725, 258] width 347 height 36
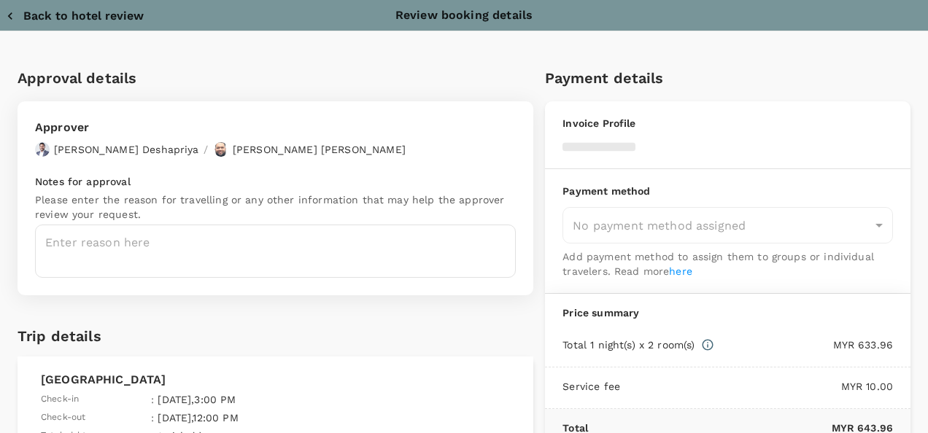
type input "9e254831-a140-43d4-90d9-f4bdc71b84d3"
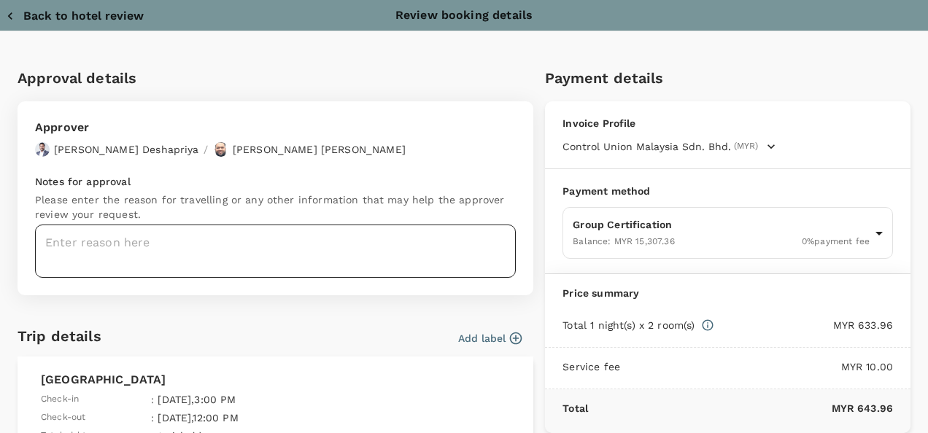
click at [173, 249] on textarea at bounding box center [275, 251] width 481 height 53
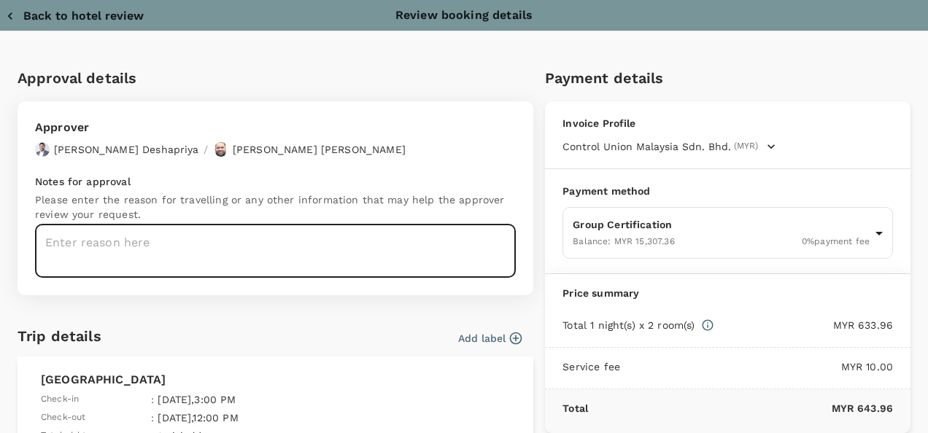
paste textarea "Auditor : Jasmandy & Zul Prgm : AS Audit Date : 21st Sept- 04th Oct 2025 (Clien…"
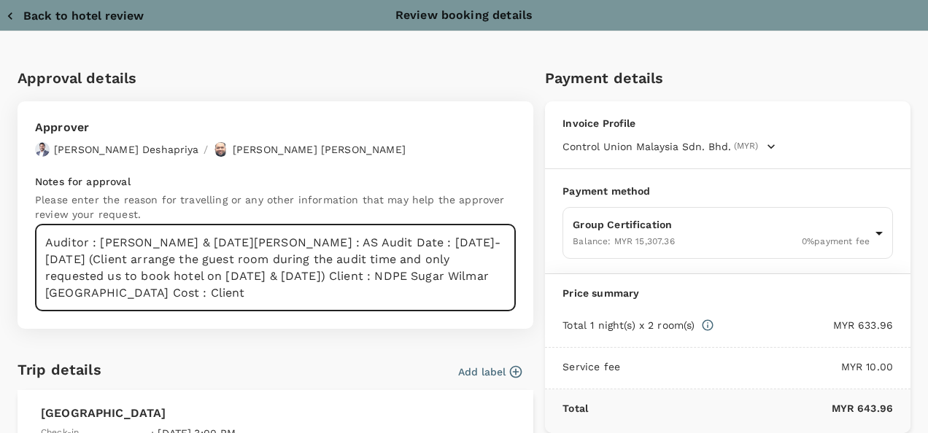
drag, startPoint x: 480, startPoint y: 240, endPoint x: 397, endPoint y: 248, distance: 83.5
click at [397, 248] on textarea "Auditor : Jasmandy & Zul Prgm : AS Audit Date : 21st Sept- 04th Oct 2025 (Clien…" at bounding box center [275, 268] width 481 height 87
click at [399, 295] on textarea "Auditor : Jasmandy & Zul Prgm : AS Audit Date : 21st Sept- 04th Oct 2025 (Clien…" at bounding box center [275, 268] width 481 height 87
drag, startPoint x: 146, startPoint y: 274, endPoint x: 212, endPoint y: 273, distance: 65.7
click at [212, 273] on textarea "Auditor : Jasmandy & Zul Prgm : AS Audit Date : 21st Sept- 04th Oct 2025 (Clien…" at bounding box center [275, 268] width 481 height 87
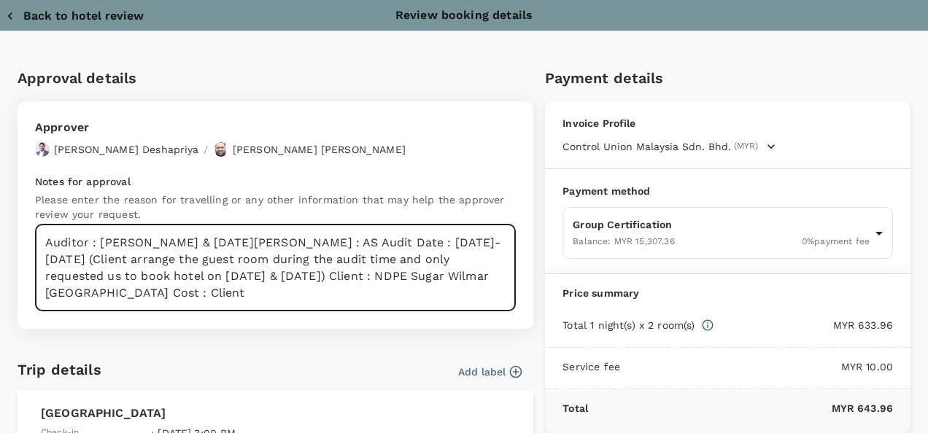
click at [337, 281] on textarea "Auditor : Jasmandy & Zul Prgm : AS Audit Date : 21st Sept- 04th Oct 2025 (Clien…" at bounding box center [275, 268] width 481 height 87
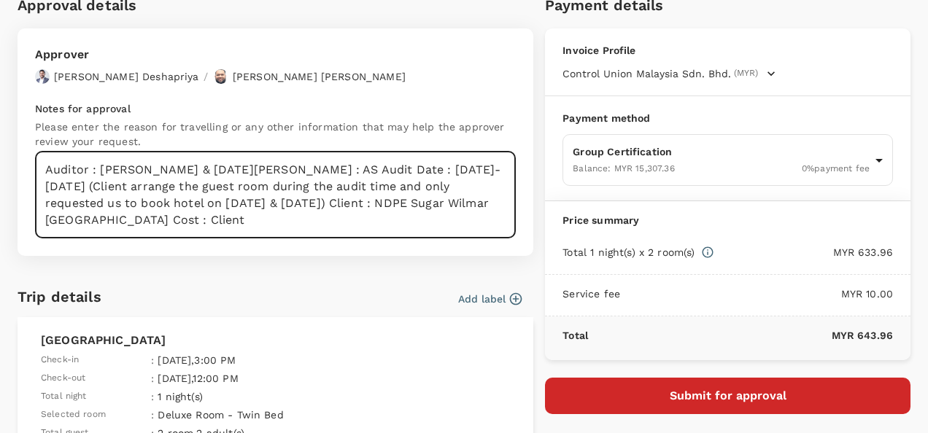
type textarea "Auditor : Jasmandy & Zul Prgm : AS Audit Date : 21st Sept- 04th Oct 2025 (Clien…"
click at [661, 393] on button "Submit for approval" at bounding box center [727, 396] width 365 height 36
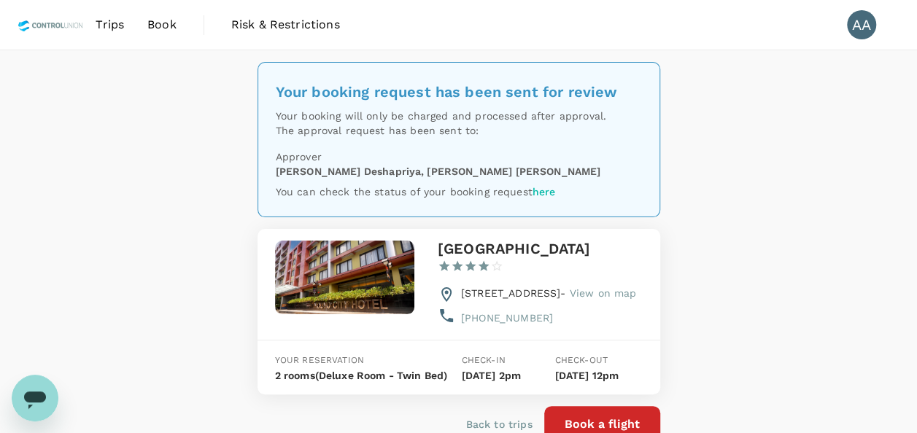
click at [104, 9] on link "Trips" at bounding box center [110, 25] width 52 height 50
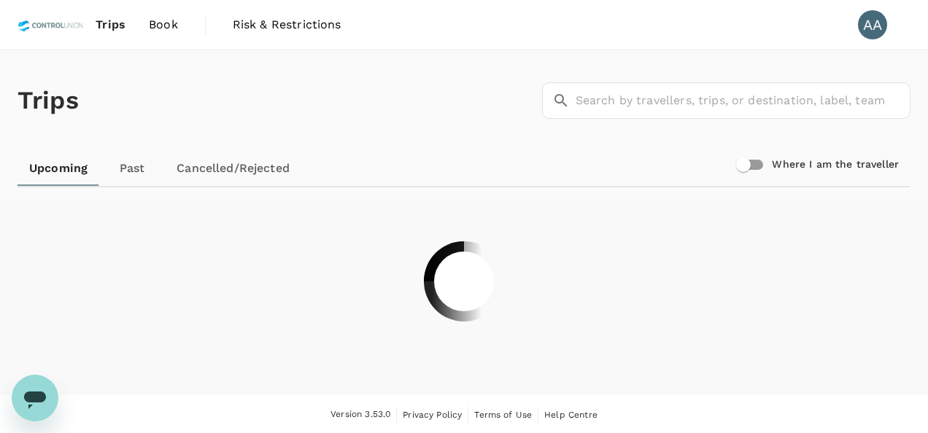
click at [106, 15] on link "Trips" at bounding box center [110, 25] width 53 height 50
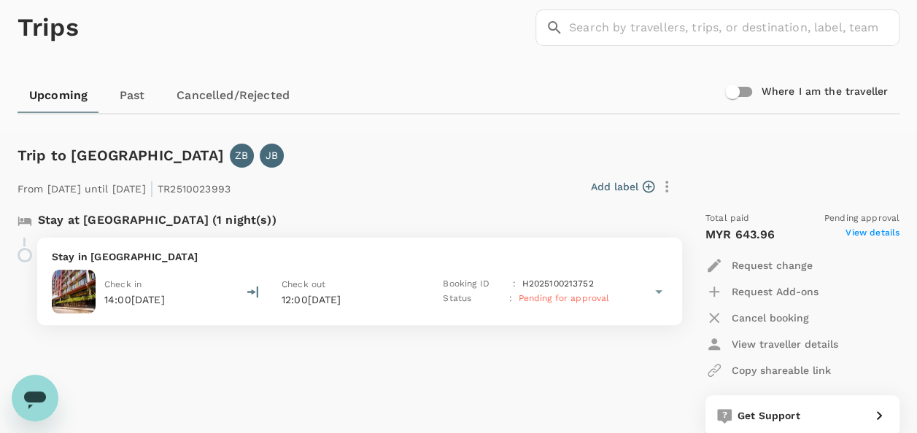
scroll to position [146, 0]
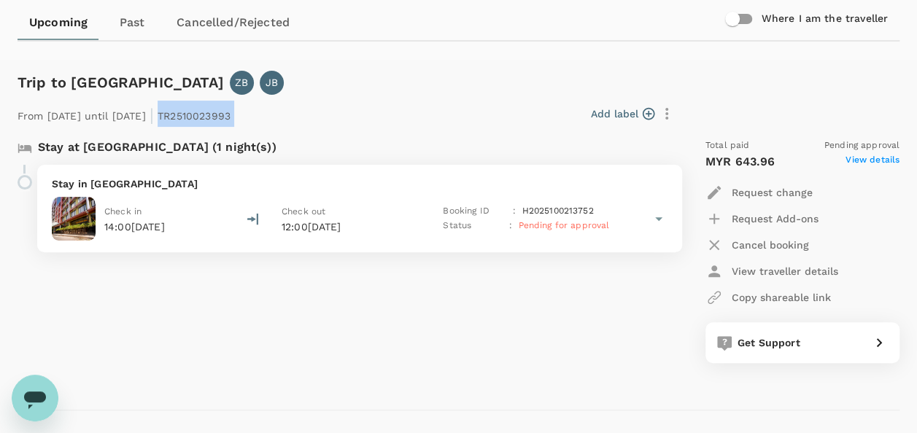
drag, startPoint x: 212, startPoint y: 114, endPoint x: 298, endPoint y: 109, distance: 86.2
click at [298, 109] on div "From 03 Oct 2025 until 04 Oct 2025 | TR2510023993 Add label" at bounding box center [345, 111] width 667 height 32
copy div "TR2510023993 Add label"
drag, startPoint x: 281, startPoint y: 425, endPoint x: 284, endPoint y: 417, distance: 8.8
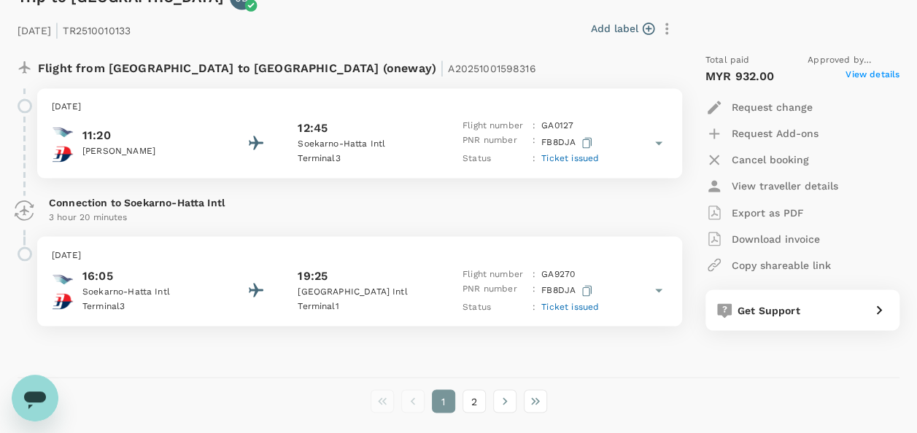
scroll to position [3973, 0]
